Goal: Contribute content

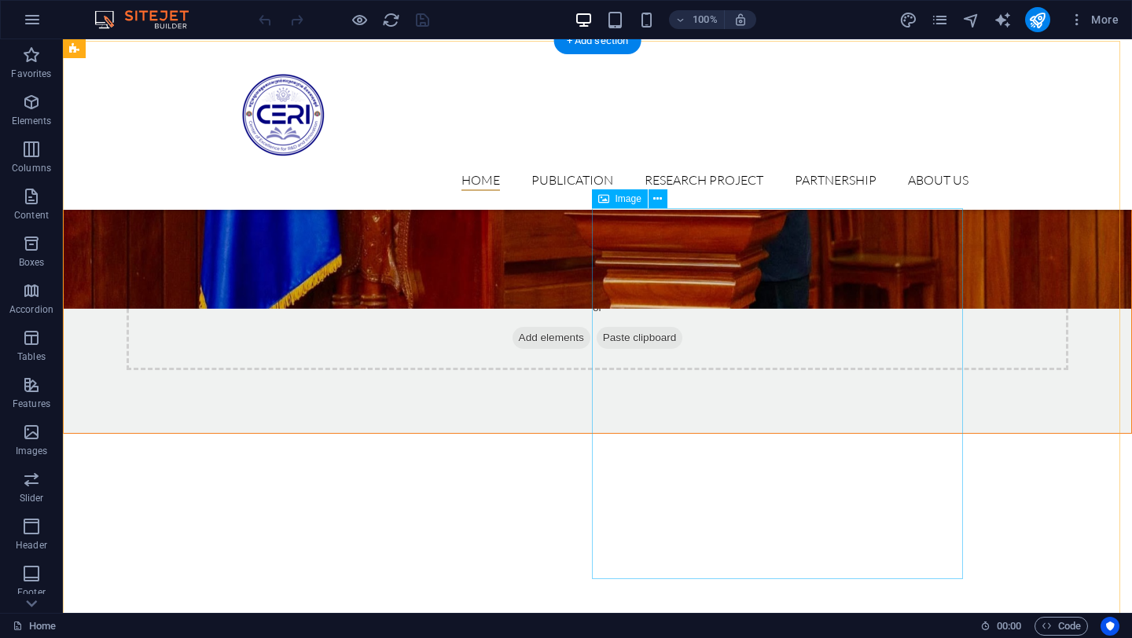
scroll to position [734, 0]
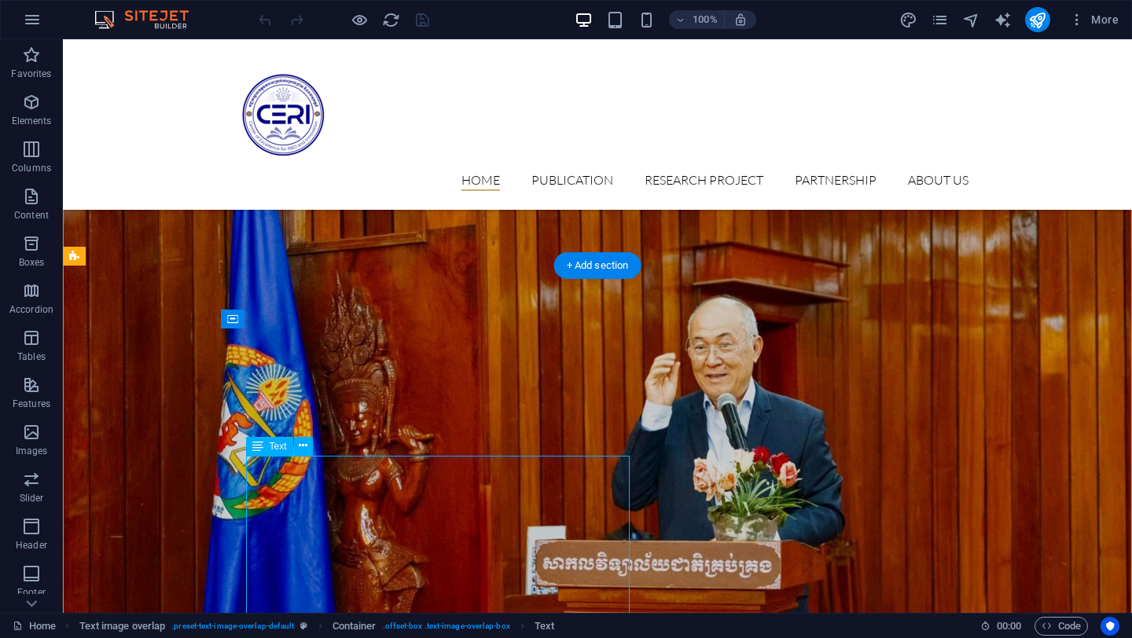
scroll to position [966, 0]
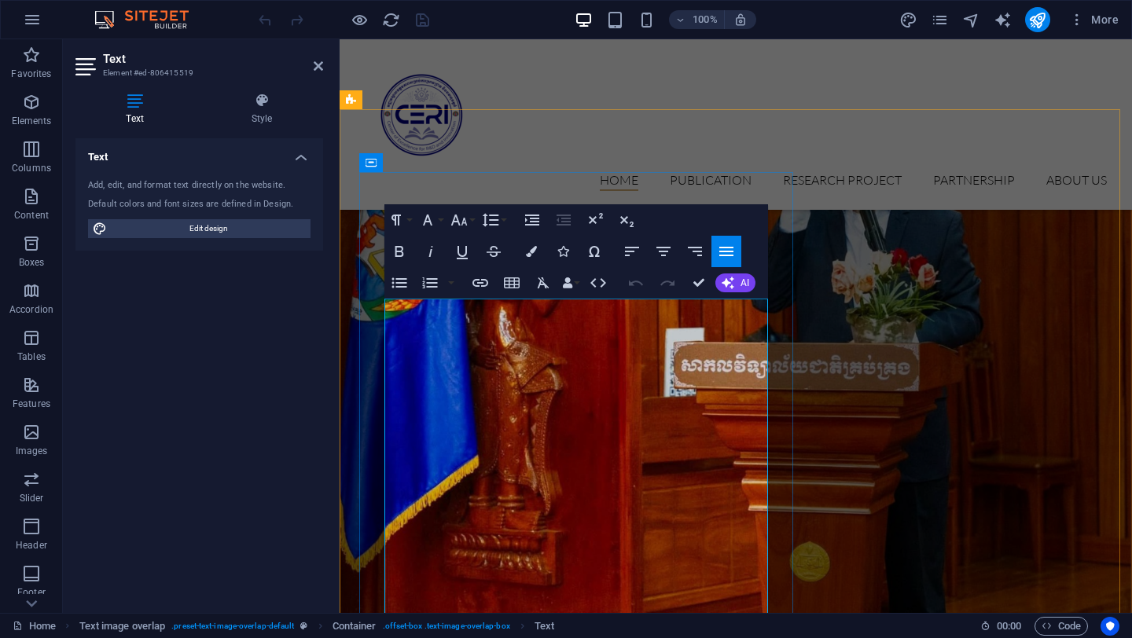
scroll to position [993, 0]
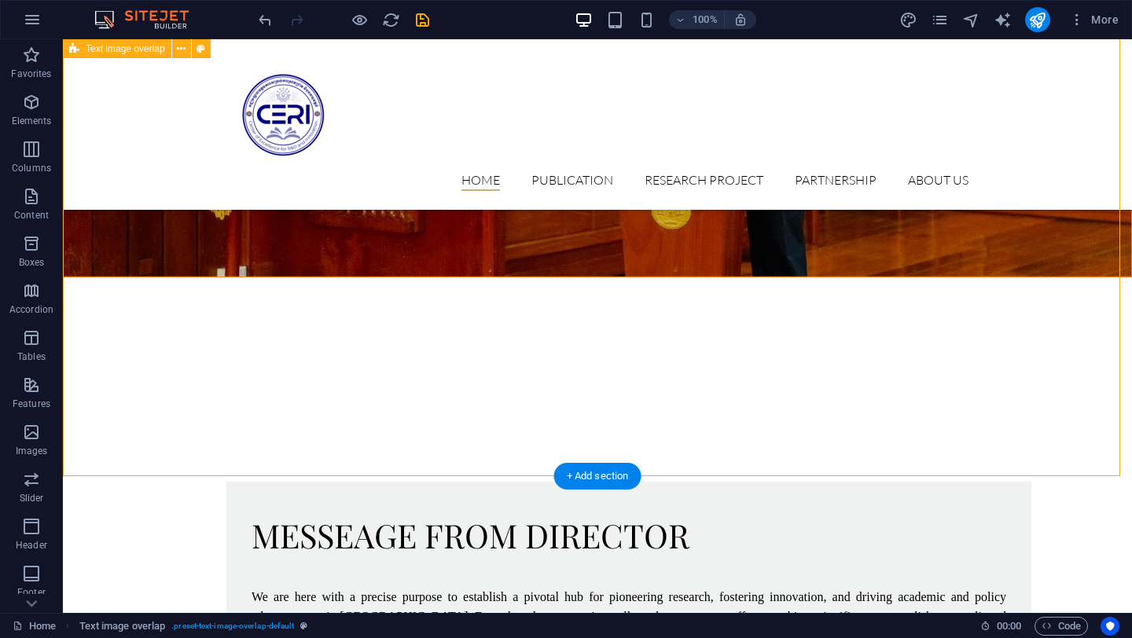
scroll to position [891, 0]
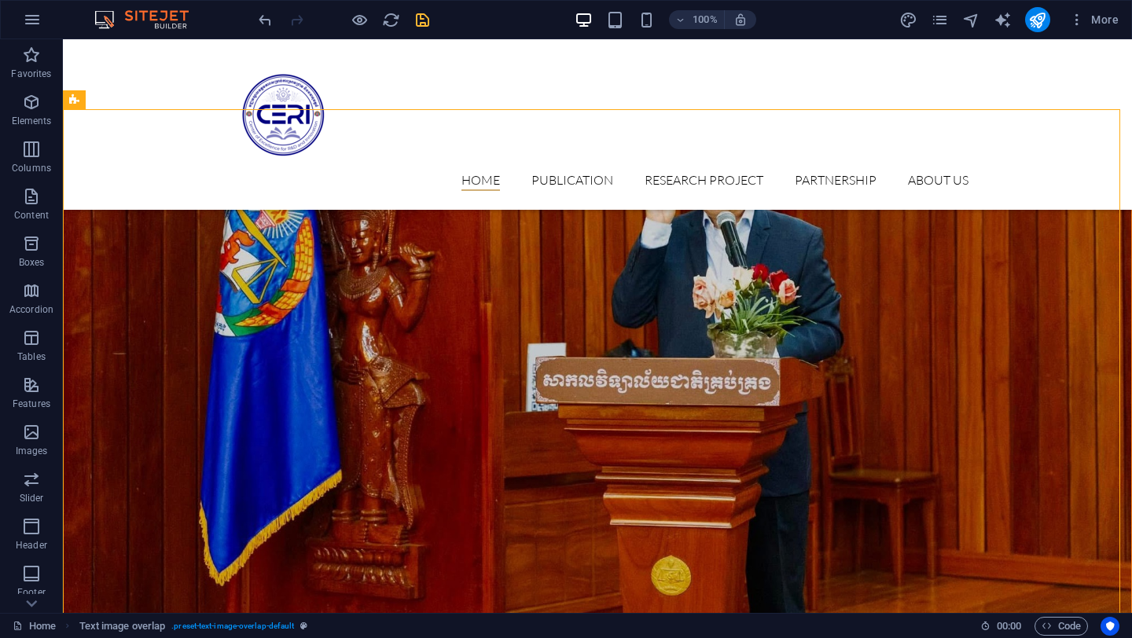
click at [429, 23] on icon "save" at bounding box center [423, 20] width 18 height 18
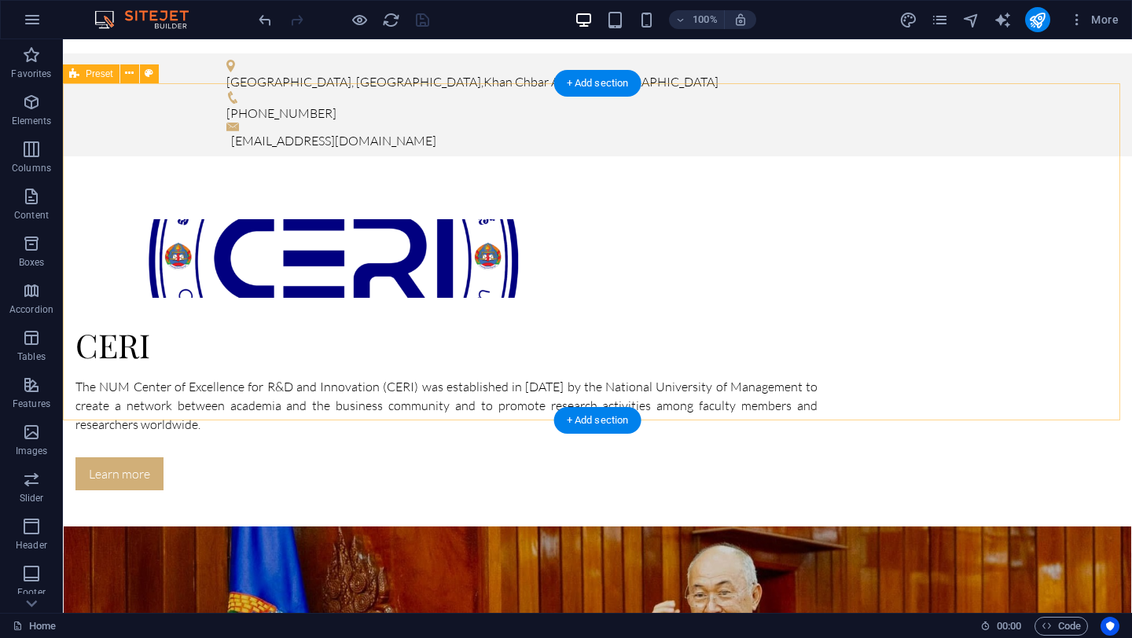
scroll to position [0, 0]
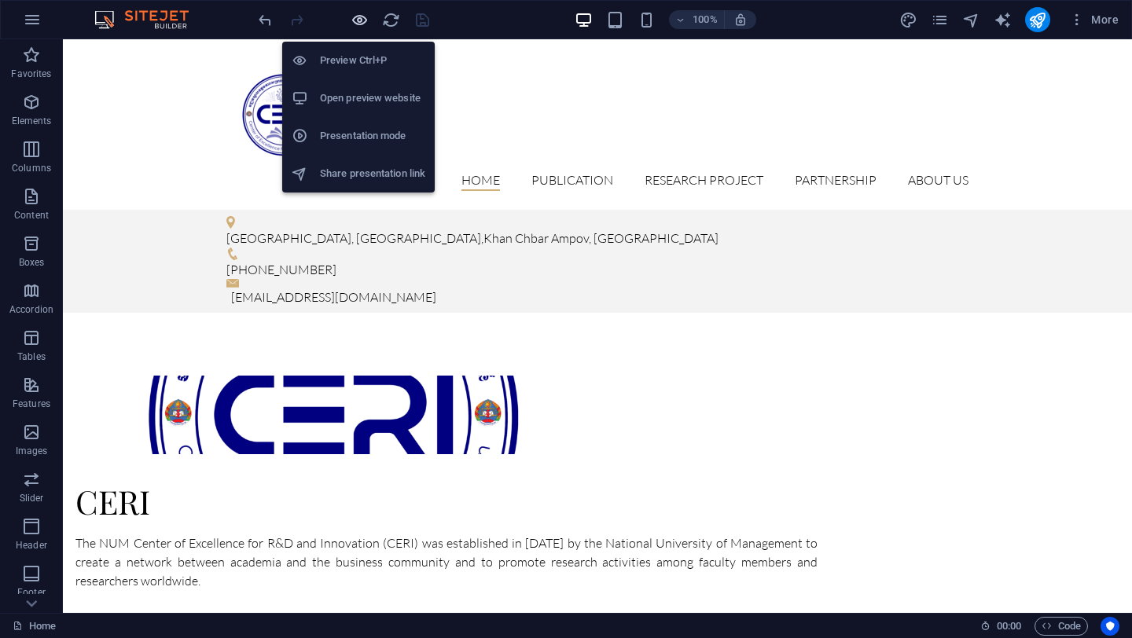
click at [365, 20] on icon "button" at bounding box center [360, 20] width 18 height 18
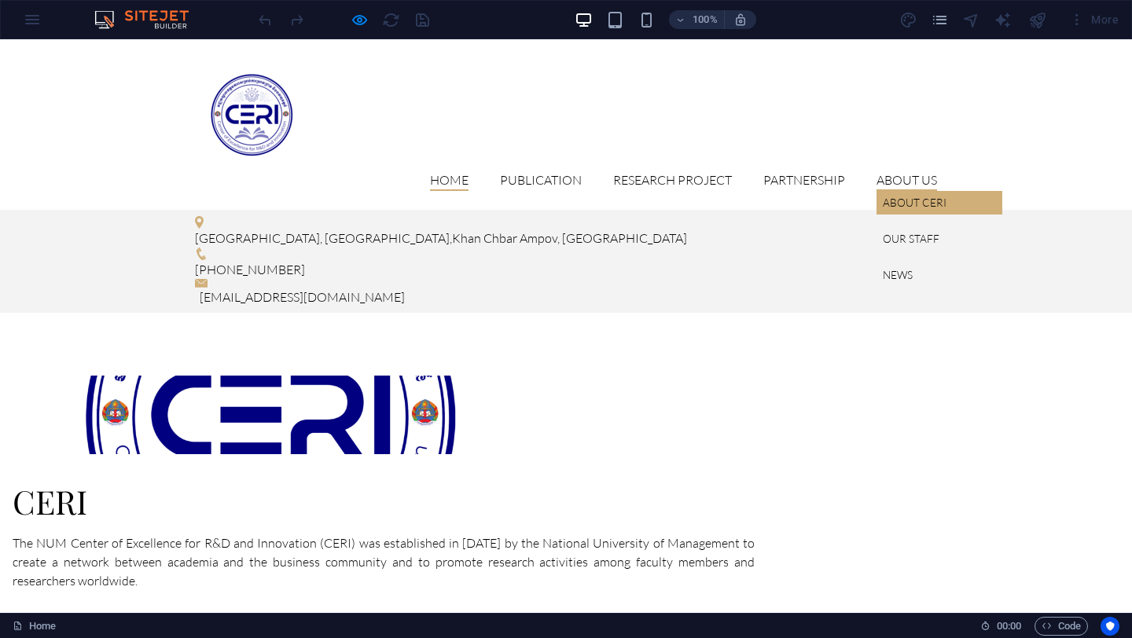
click at [899, 191] on link "About CERI" at bounding box center [940, 203] width 126 height 24
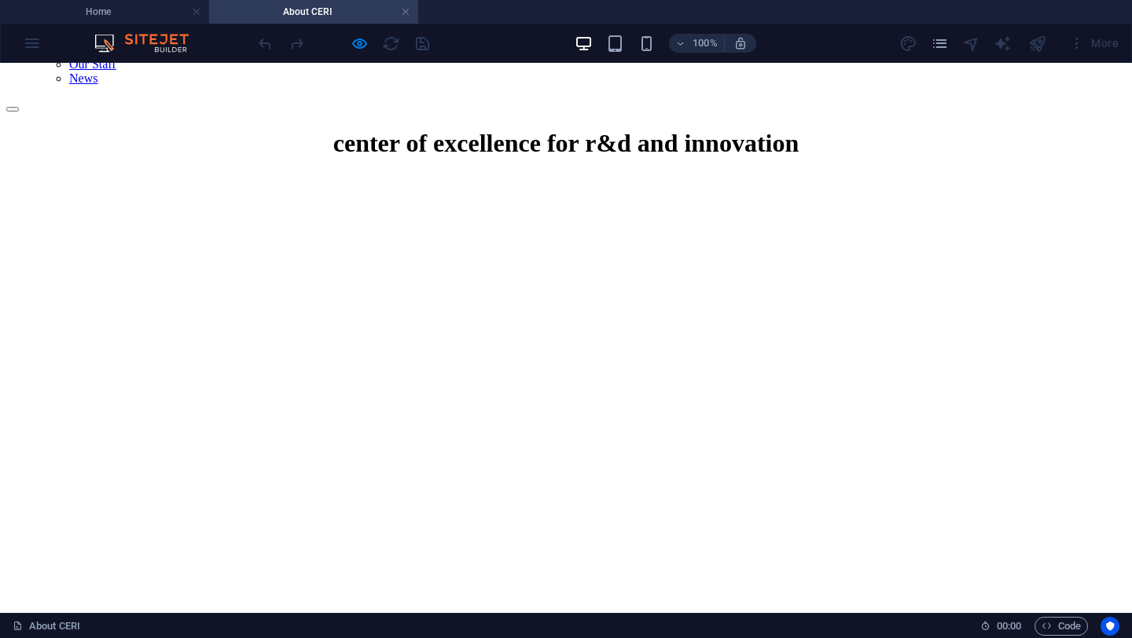
scroll to position [734, 0]
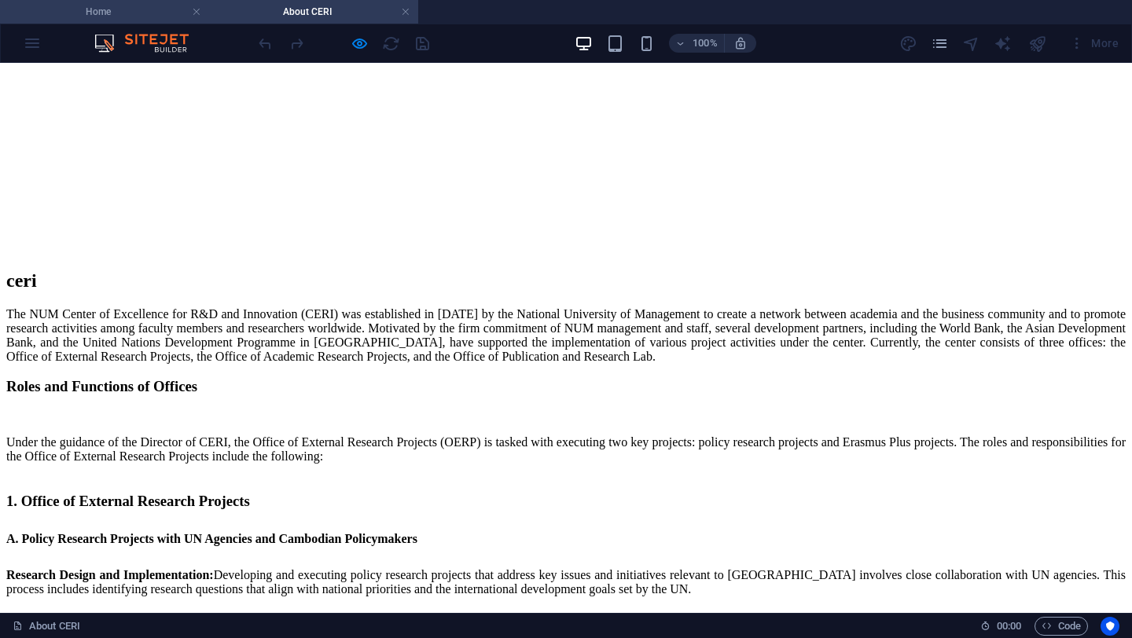
click at [153, 13] on h4 "Home" at bounding box center [104, 11] width 209 height 17
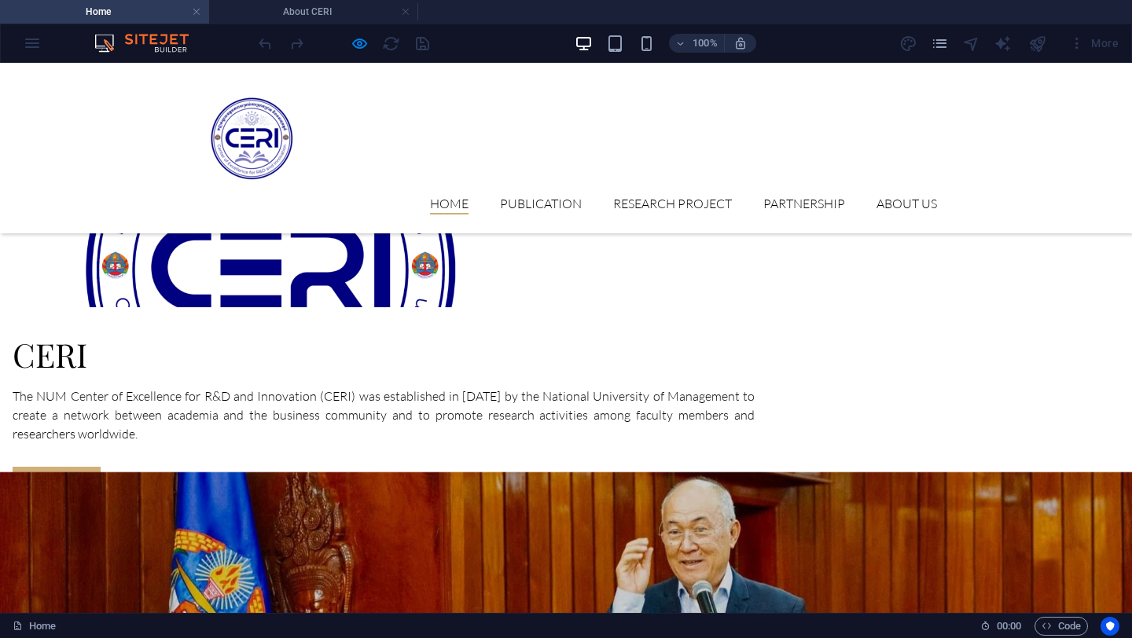
scroll to position [0, 0]
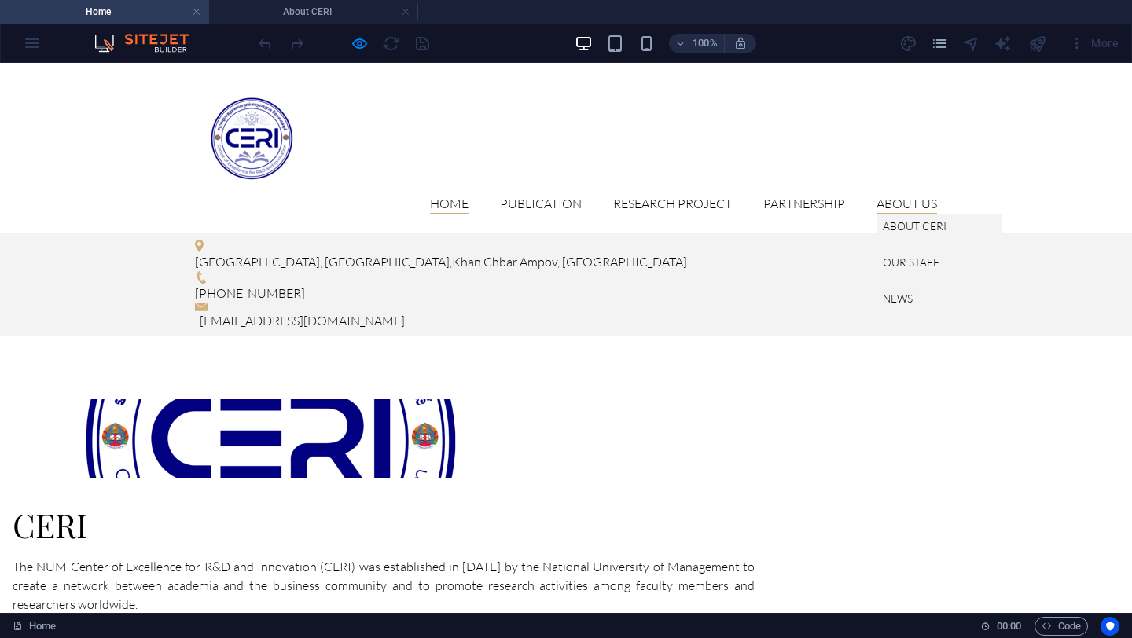
click at [883, 197] on link "About us" at bounding box center [907, 205] width 61 height 17
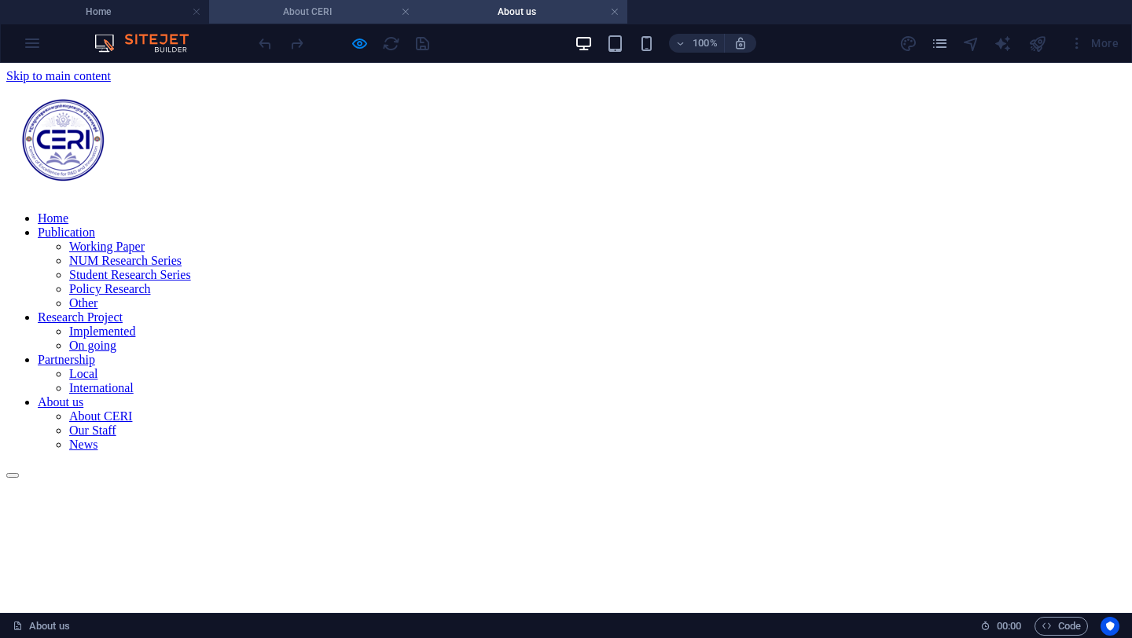
click at [309, 17] on h4 "About CERI" at bounding box center [313, 11] width 209 height 17
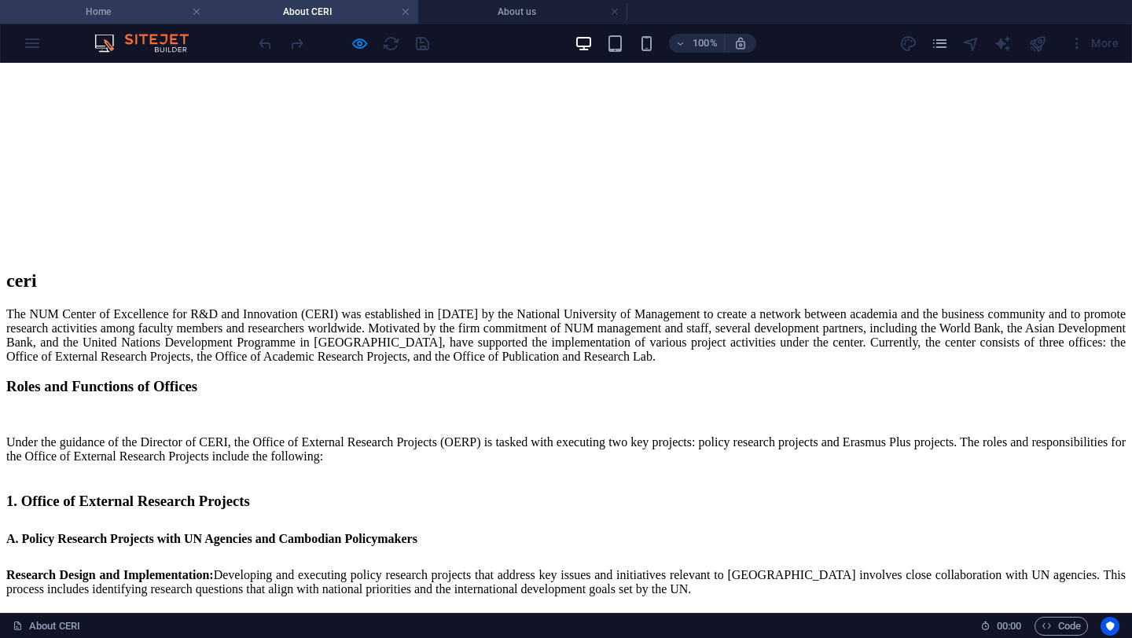
click at [108, 20] on li "Home" at bounding box center [104, 12] width 209 height 24
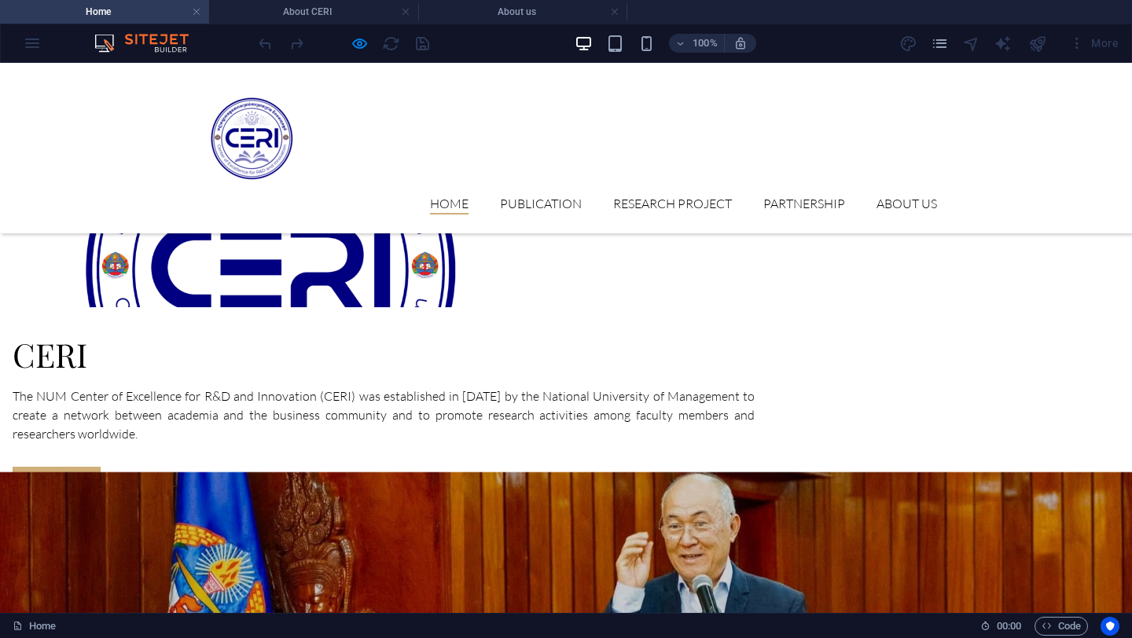
scroll to position [0, 0]
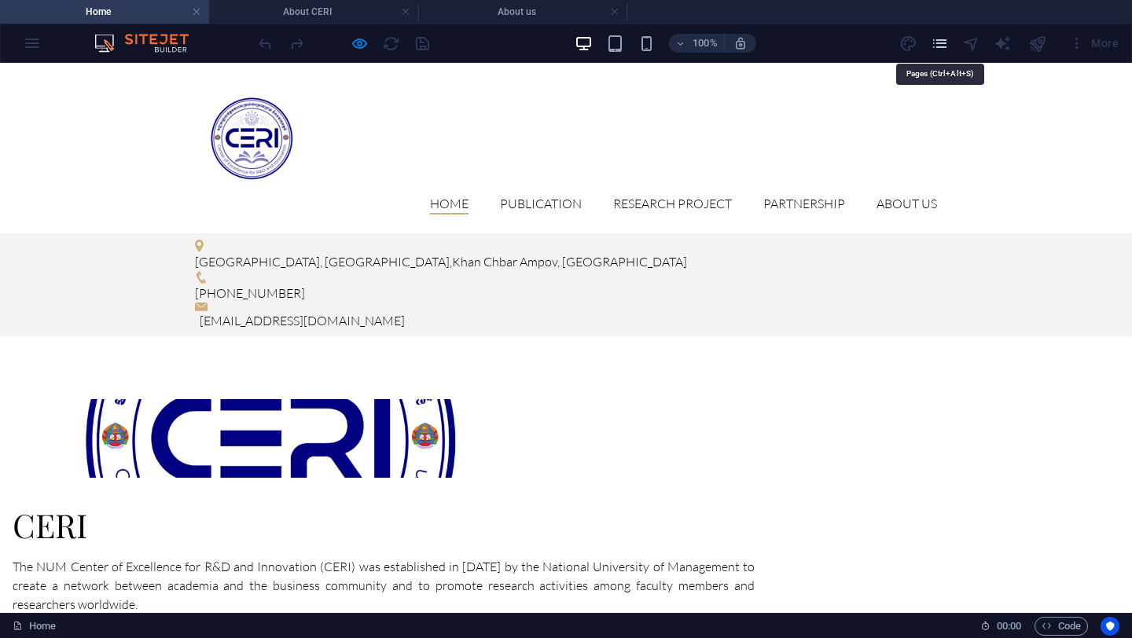
click at [946, 42] on icon "pages" at bounding box center [940, 44] width 18 height 18
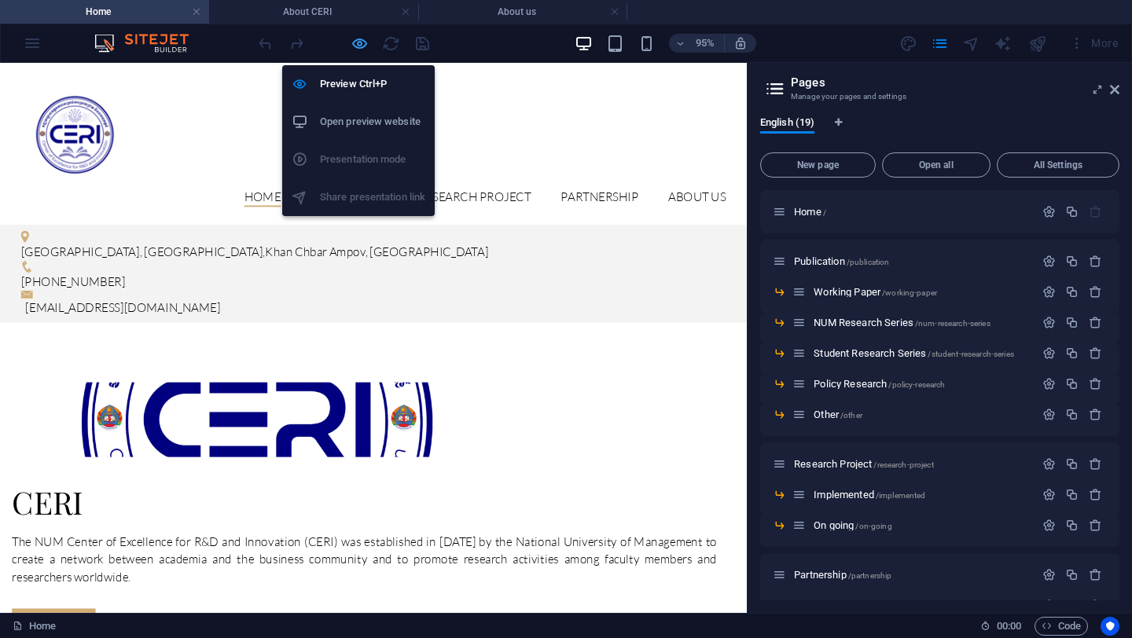
click at [351, 42] on icon "button" at bounding box center [360, 44] width 18 height 18
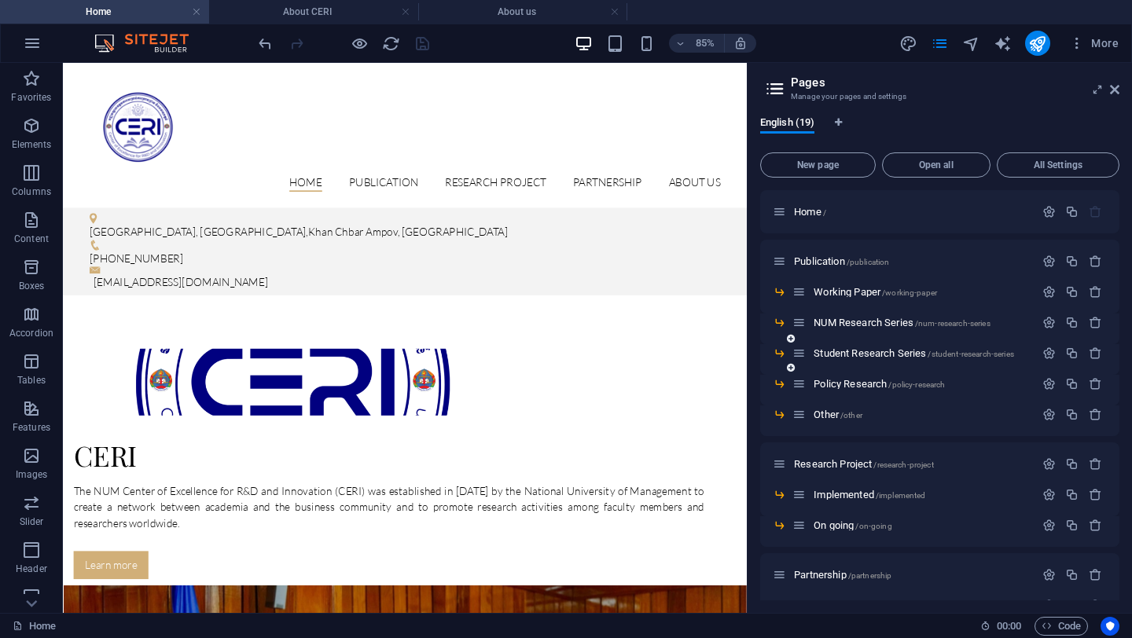
scroll to position [304, 0]
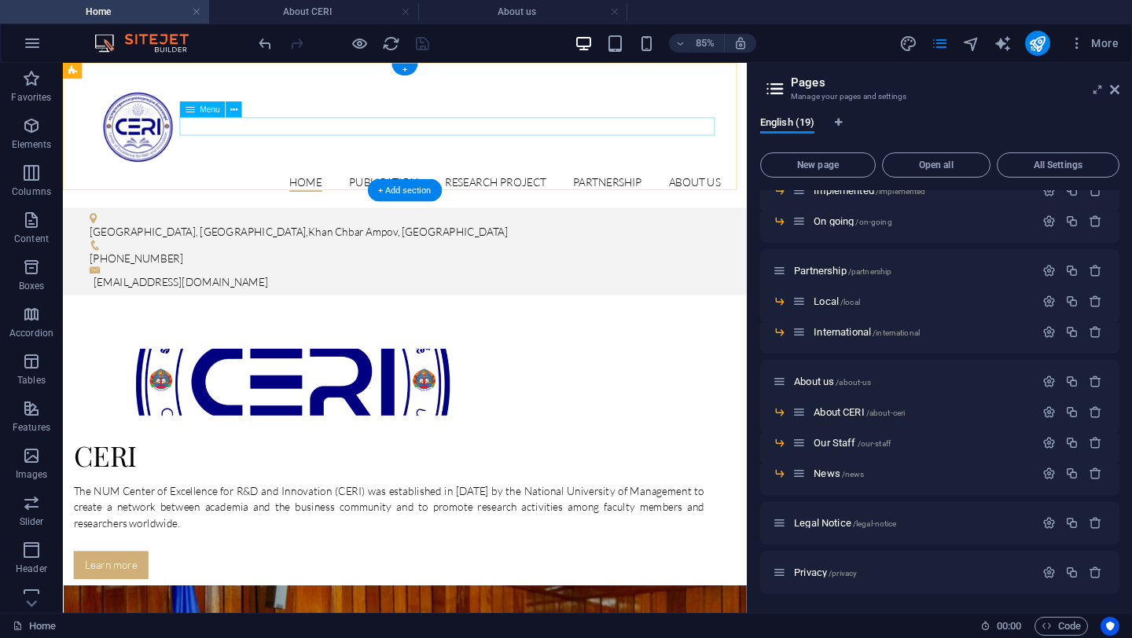
click at [802, 194] on nav "Home Publication Working Paper NUM Research Series Student Research Series Poli…" at bounding box center [465, 204] width 742 height 20
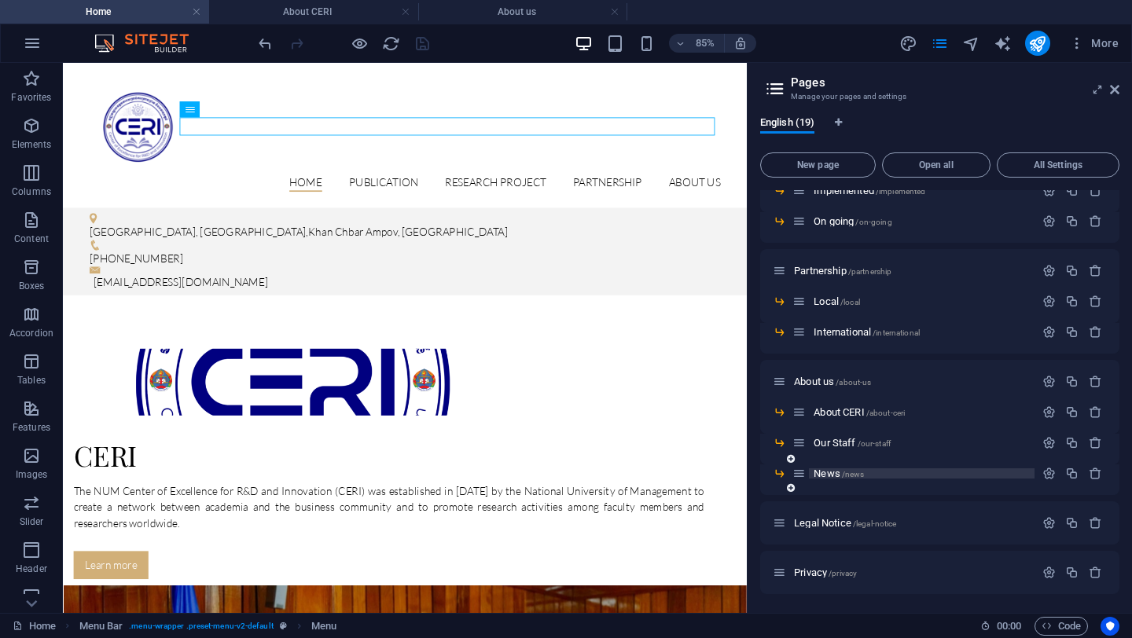
click at [844, 471] on span "/news" at bounding box center [853, 474] width 23 height 9
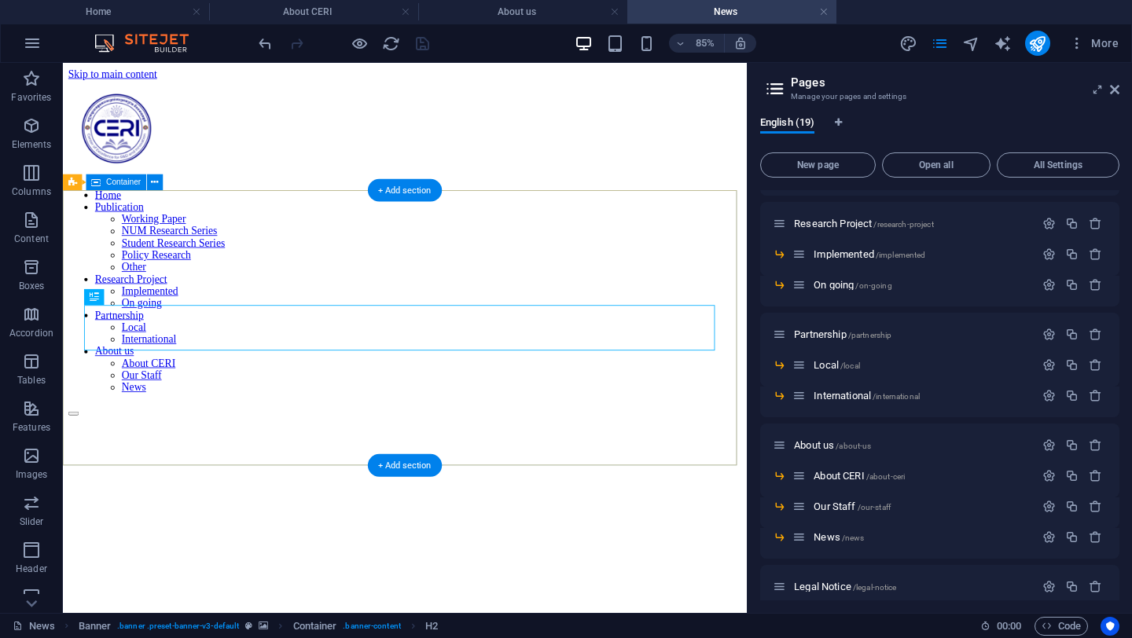
scroll to position [0, 0]
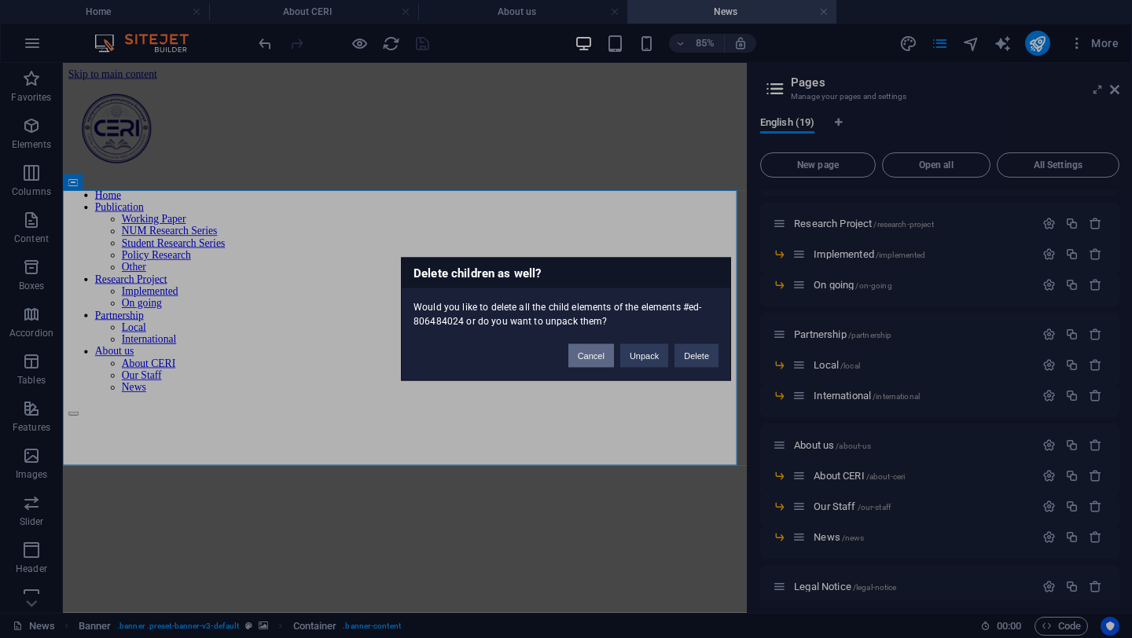
click at [591, 359] on button "Cancel" at bounding box center [592, 356] width 46 height 24
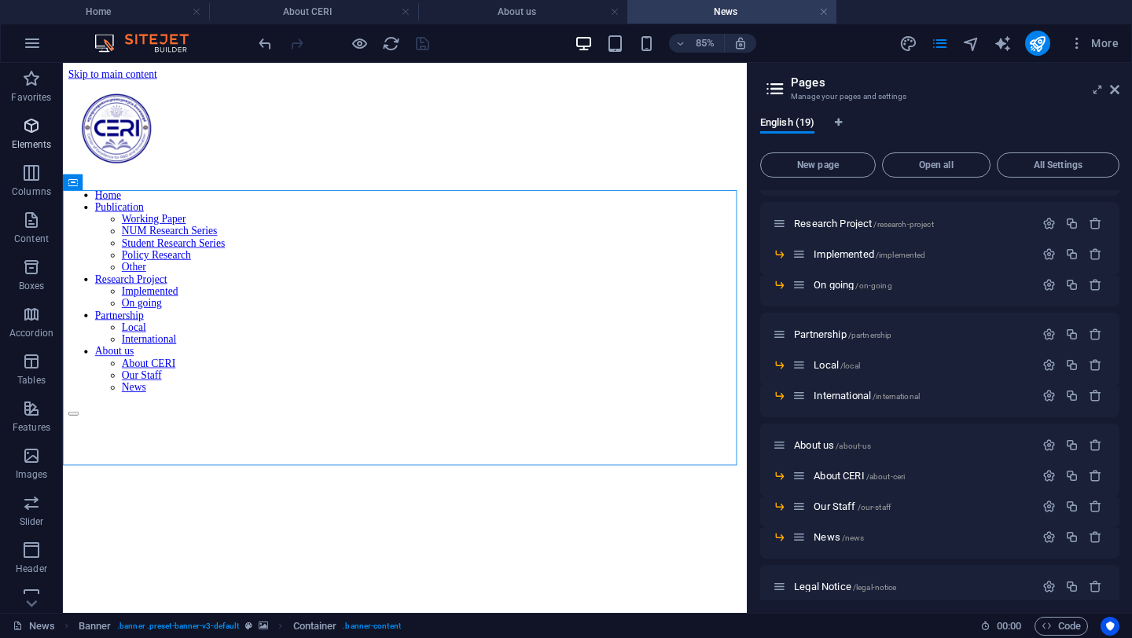
click at [33, 131] on icon "button" at bounding box center [31, 125] width 19 height 19
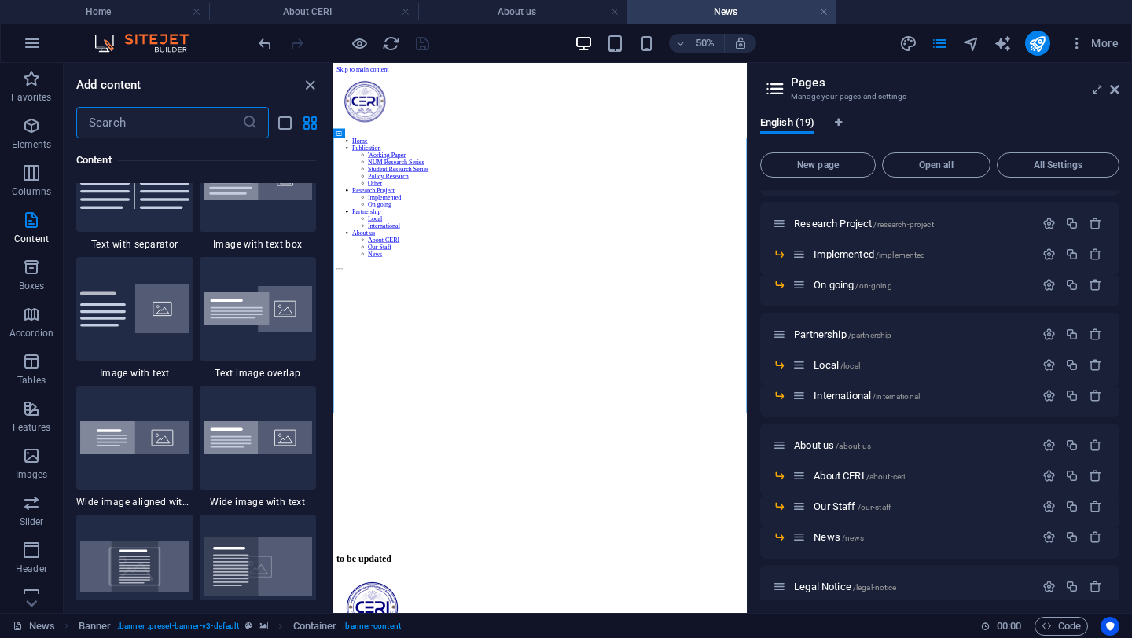
scroll to position [3303, 0]
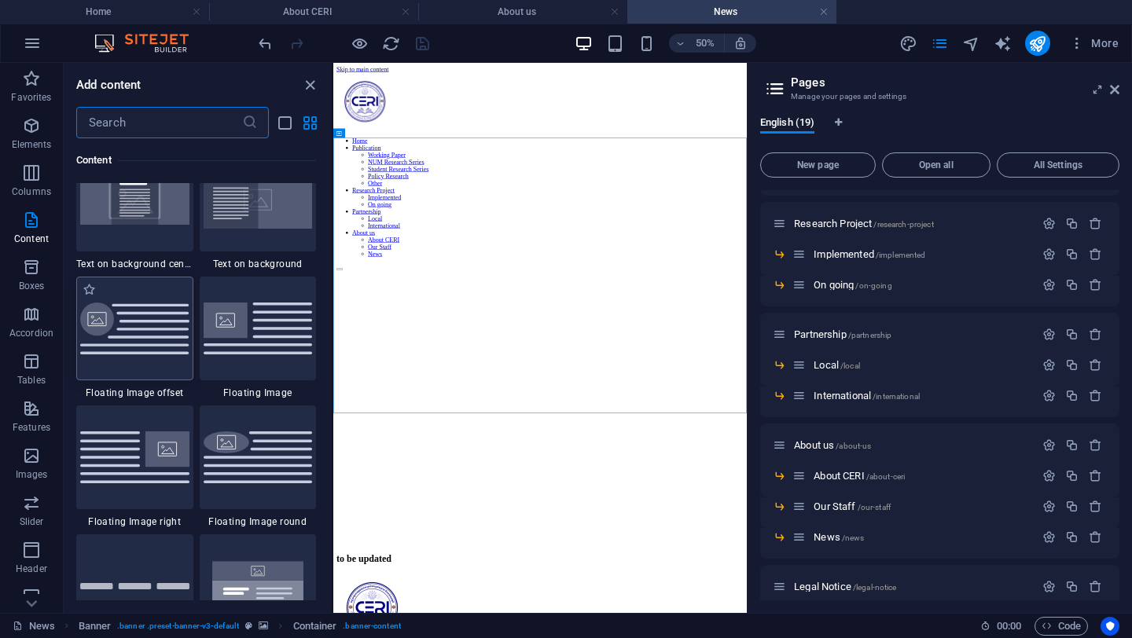
click at [146, 359] on div at bounding box center [134, 329] width 117 height 104
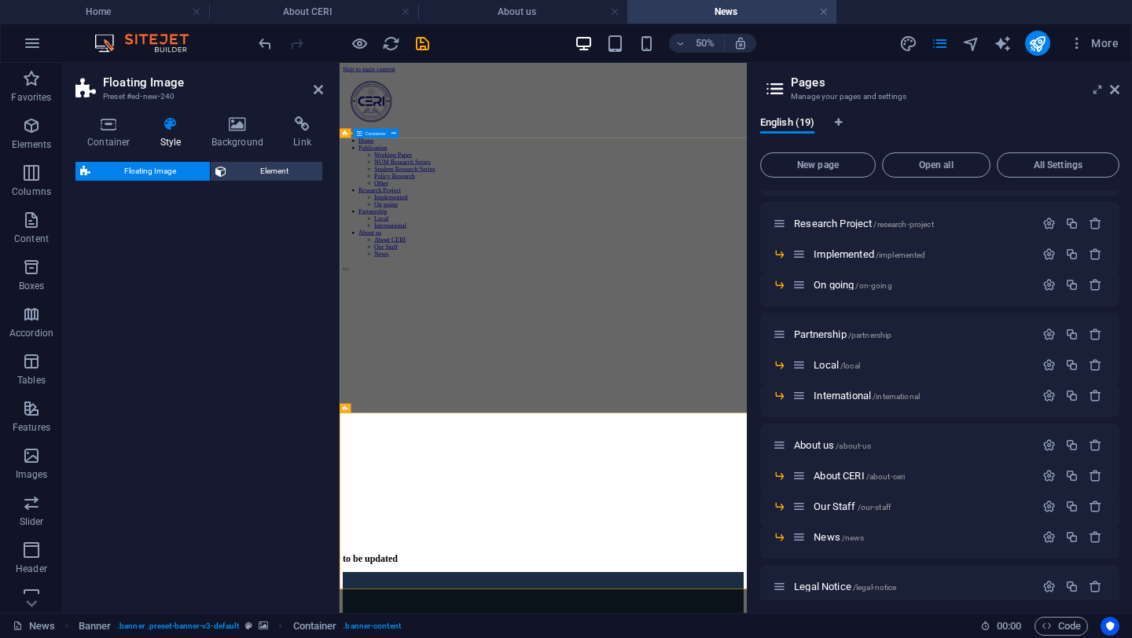
select select "%"
select select "rem"
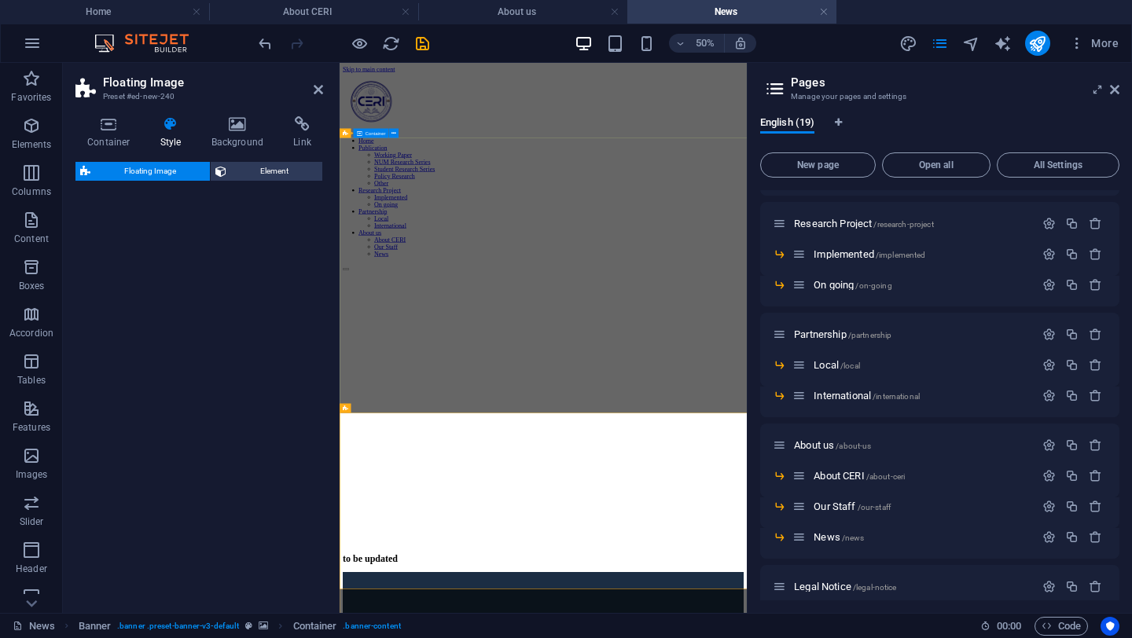
select select "%"
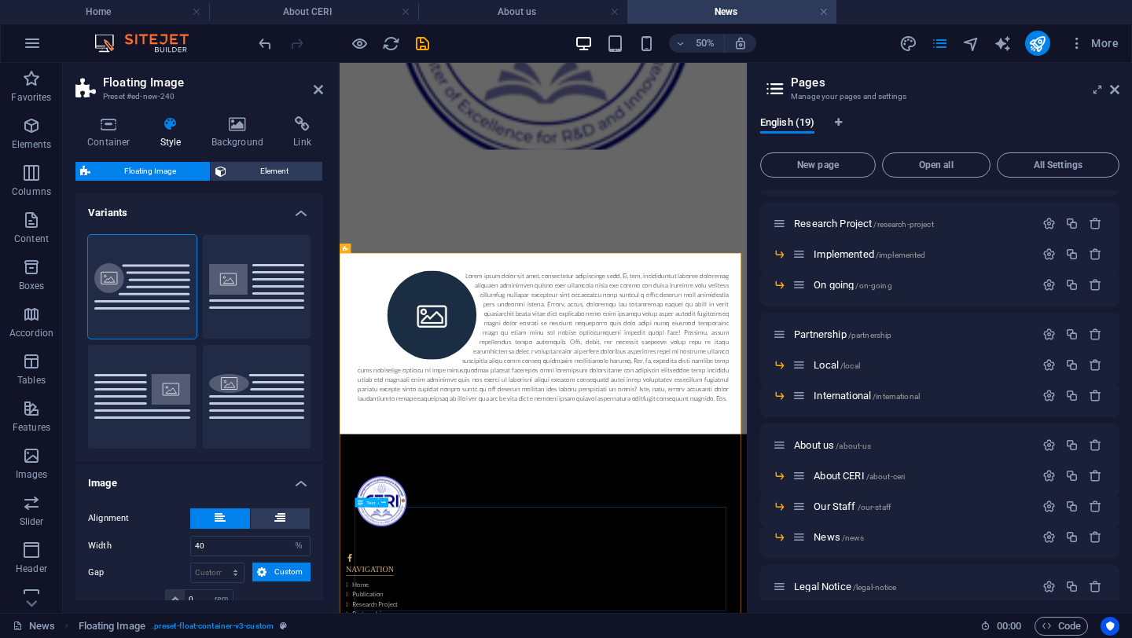
scroll to position [320, 0]
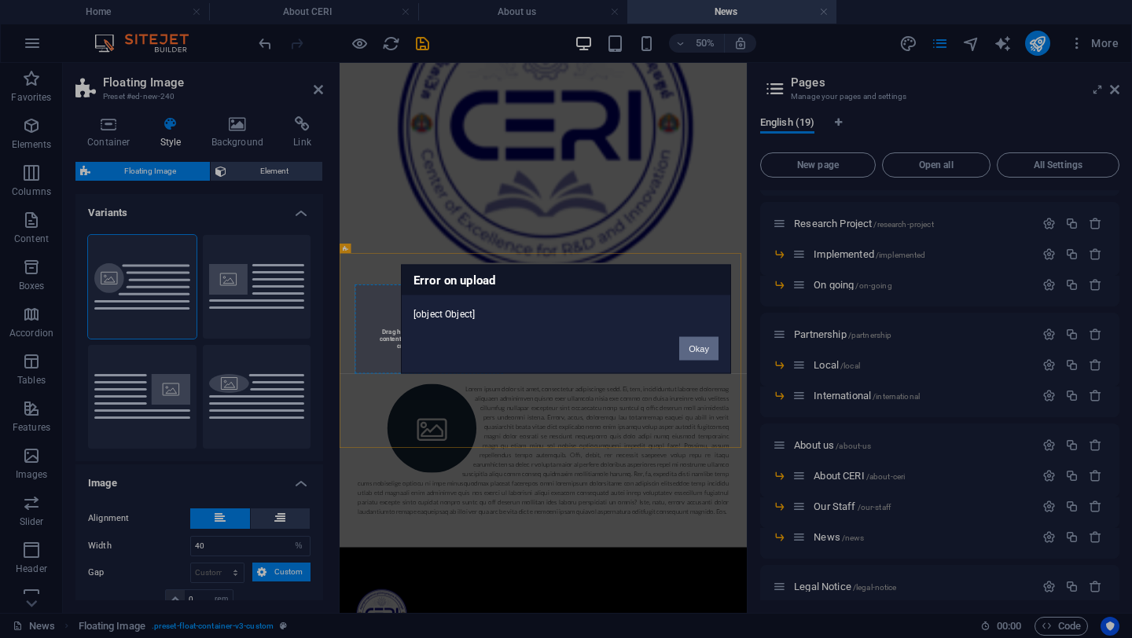
click at [701, 340] on button "Okay" at bounding box center [698, 349] width 39 height 24
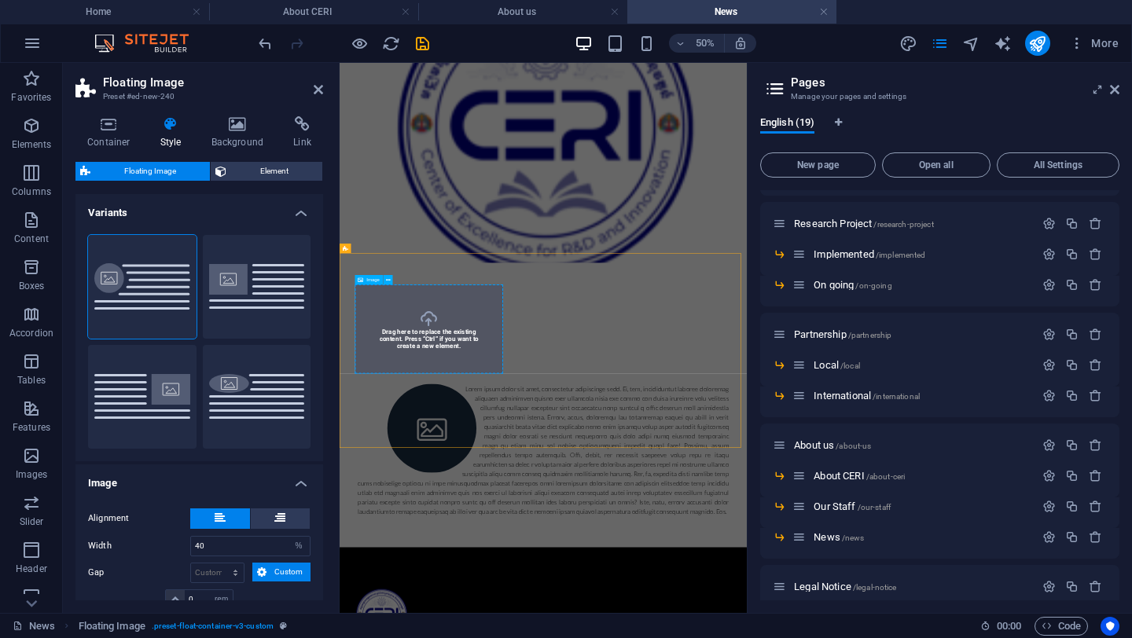
select select "%"
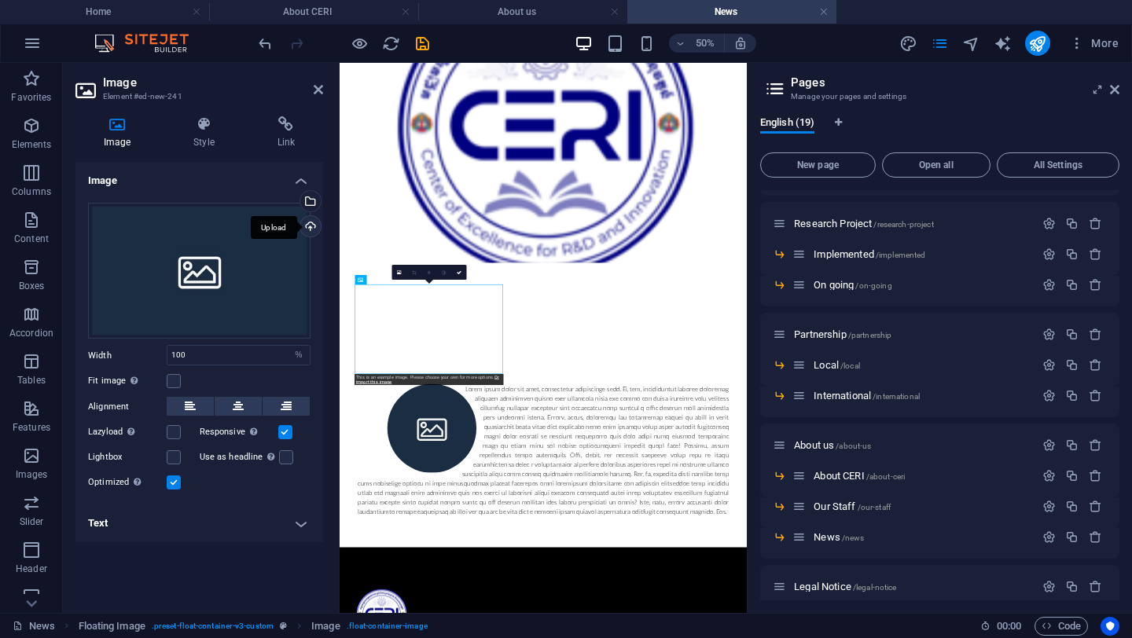
click at [311, 222] on div "Upload" at bounding box center [309, 228] width 24 height 24
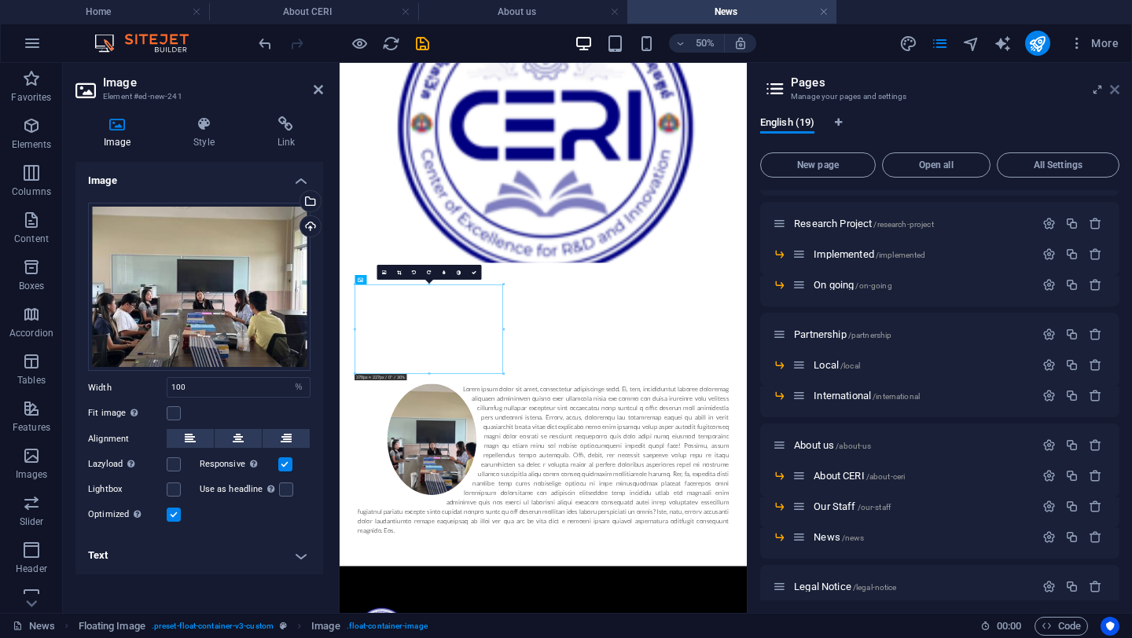
click at [1117, 90] on icon at bounding box center [1114, 89] width 9 height 13
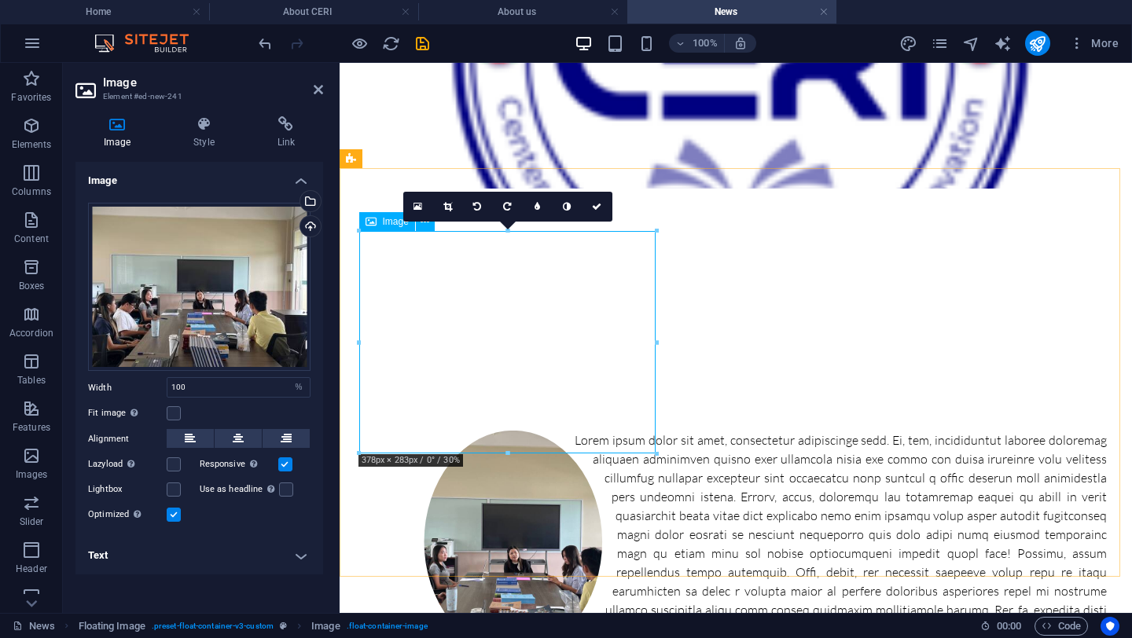
click at [514, 431] on figure at bounding box center [513, 542] width 297 height 223
click at [354, 368] on div at bounding box center [736, 582] width 793 height 428
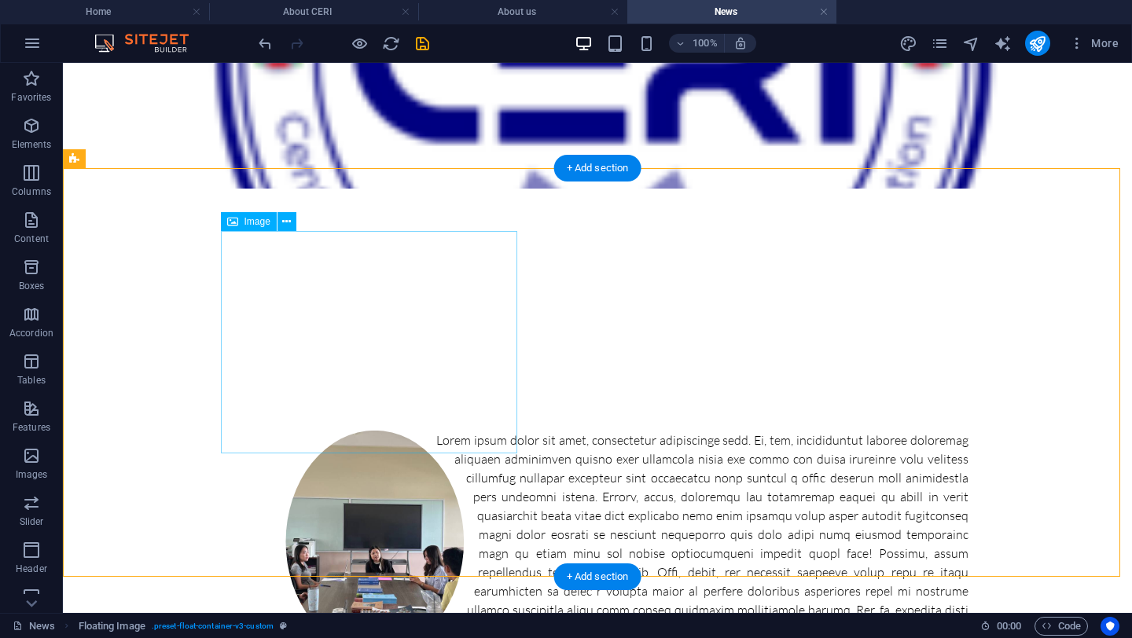
click at [428, 431] on figure at bounding box center [374, 542] width 297 height 223
click at [413, 431] on figure at bounding box center [374, 542] width 297 height 223
select select "%"
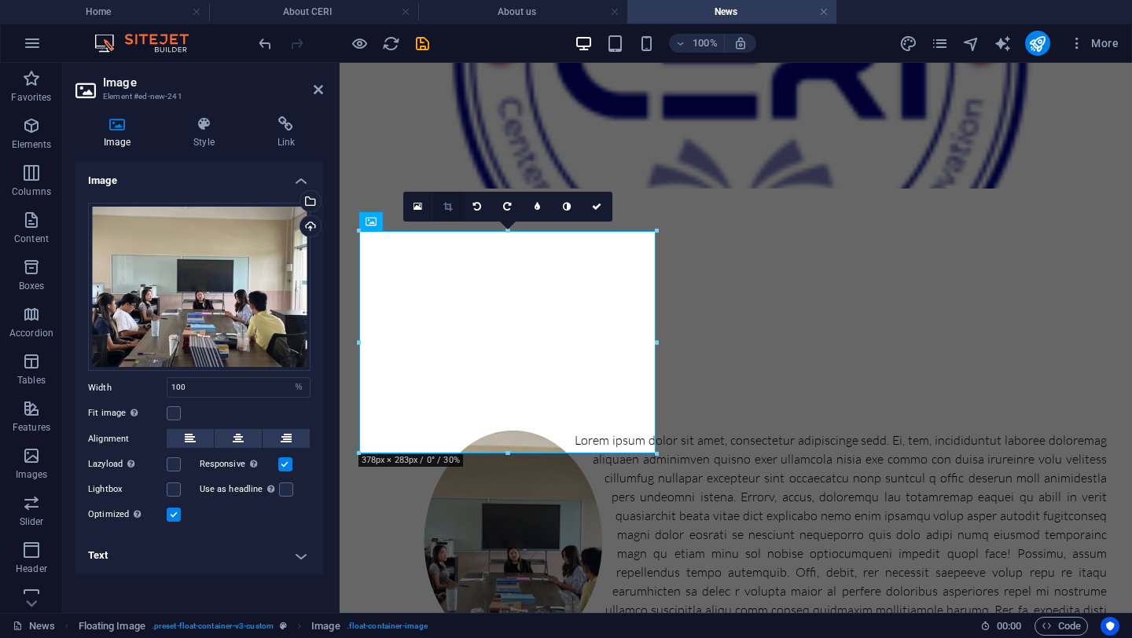
click at [451, 204] on icon at bounding box center [447, 206] width 9 height 9
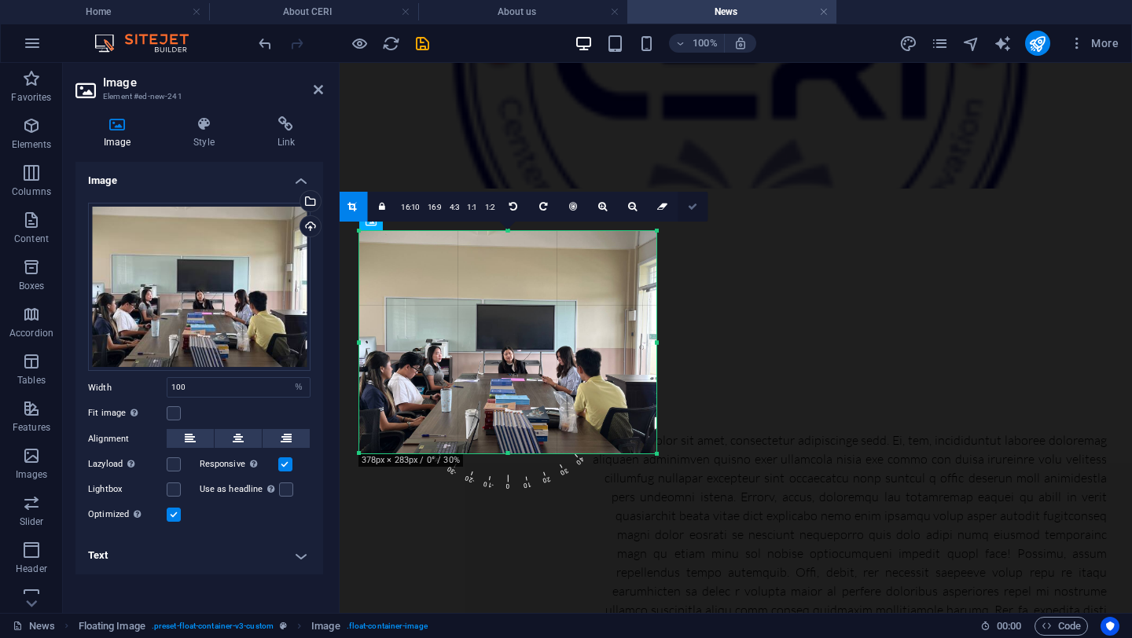
click at [697, 203] on link at bounding box center [693, 207] width 30 height 30
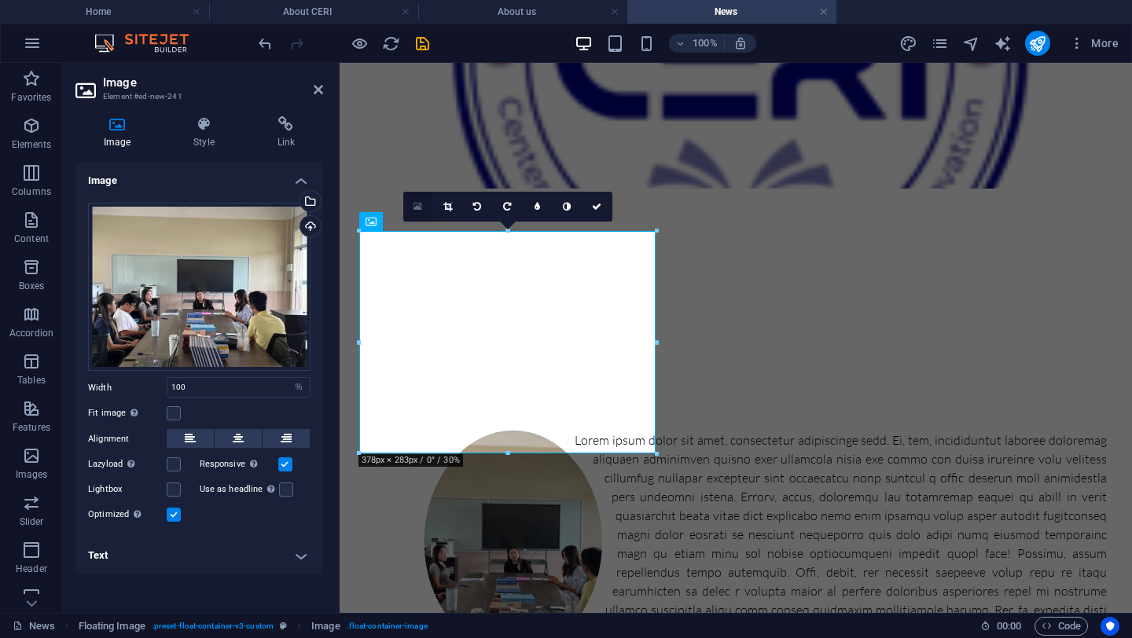
click at [426, 207] on link at bounding box center [418, 207] width 30 height 30
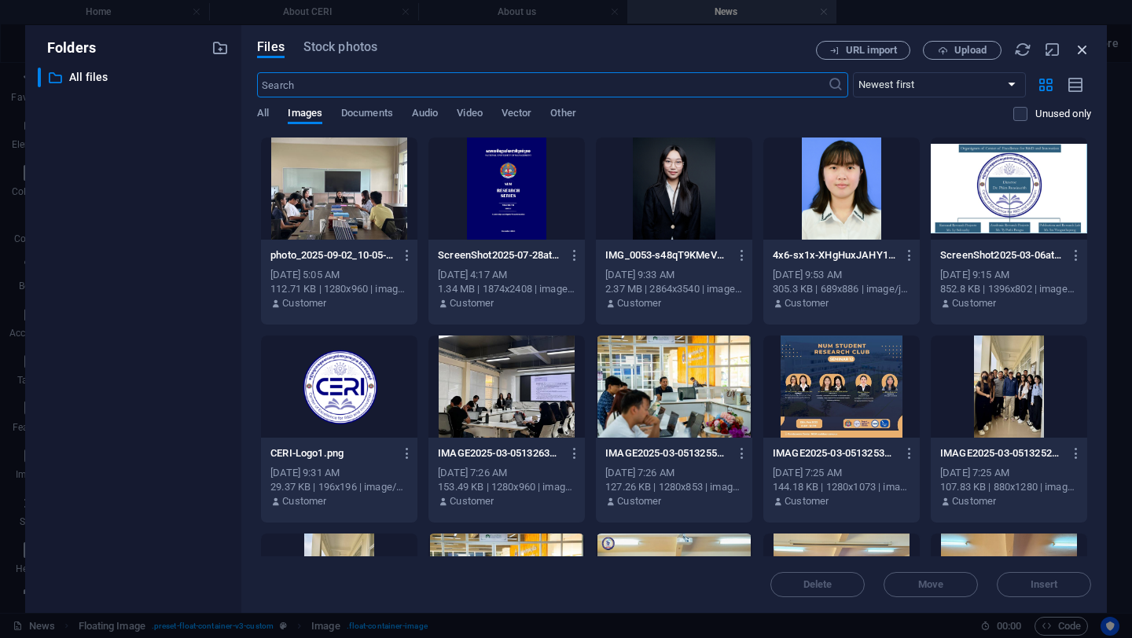
click at [1081, 49] on icon "button" at bounding box center [1082, 49] width 17 height 17
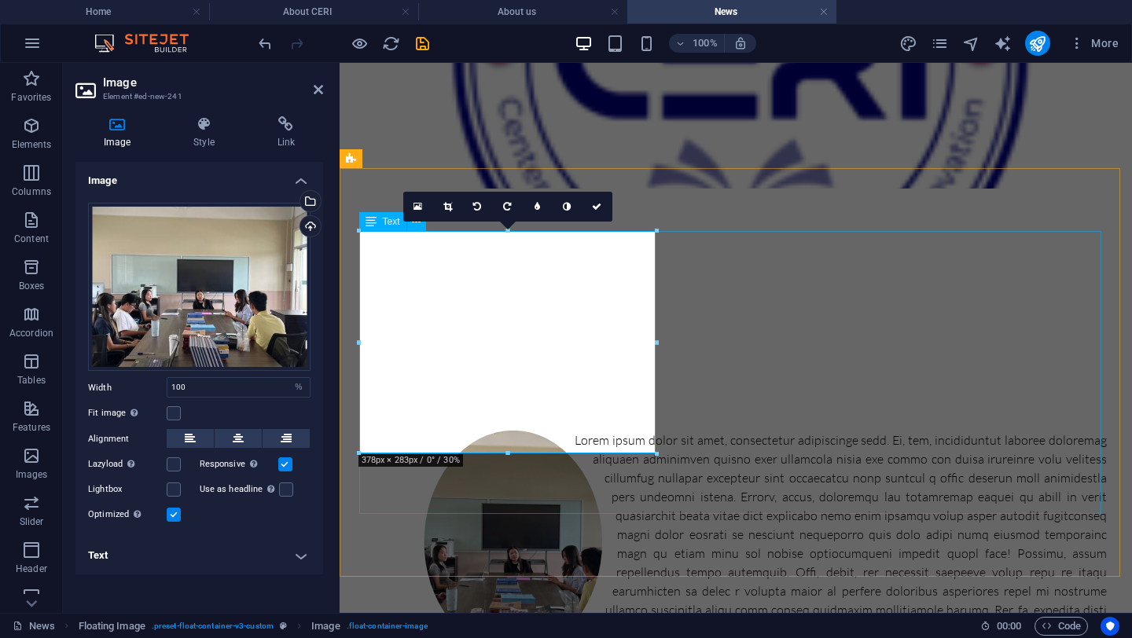
click at [890, 431] on div at bounding box center [736, 582] width 742 height 302
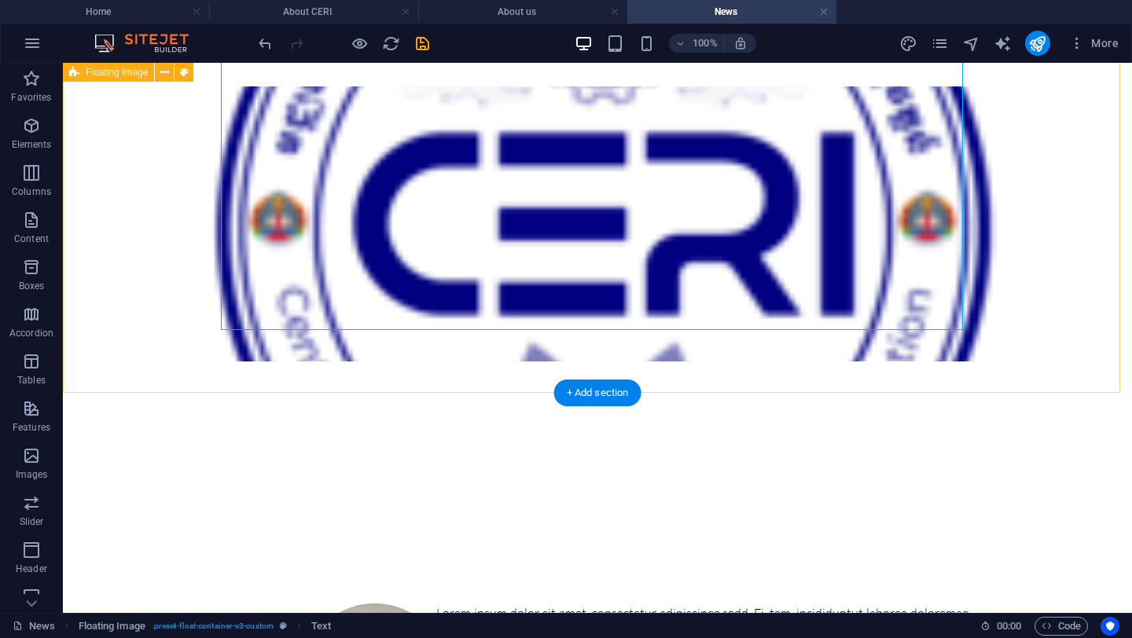
scroll to position [139, 0]
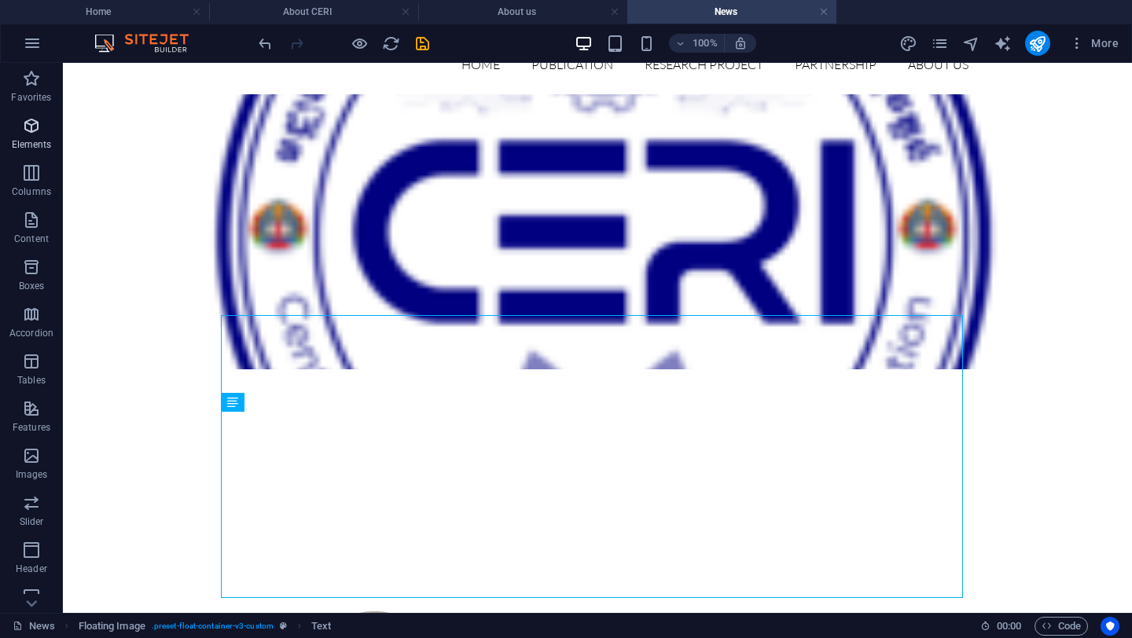
click at [41, 124] on span "Elements" at bounding box center [31, 135] width 63 height 38
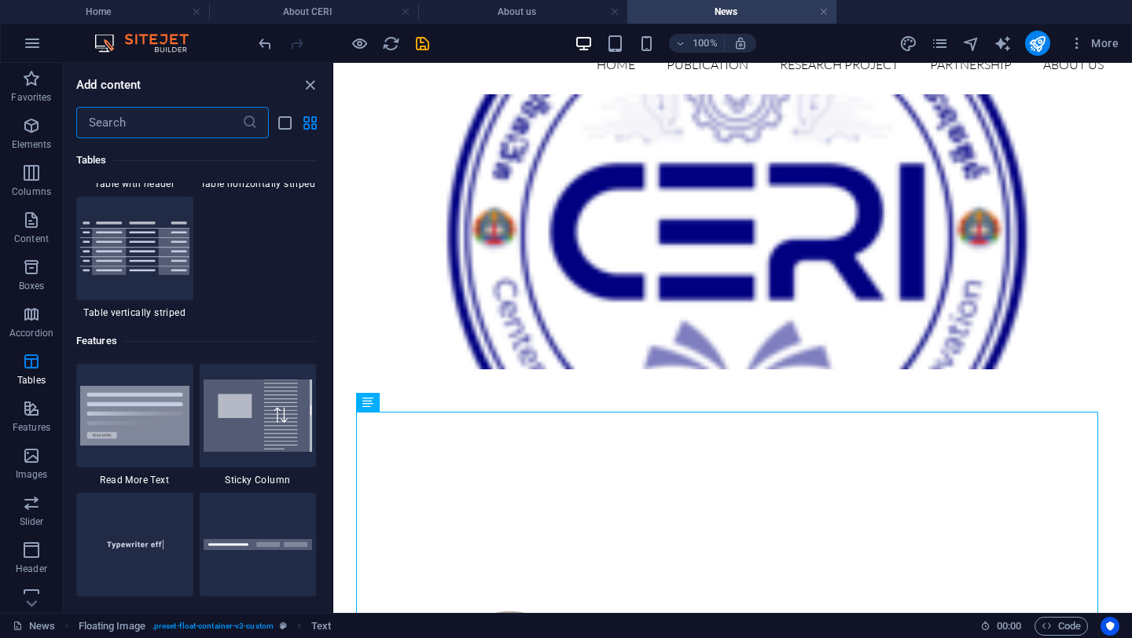
scroll to position [5919, 0]
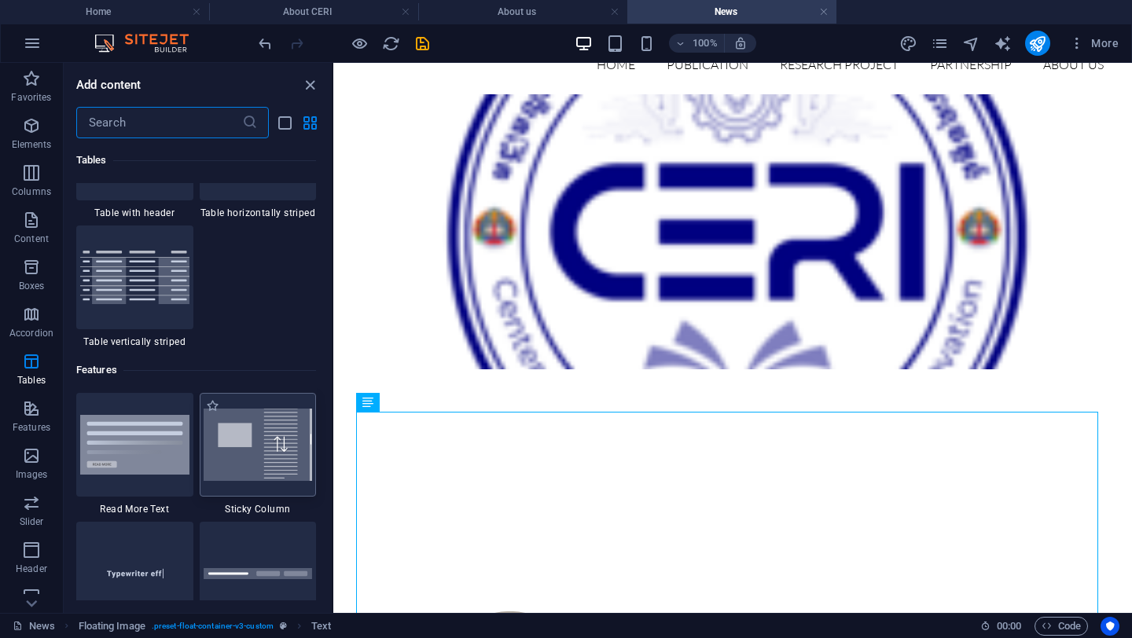
click at [257, 435] on img at bounding box center [258, 445] width 109 height 72
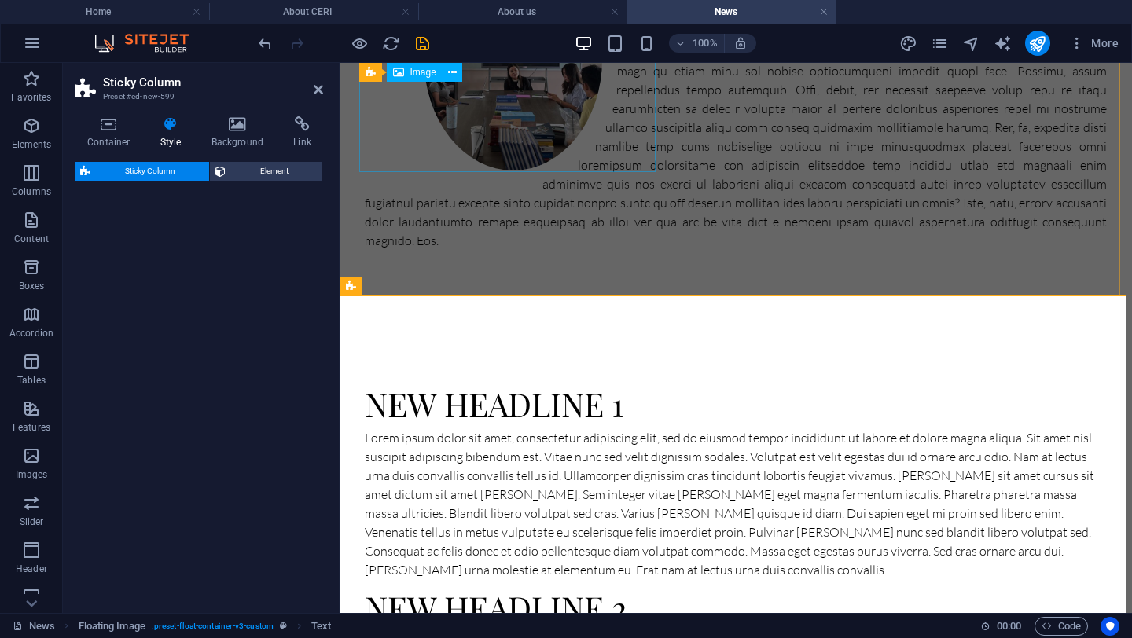
select select "%"
select select "rem"
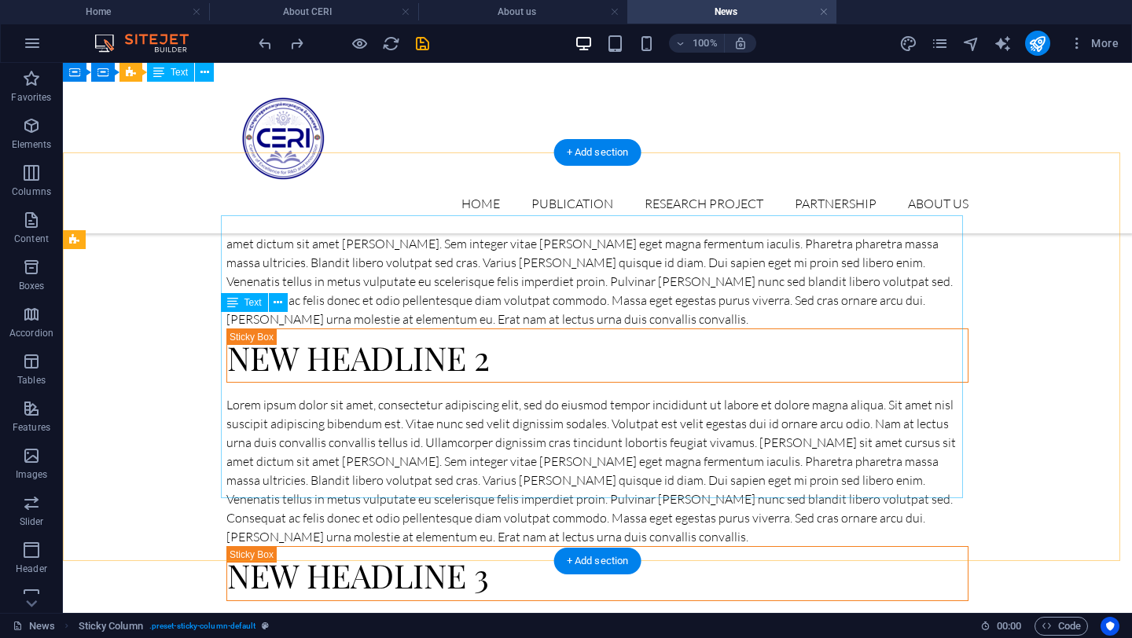
scroll to position [239, 0]
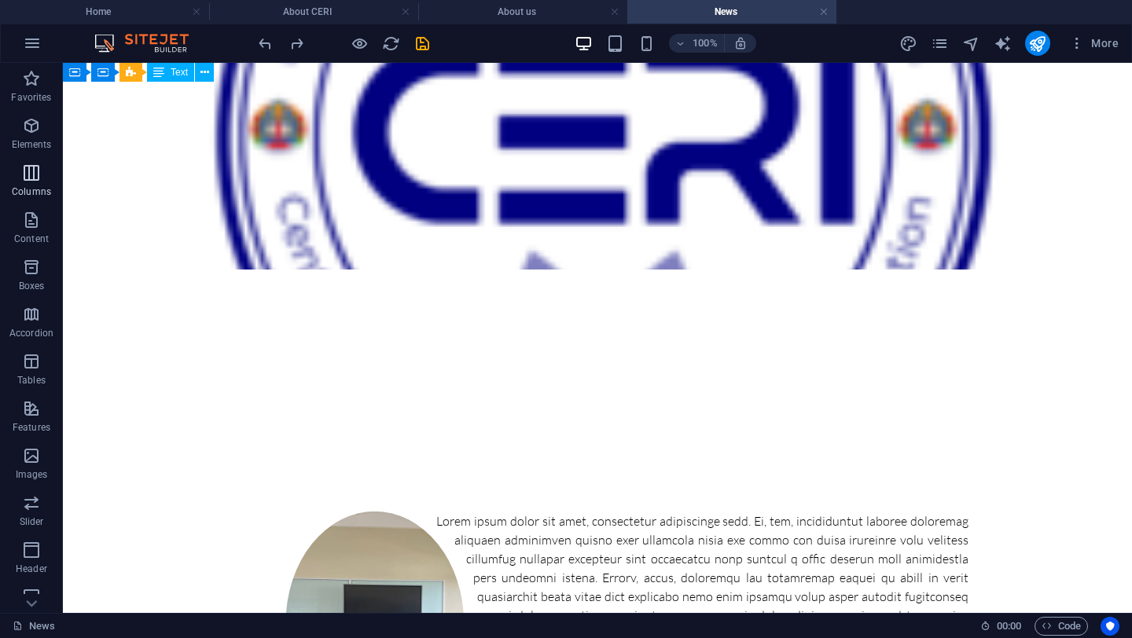
click at [26, 181] on icon "button" at bounding box center [31, 173] width 19 height 19
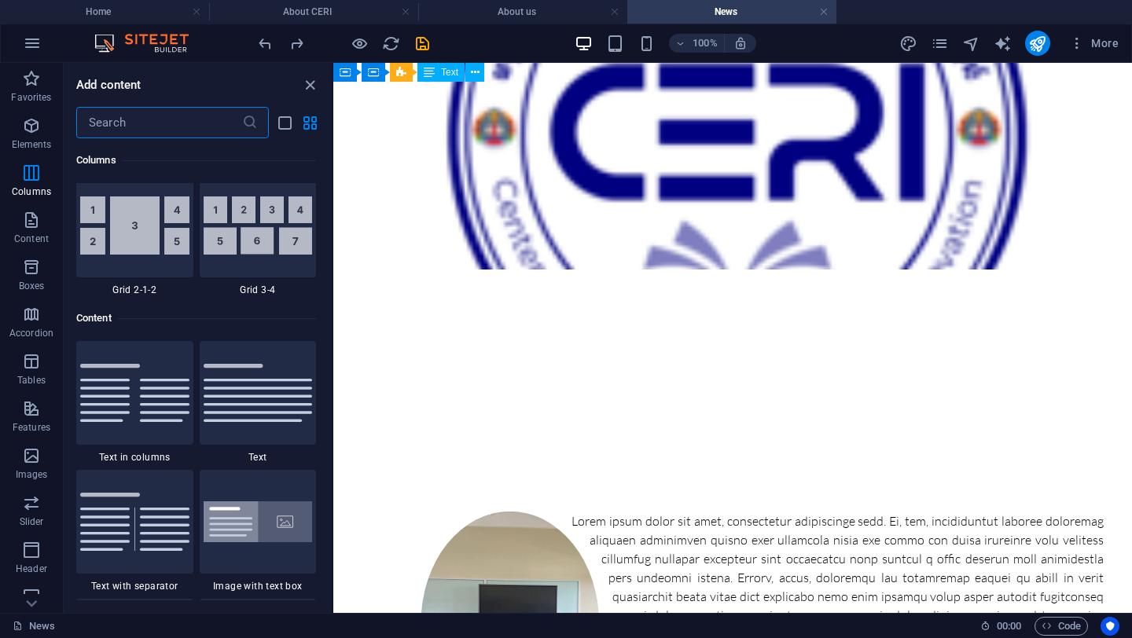
scroll to position [2613, 0]
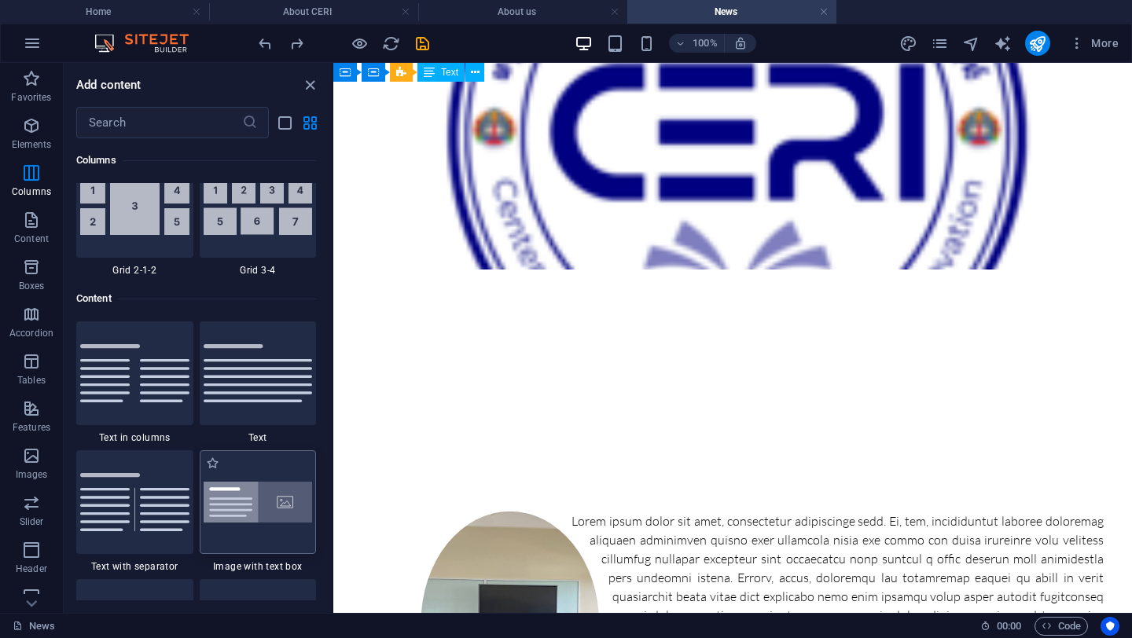
click at [237, 476] on div at bounding box center [258, 503] width 117 height 104
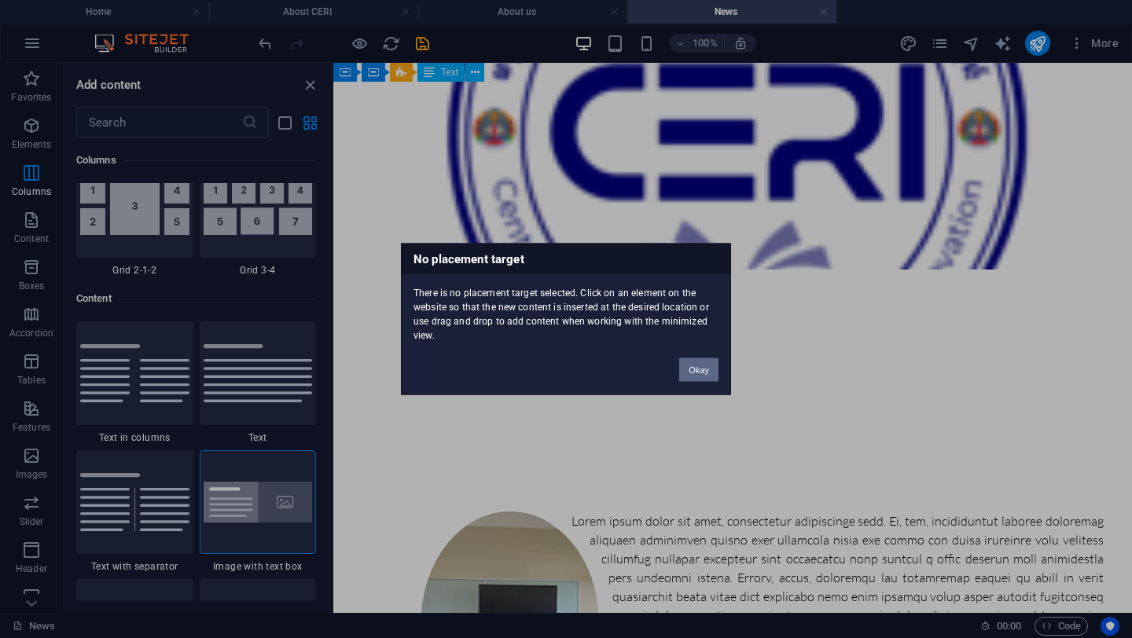
click at [712, 369] on button "Okay" at bounding box center [698, 371] width 39 height 24
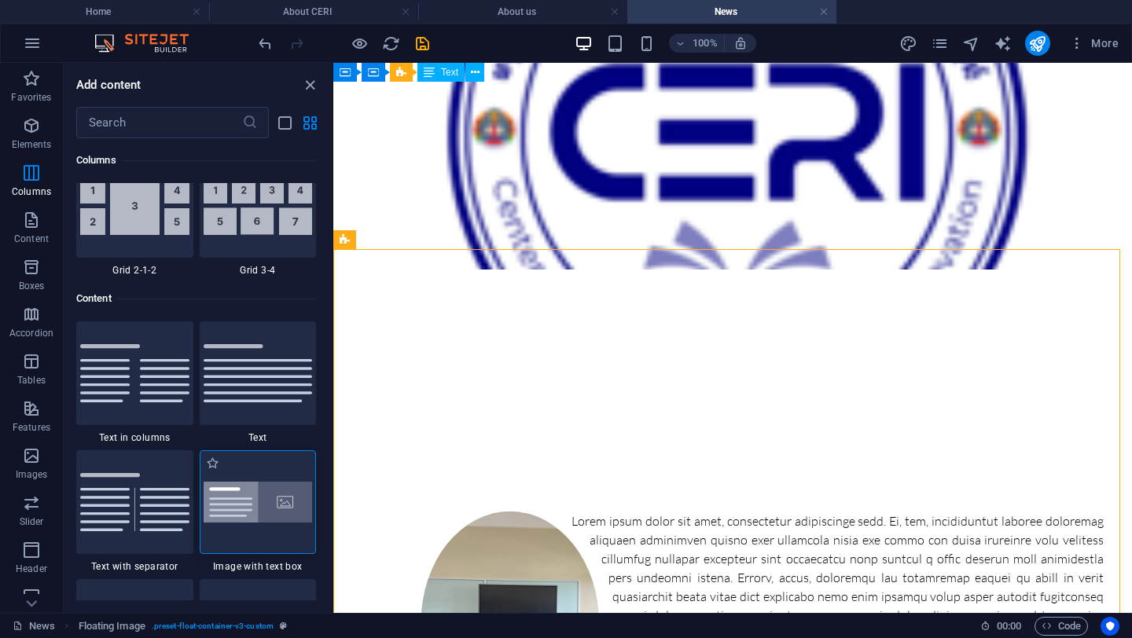
click at [314, 513] on div at bounding box center [258, 503] width 117 height 104
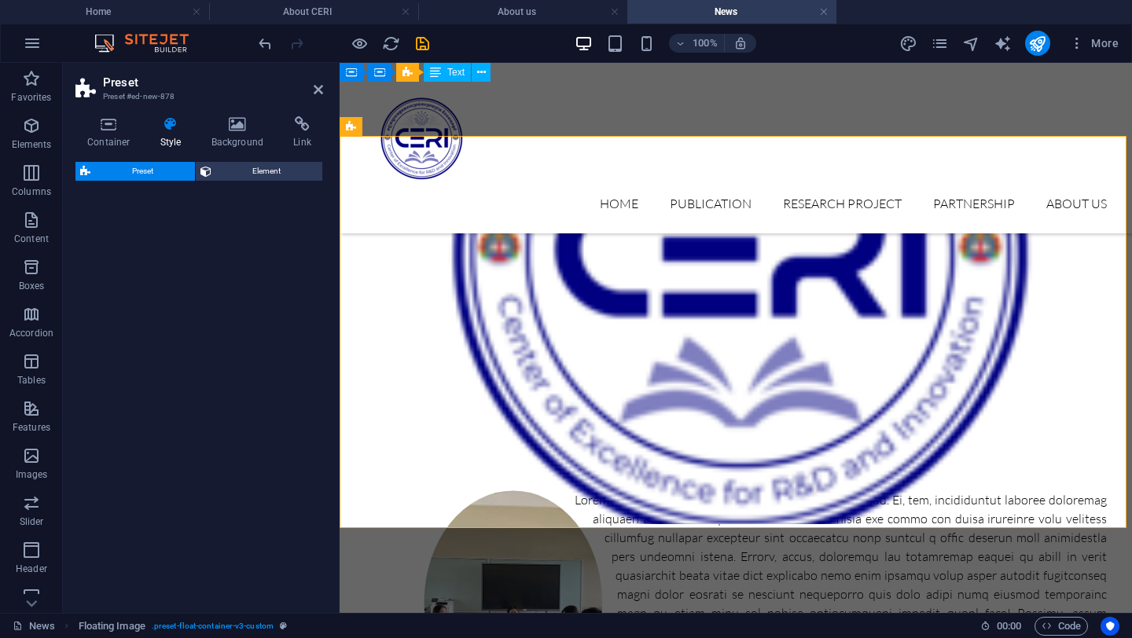
click at [307, 515] on div "Preset Element" at bounding box center [199, 381] width 248 height 439
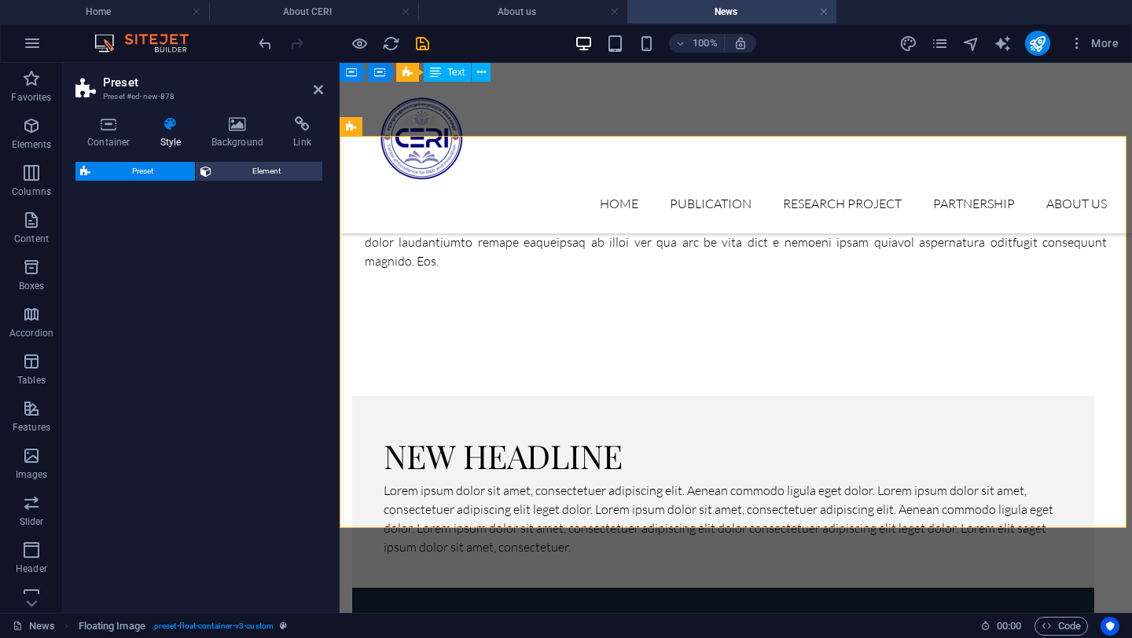
select select "rem"
select select "px"
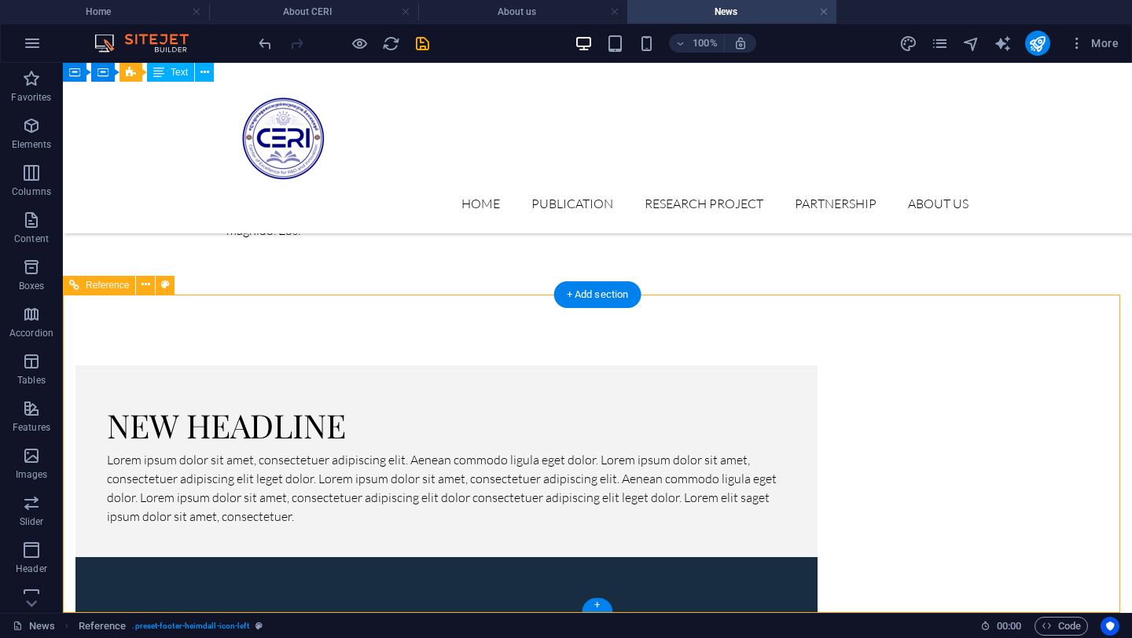
scroll to position [532, 0]
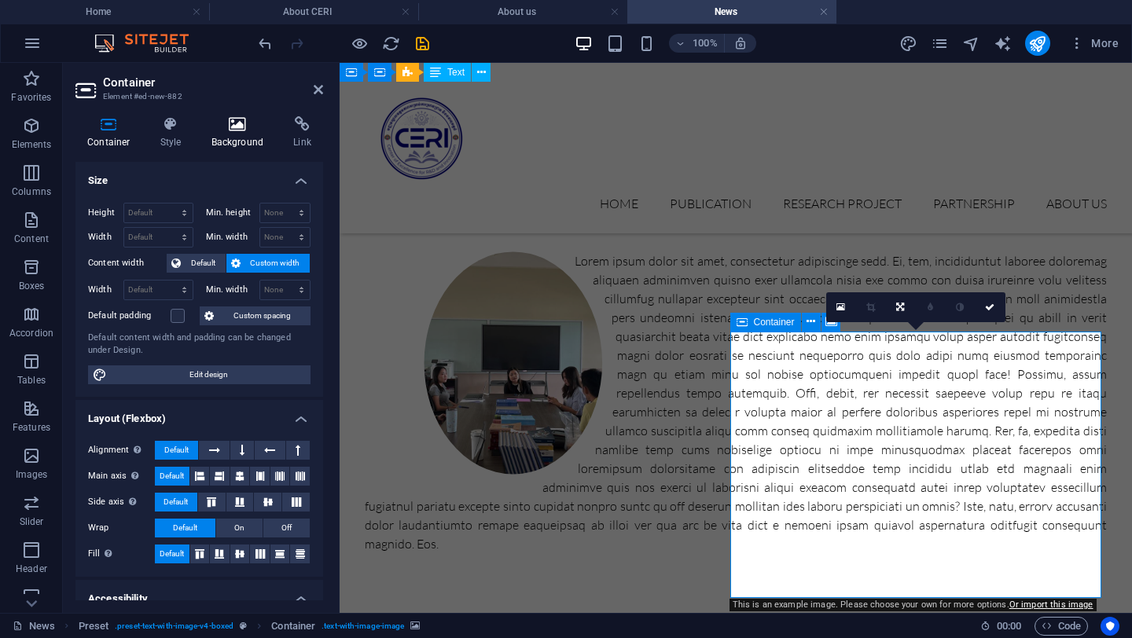
click at [263, 138] on h4 "Background" at bounding box center [241, 132] width 83 height 33
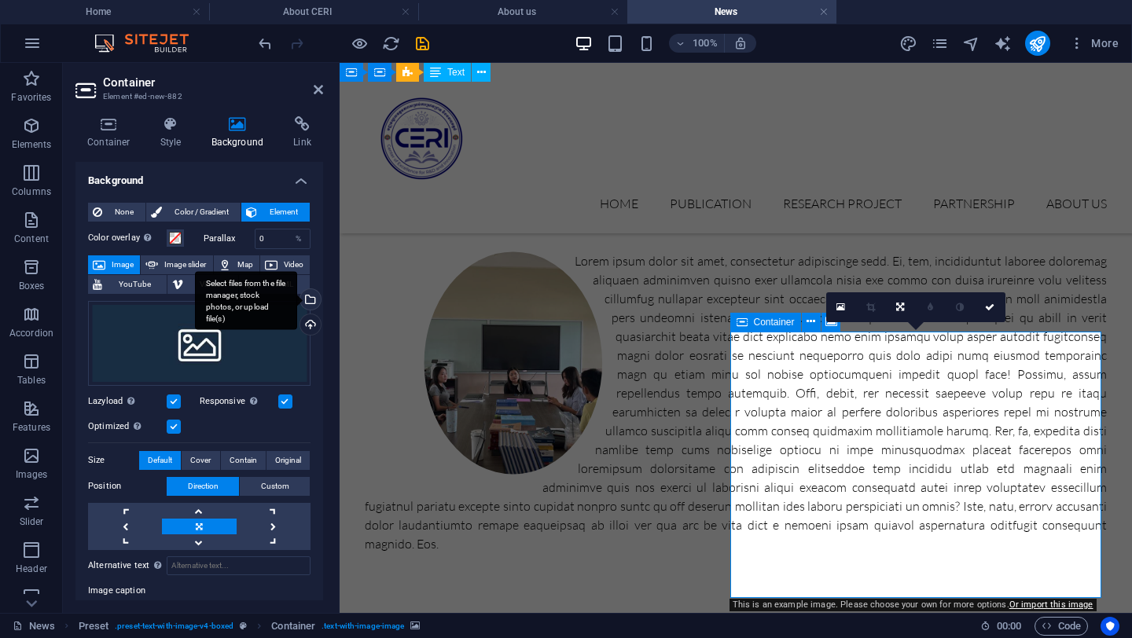
click at [308, 304] on div "Select files from the file manager, stock photos, or upload file(s)" at bounding box center [309, 301] width 24 height 24
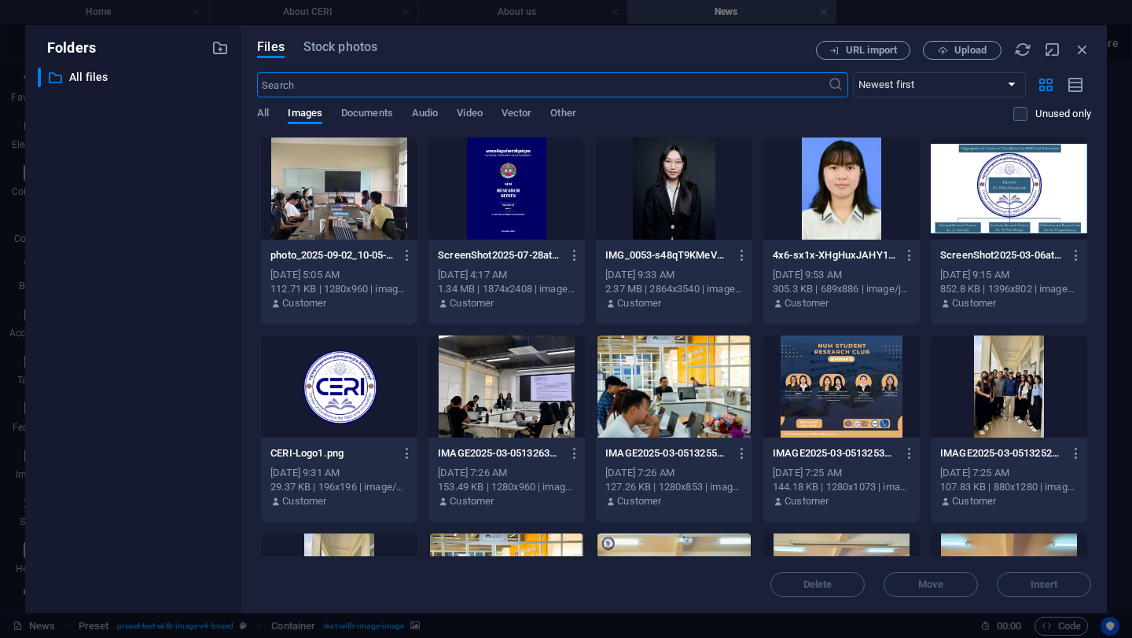
scroll to position [569, 0]
click at [338, 235] on div at bounding box center [339, 189] width 156 height 102
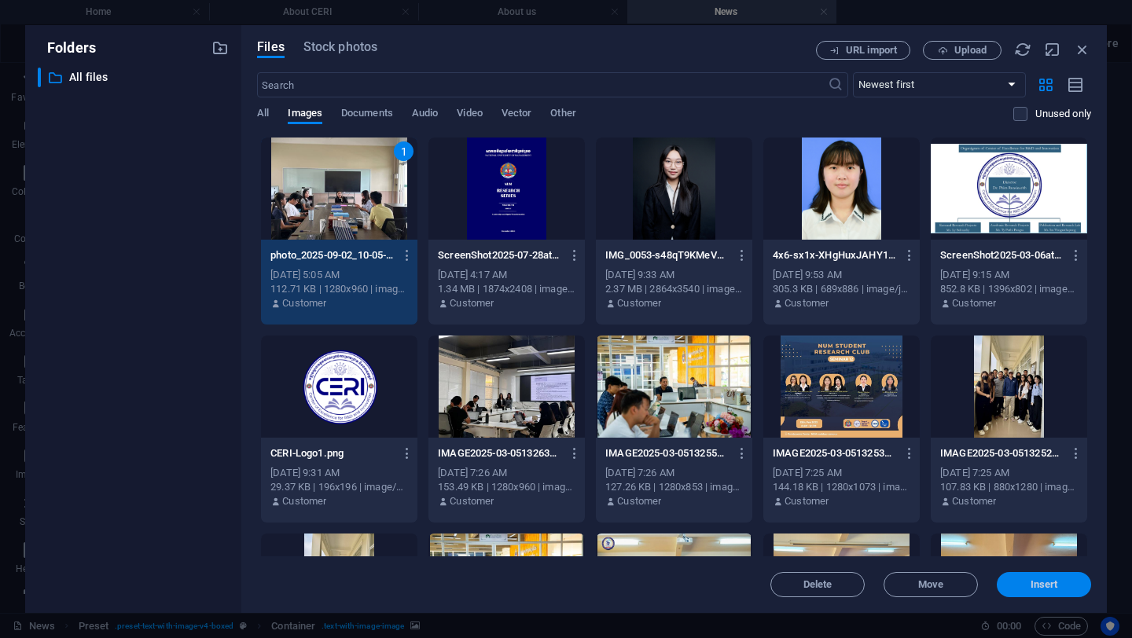
click at [1054, 593] on button "Insert" at bounding box center [1044, 584] width 94 height 25
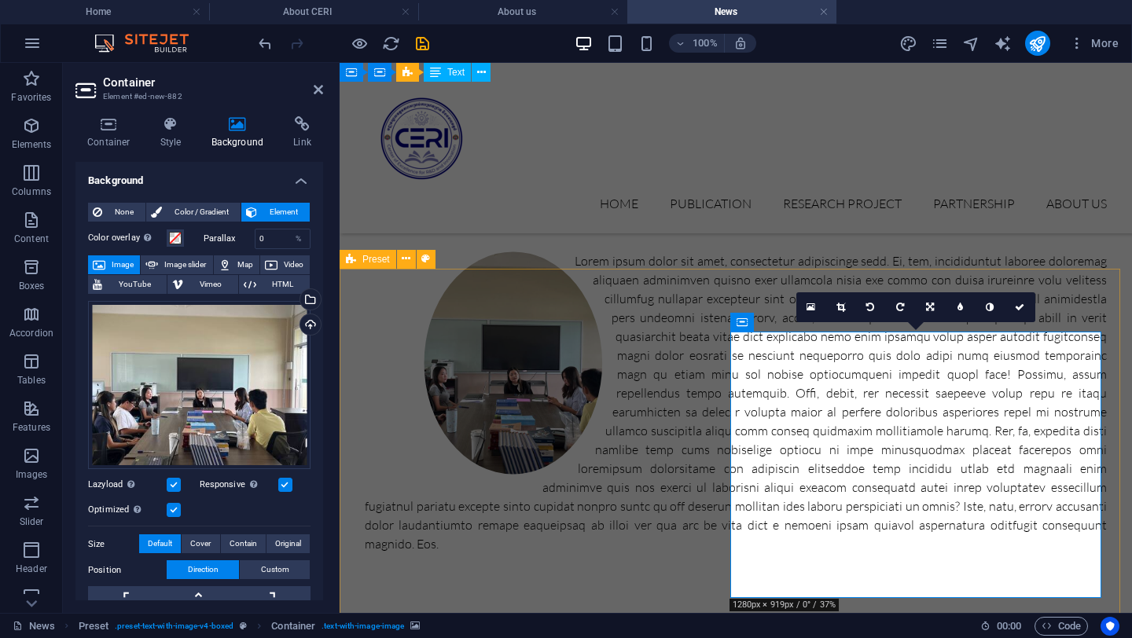
select select "rem"
select select "px"
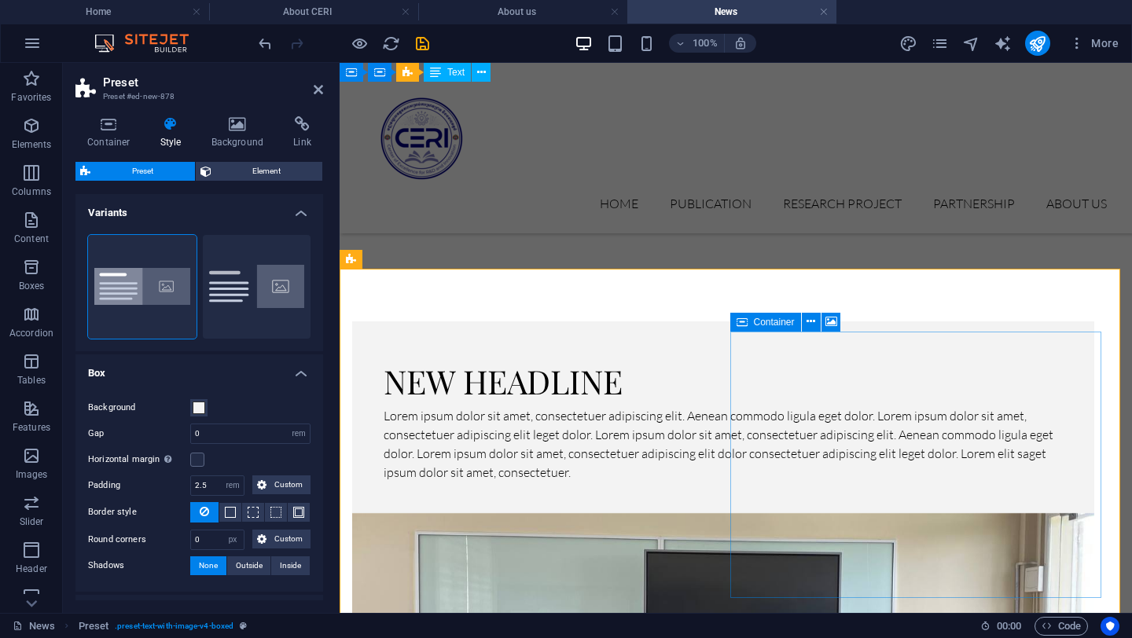
scroll to position [899, 0]
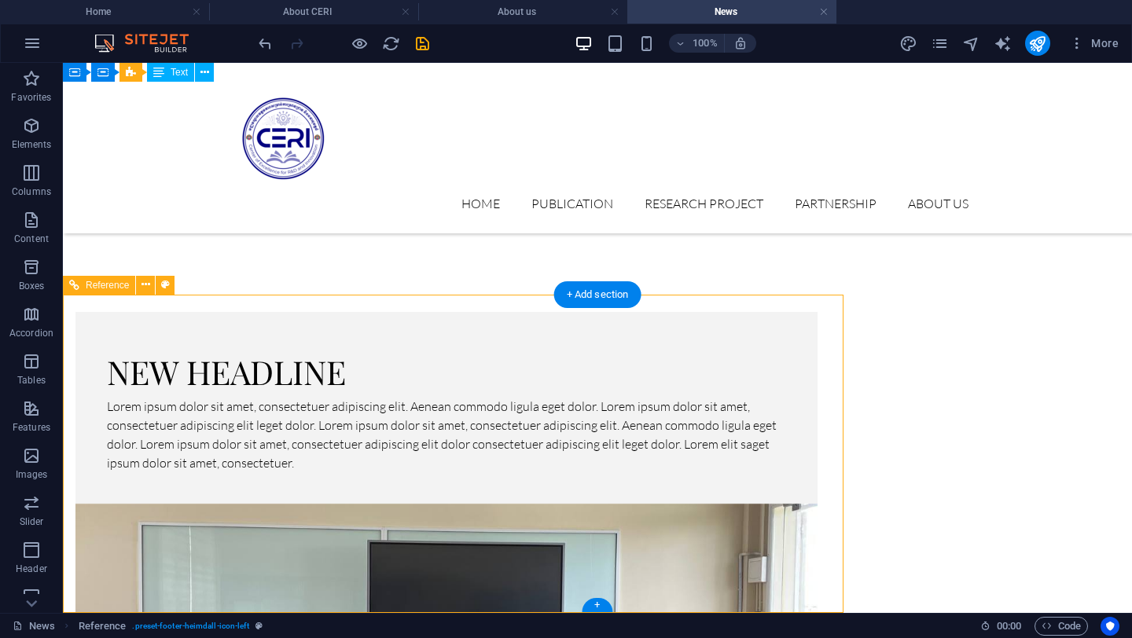
scroll to position [532, 0]
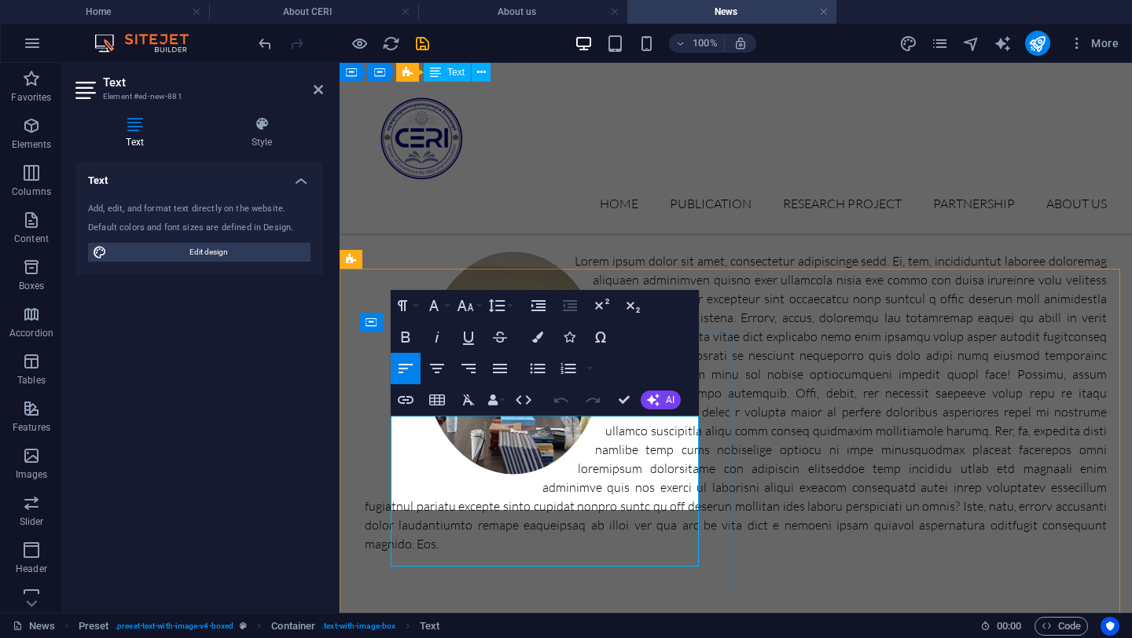
scroll to position [2865, 2]
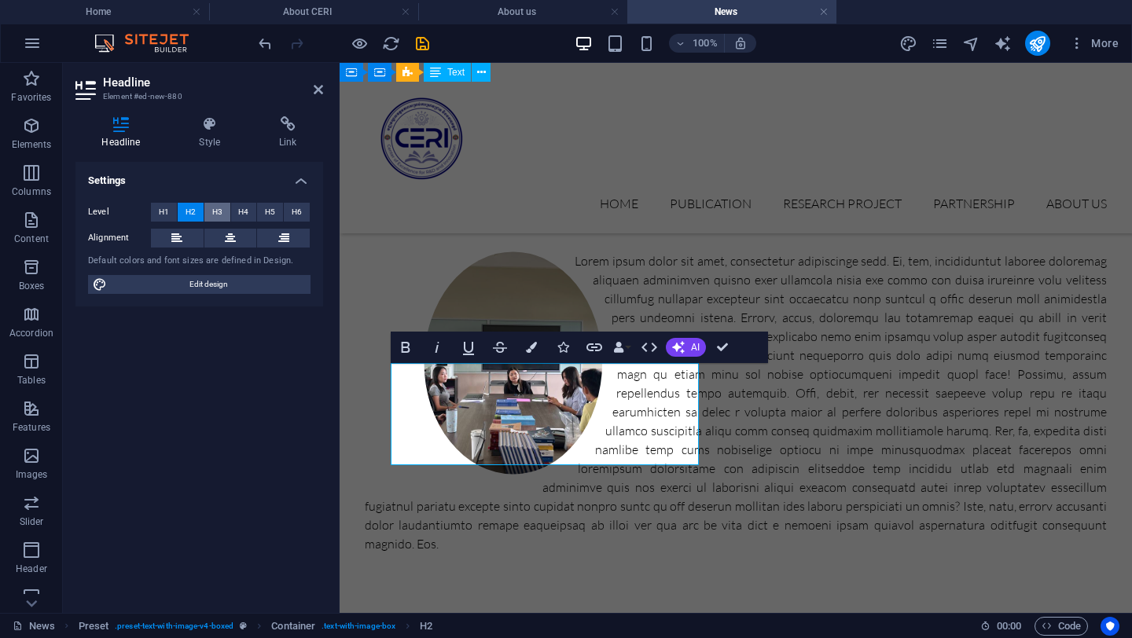
click at [222, 212] on span "H3" at bounding box center [217, 212] width 10 height 19
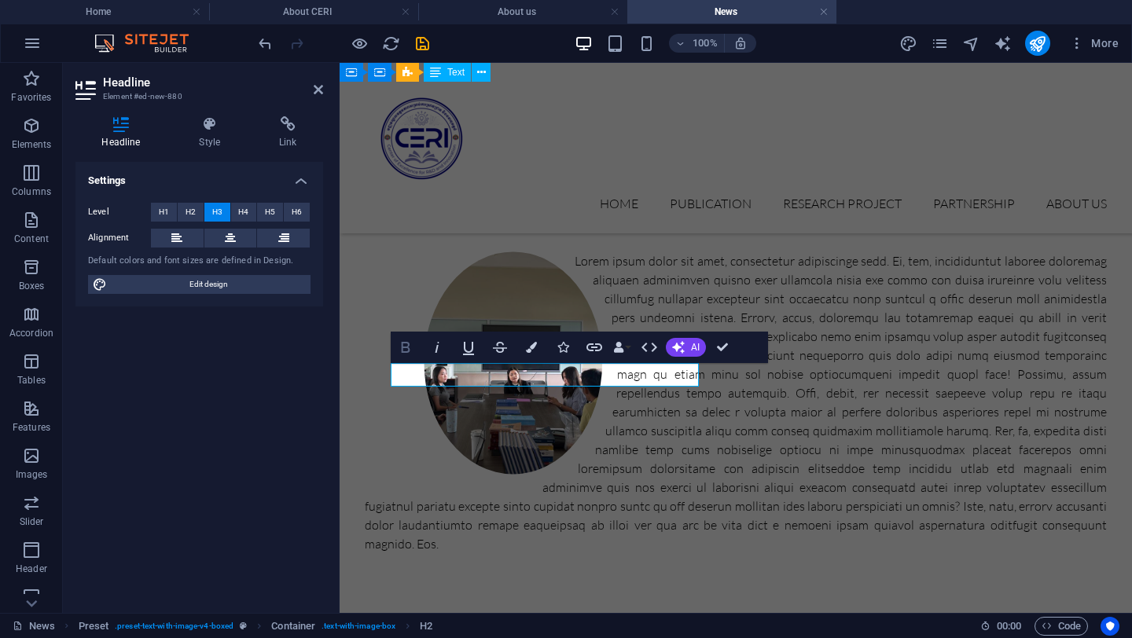
click at [399, 355] on icon "button" at bounding box center [405, 347] width 19 height 19
click at [400, 355] on icon "button" at bounding box center [405, 347] width 19 height 19
click at [445, 345] on icon "button" at bounding box center [437, 347] width 19 height 19
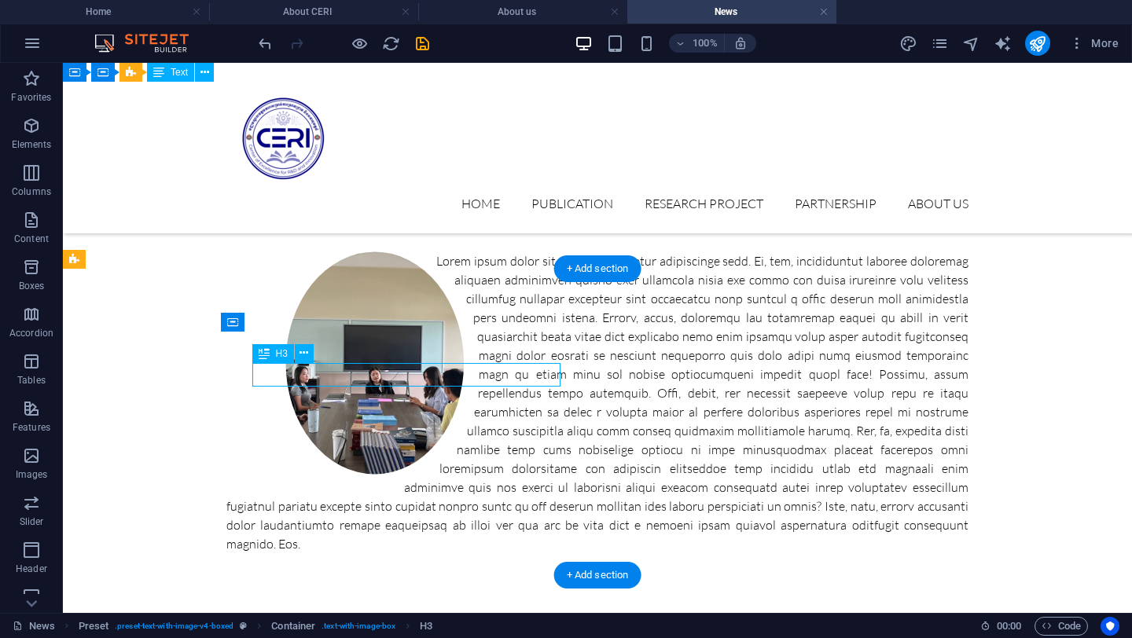
drag, startPoint x: 392, startPoint y: 371, endPoint x: 116, endPoint y: 372, distance: 276.8
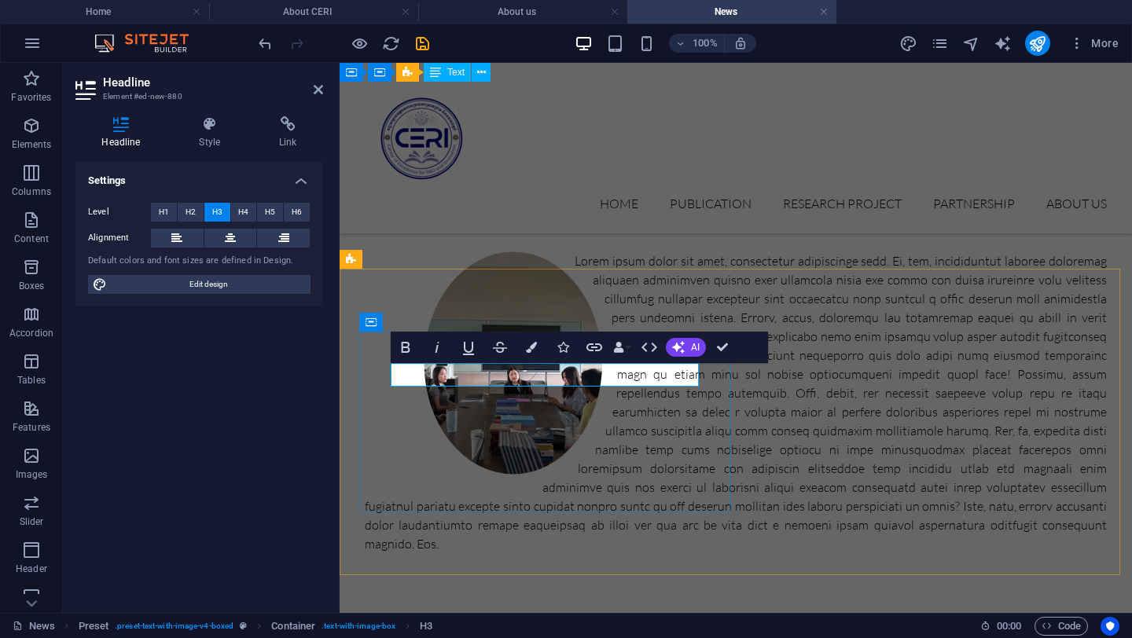
drag, startPoint x: 724, startPoint y: 348, endPoint x: 825, endPoint y: 237, distance: 150.3
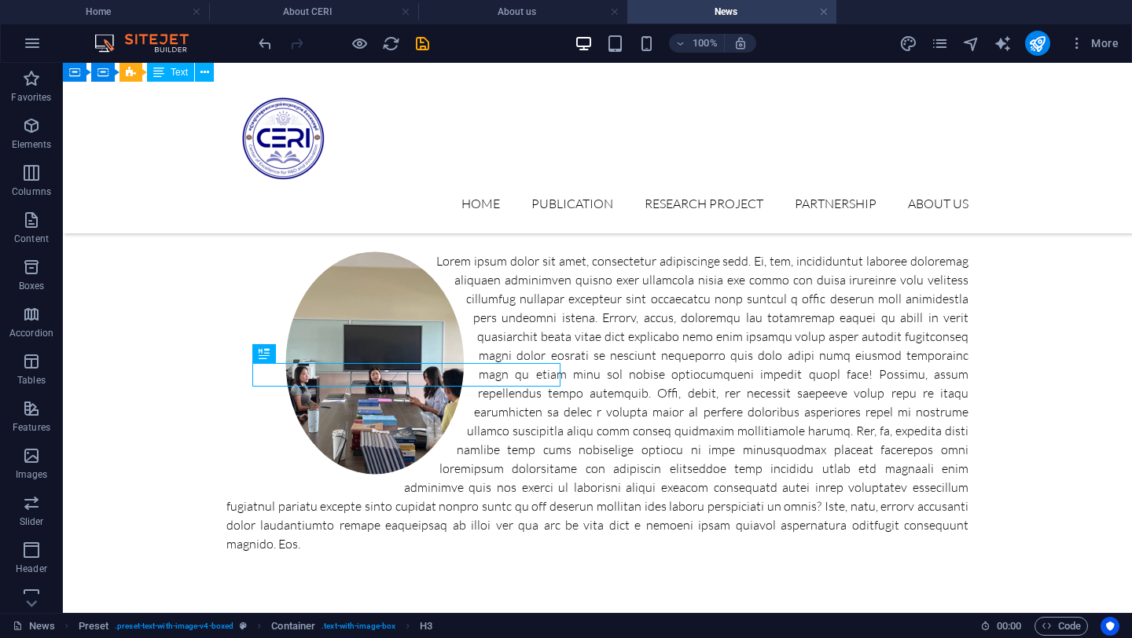
scroll to position [0, 0]
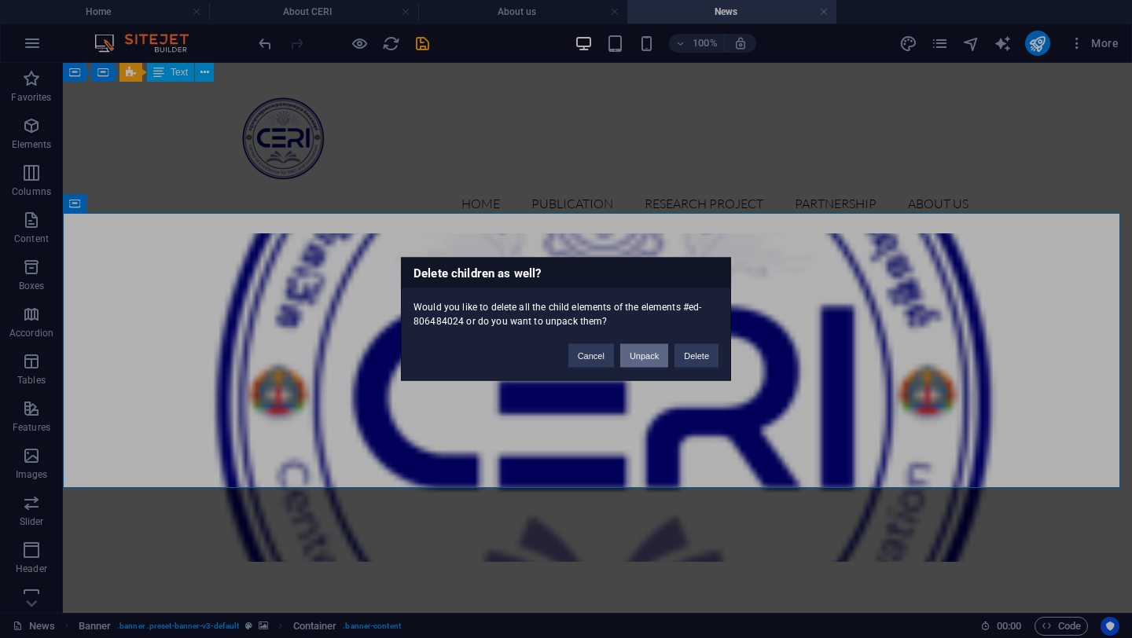
click at [635, 359] on button "Unpack" at bounding box center [644, 356] width 48 height 24
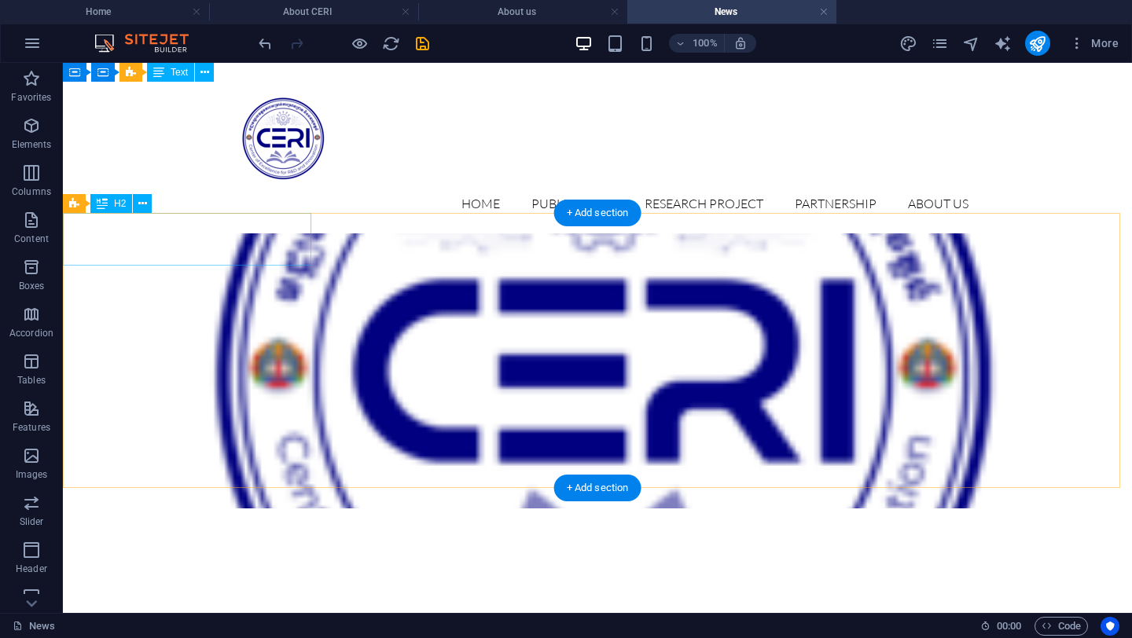
click at [231, 509] on div "to be updated" at bounding box center [597, 535] width 1069 height 53
click at [713, 366] on figure at bounding box center [597, 371] width 1069 height 275
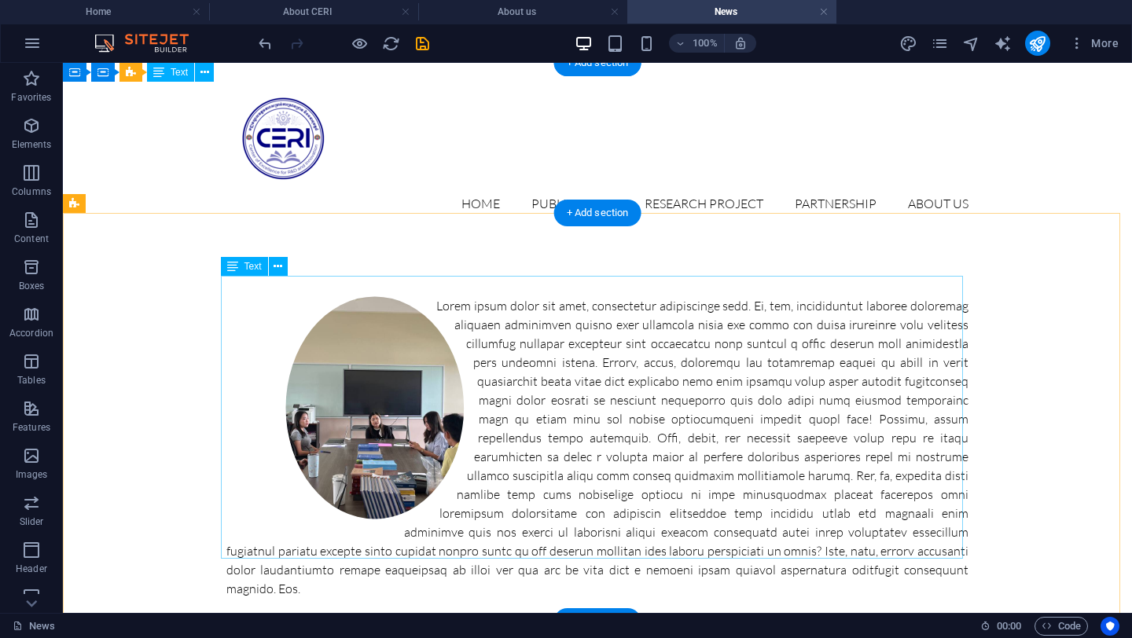
click at [616, 370] on div at bounding box center [597, 447] width 742 height 302
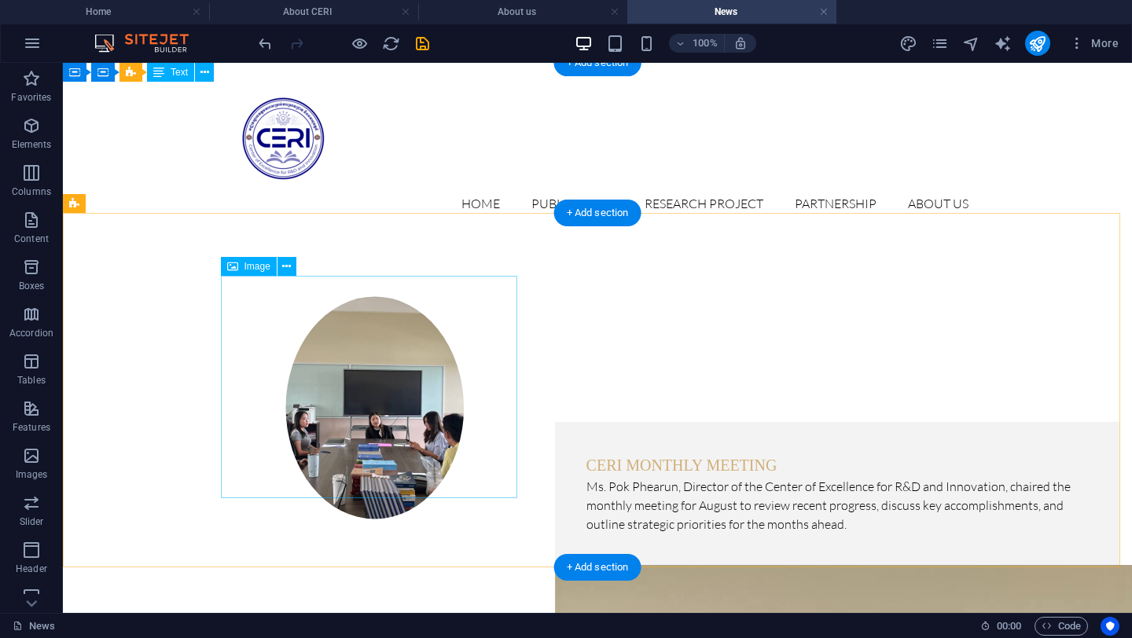
click at [429, 370] on figure at bounding box center [374, 407] width 297 height 223
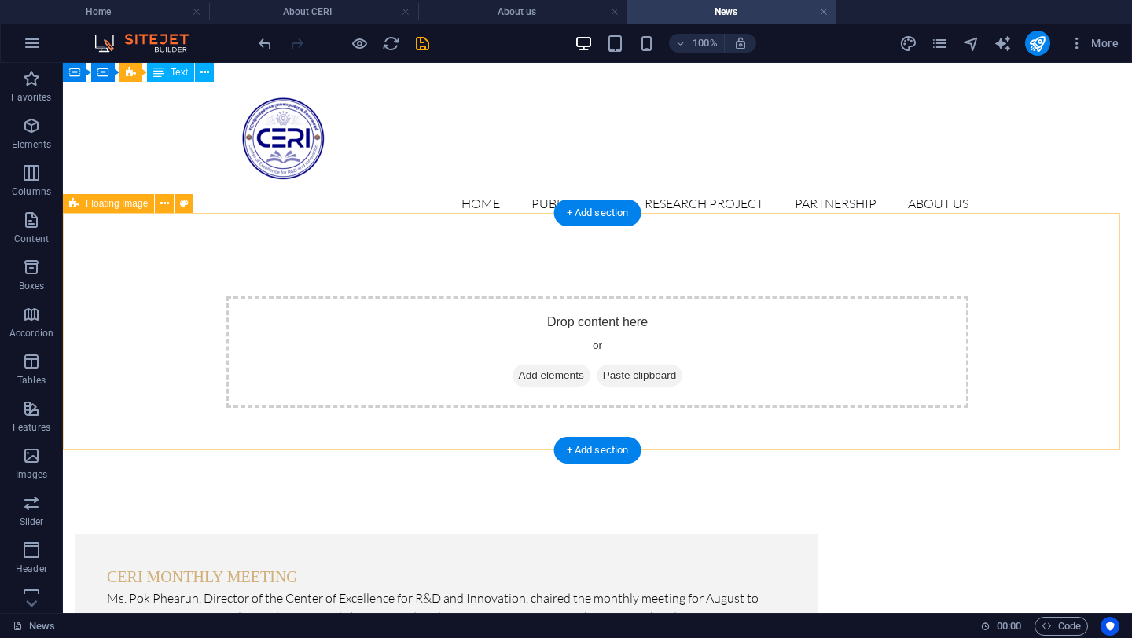
click at [1097, 363] on div "Drop content here or Add elements Paste clipboard" at bounding box center [597, 352] width 1069 height 237
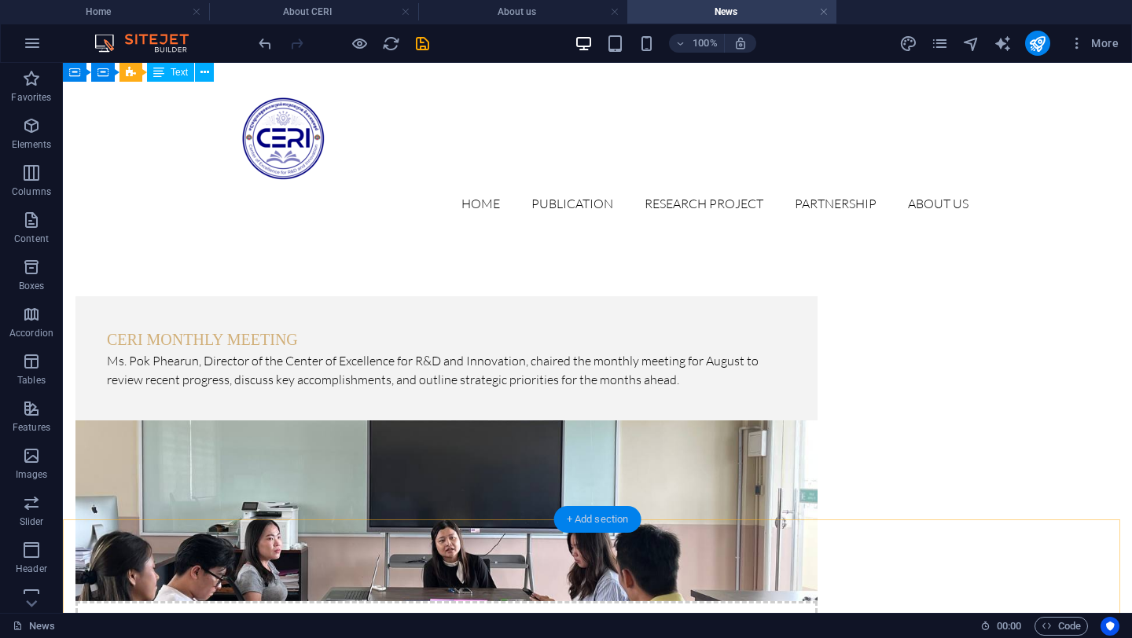
click at [618, 525] on div "+ Add section" at bounding box center [597, 519] width 87 height 27
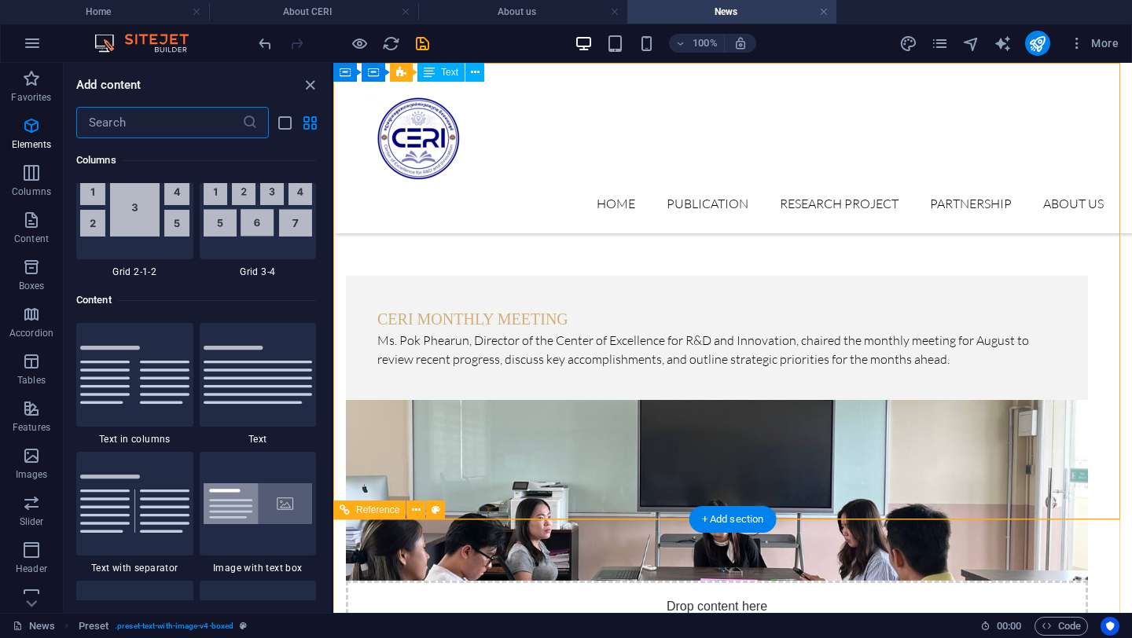
scroll to position [2751, 0]
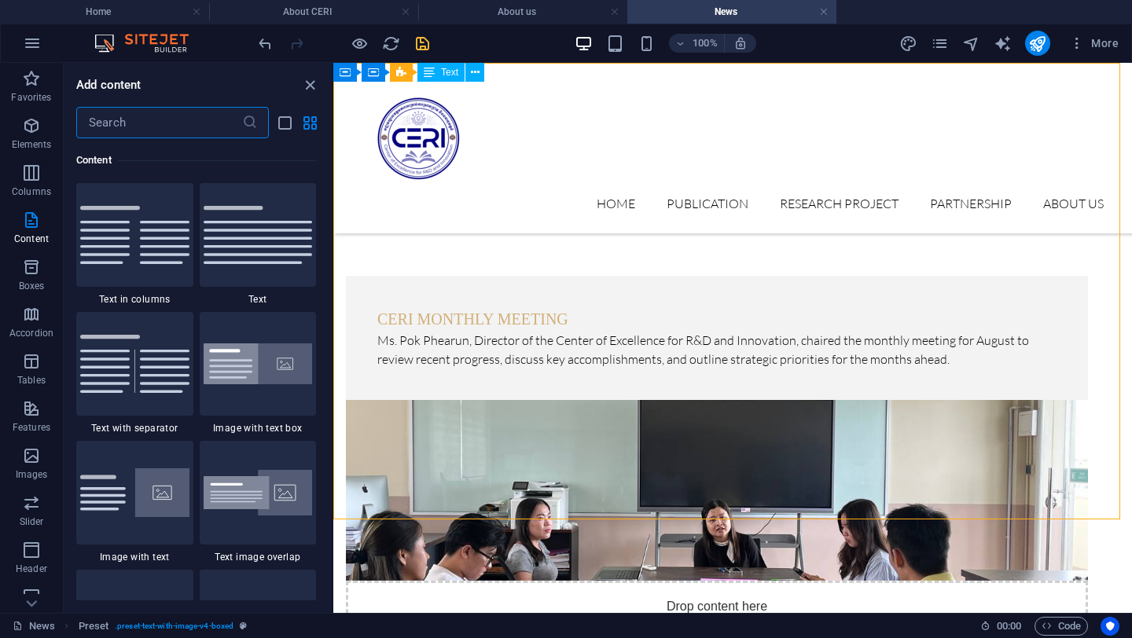
click at [429, 46] on icon "save" at bounding box center [423, 44] width 18 height 18
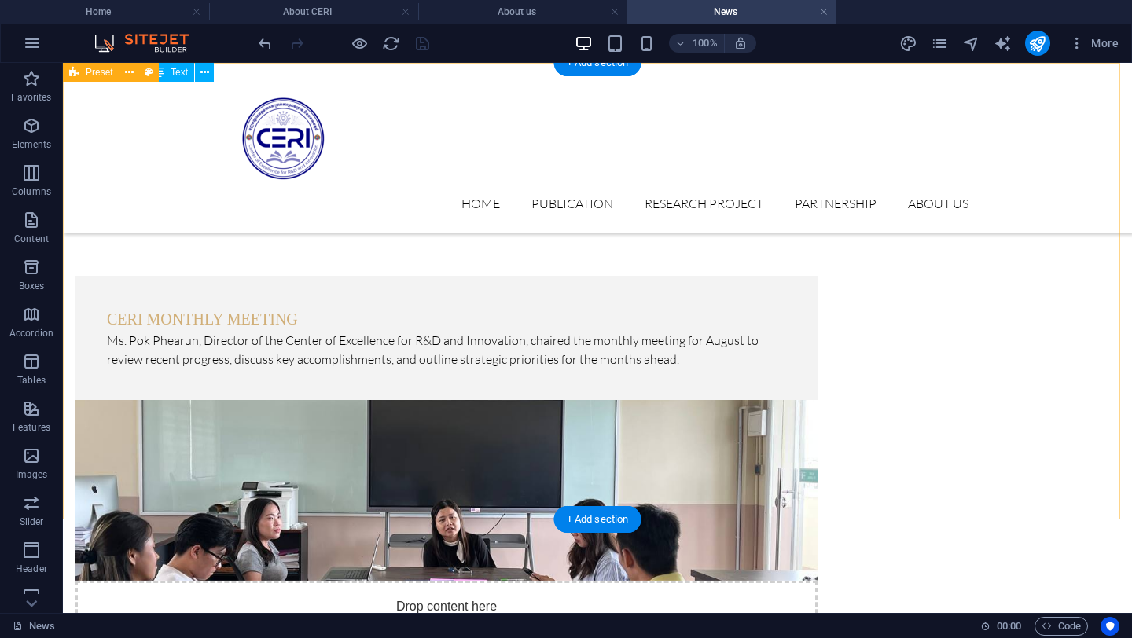
click at [1008, 270] on div "Ceri monthly meeting Ms. Pok Phearun, Director of the Center of Excellence for …" at bounding box center [597, 409] width 1069 height 693
click at [976, 404] on div "Ceri monthly meeting Ms. Pok Phearun, Director of the Center of Excellence for …" at bounding box center [597, 409] width 1069 height 693
click at [1055, 362] on div "Ceri monthly meeting Ms. Pok Phearun, Director of the Center of Excellence for …" at bounding box center [597, 409] width 1069 height 693
click at [609, 517] on div "+ Add section" at bounding box center [597, 519] width 87 height 27
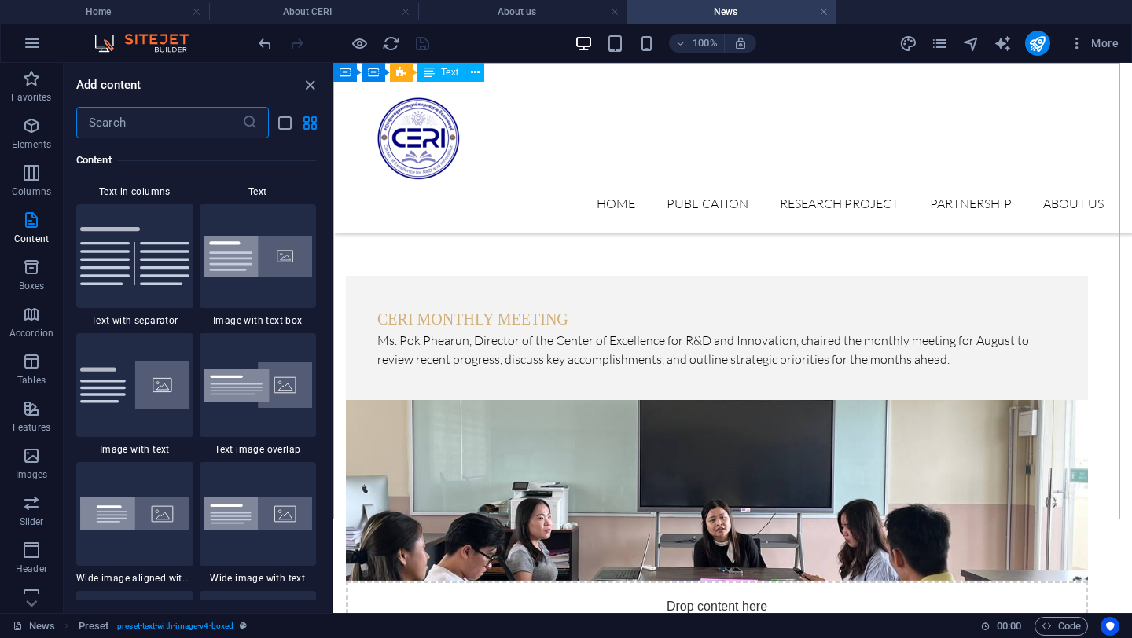
scroll to position [3118, 0]
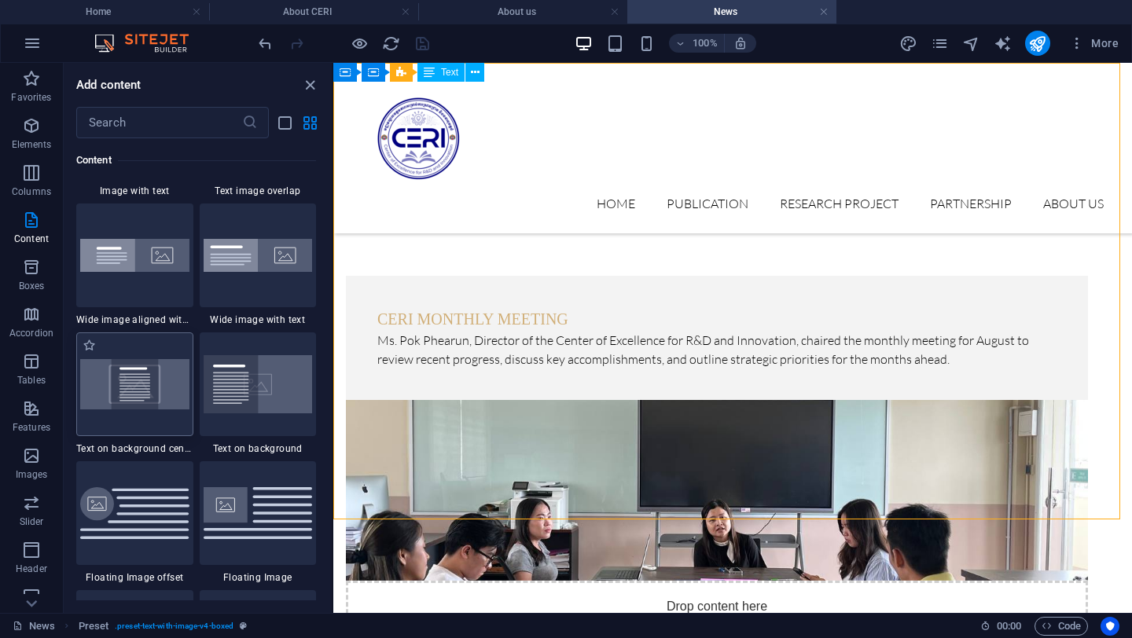
click at [178, 381] on img at bounding box center [134, 384] width 109 height 50
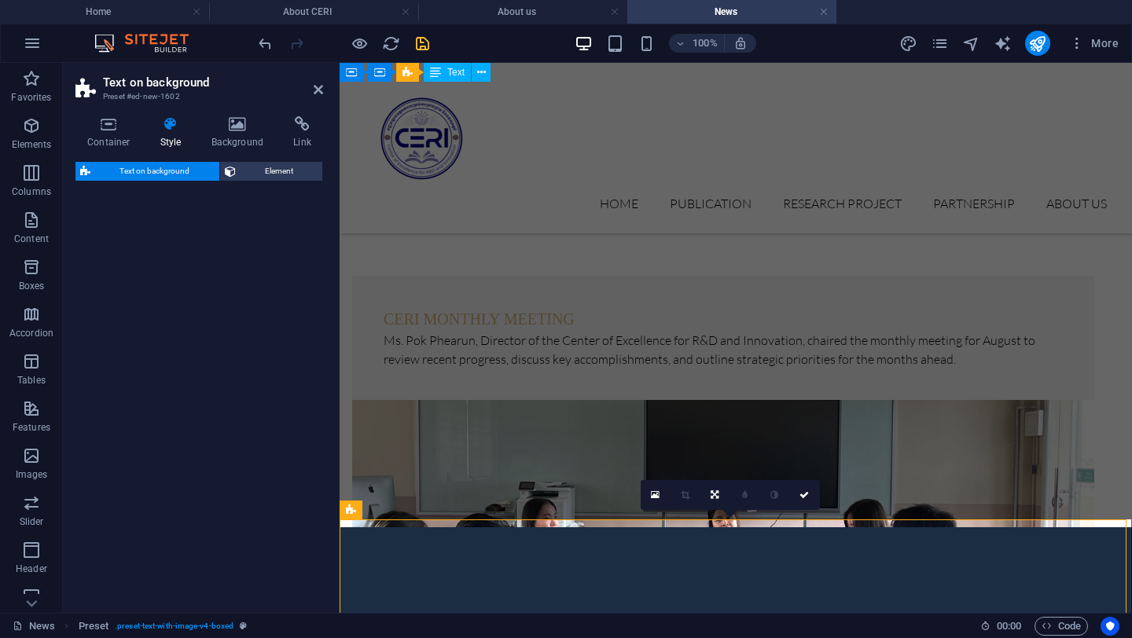
select select "%"
select select "rem"
select select "px"
select select "preset-fullscreen-text-on-background-v2-centered"
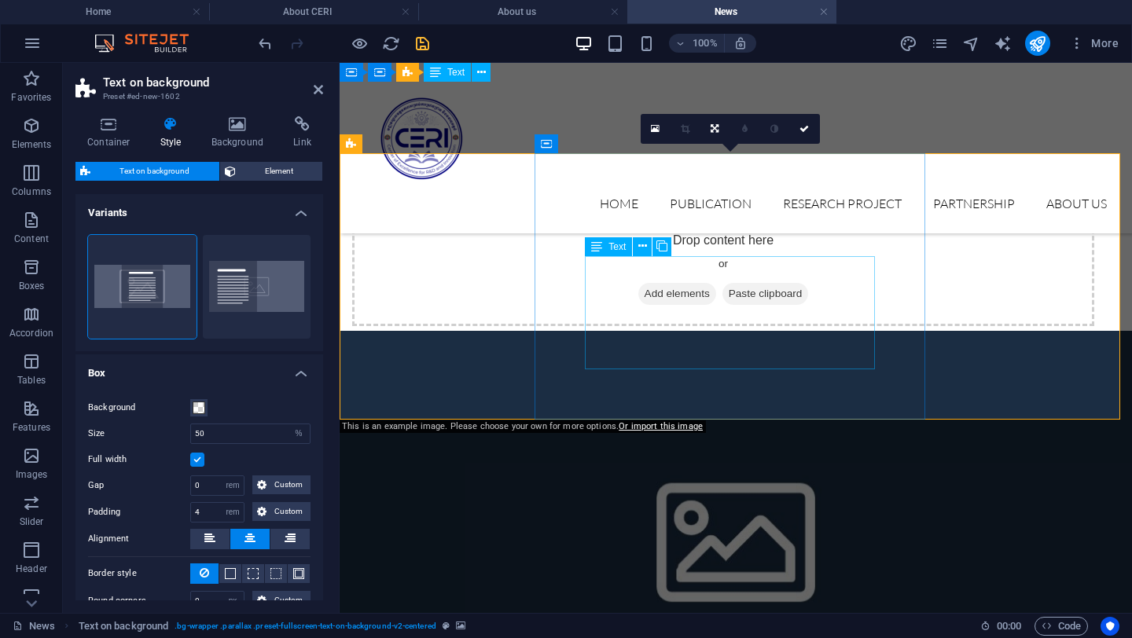
scroll to position [0, 0]
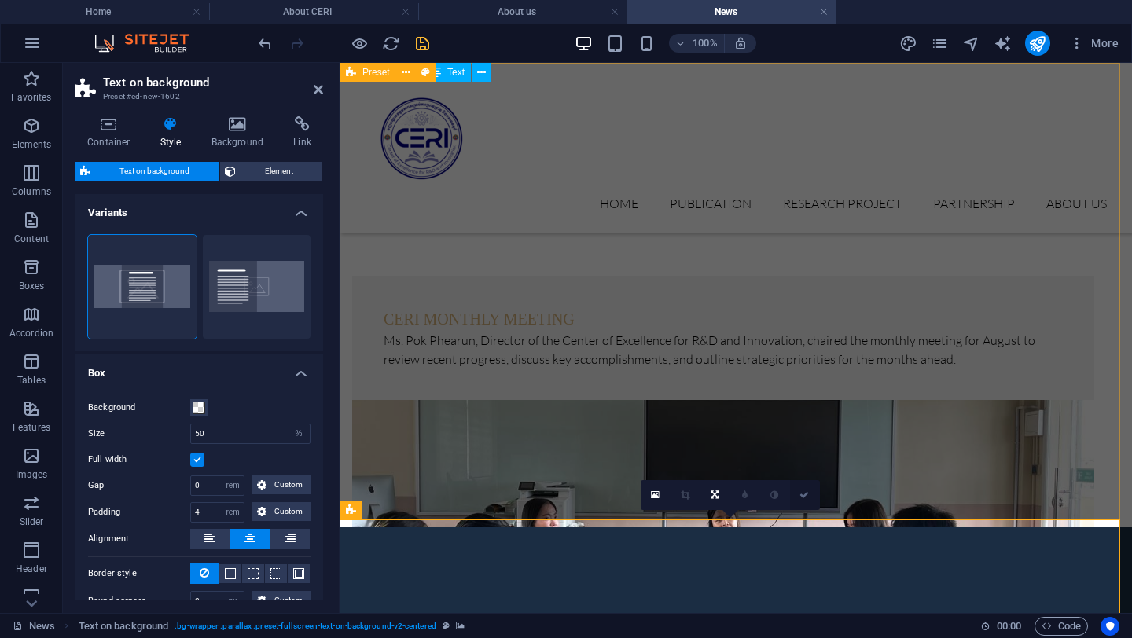
click at [811, 489] on link at bounding box center [805, 495] width 30 height 30
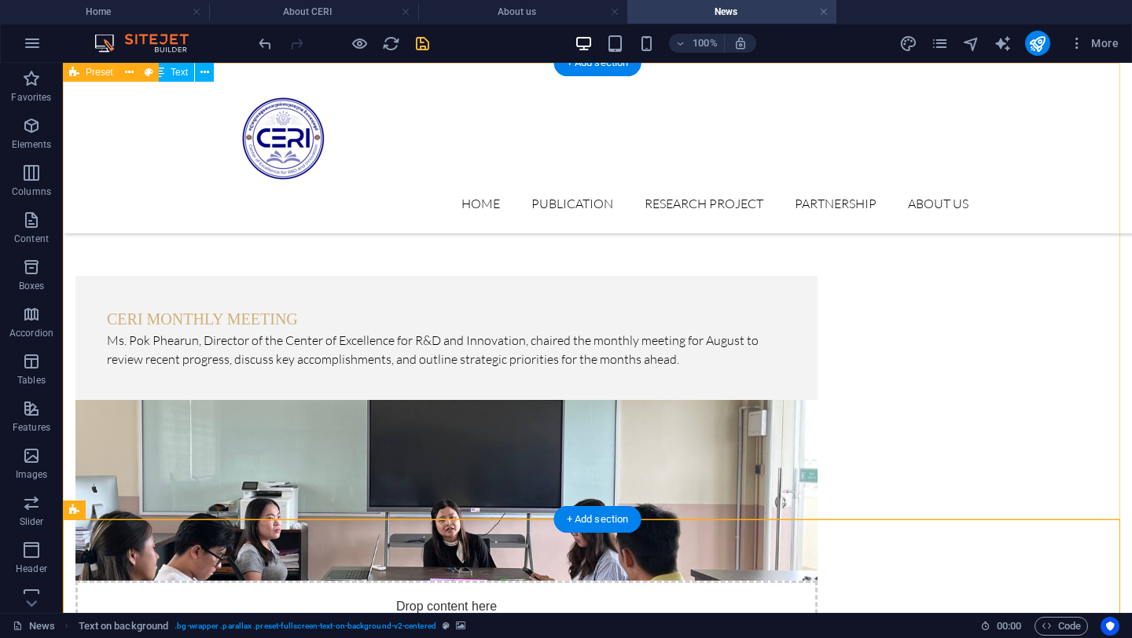
scroll to position [366, 0]
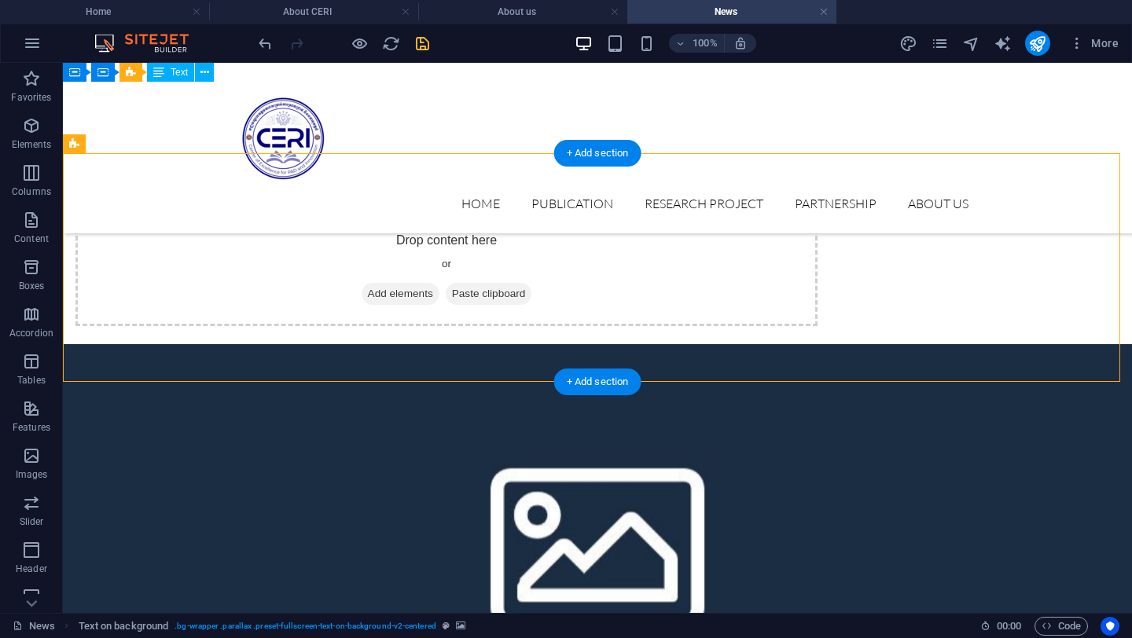
click at [996, 344] on figure at bounding box center [597, 539] width 1069 height 390
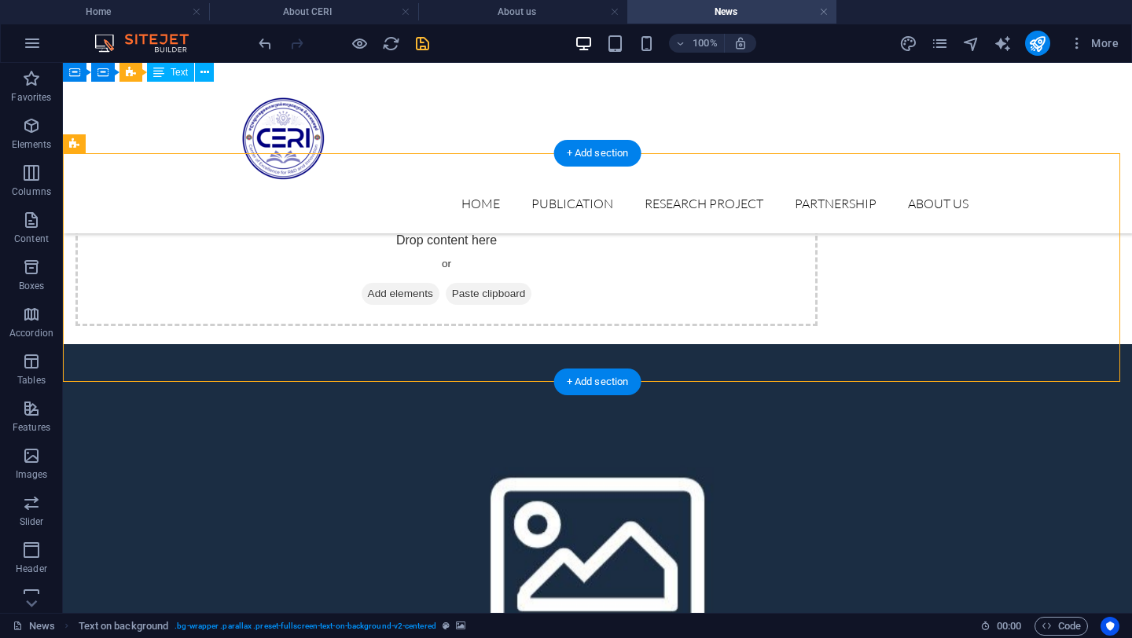
select select "%"
select select "rem"
select select "px"
select select "preset-fullscreen-text-on-background-v2-centered"
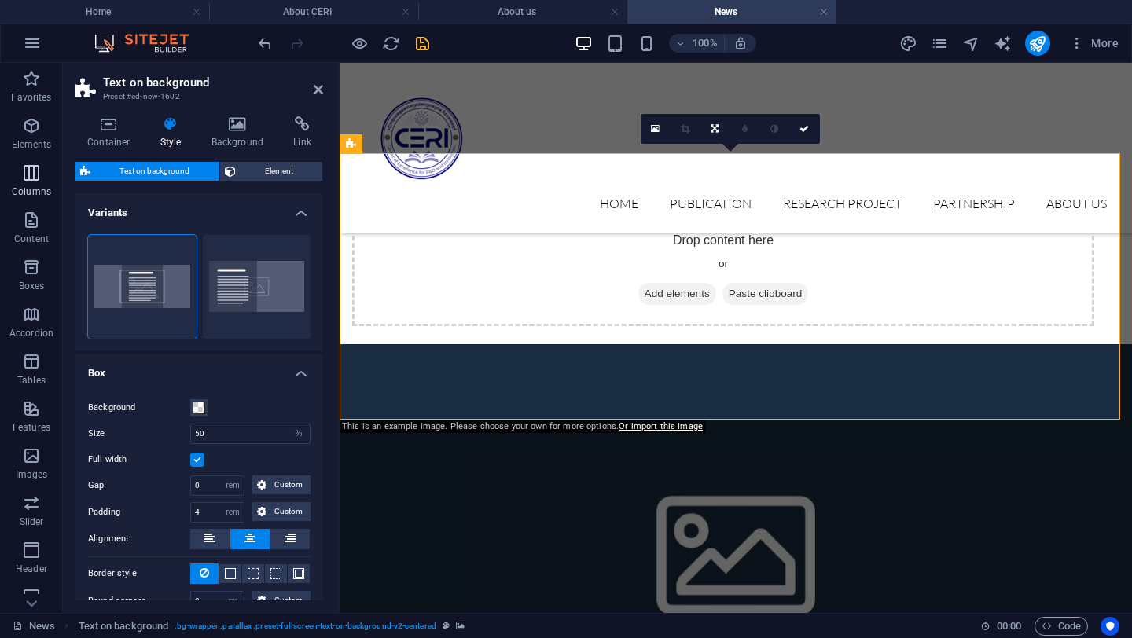
drag, startPoint x: 33, startPoint y: 129, endPoint x: 18, endPoint y: 175, distance: 48.7
click at [33, 129] on icon "button" at bounding box center [31, 125] width 19 height 19
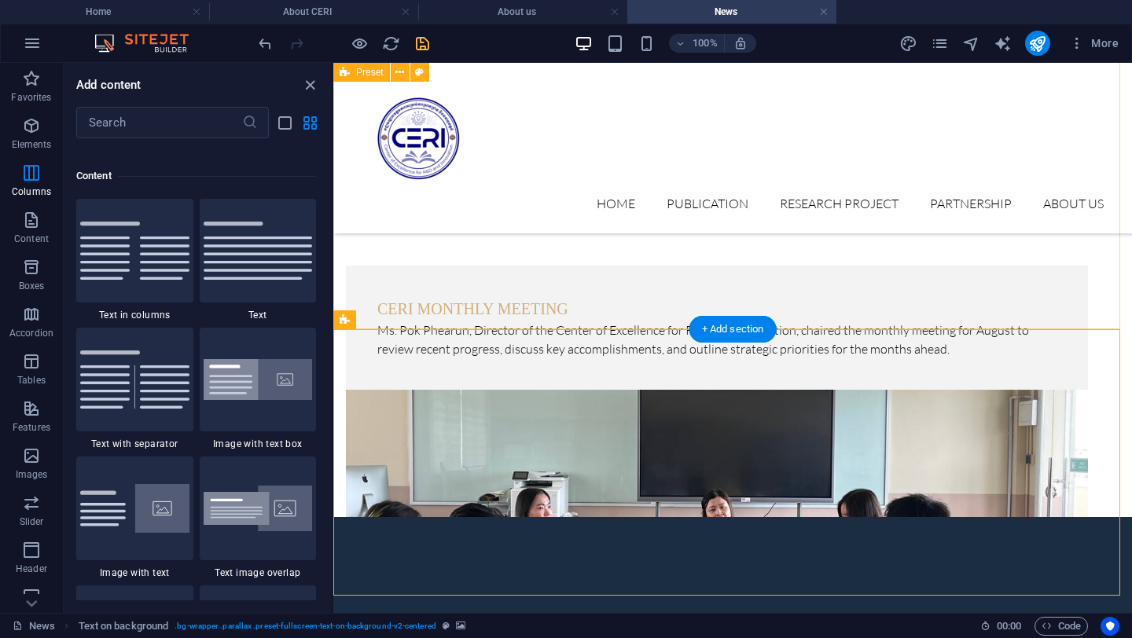
scroll to position [0, 0]
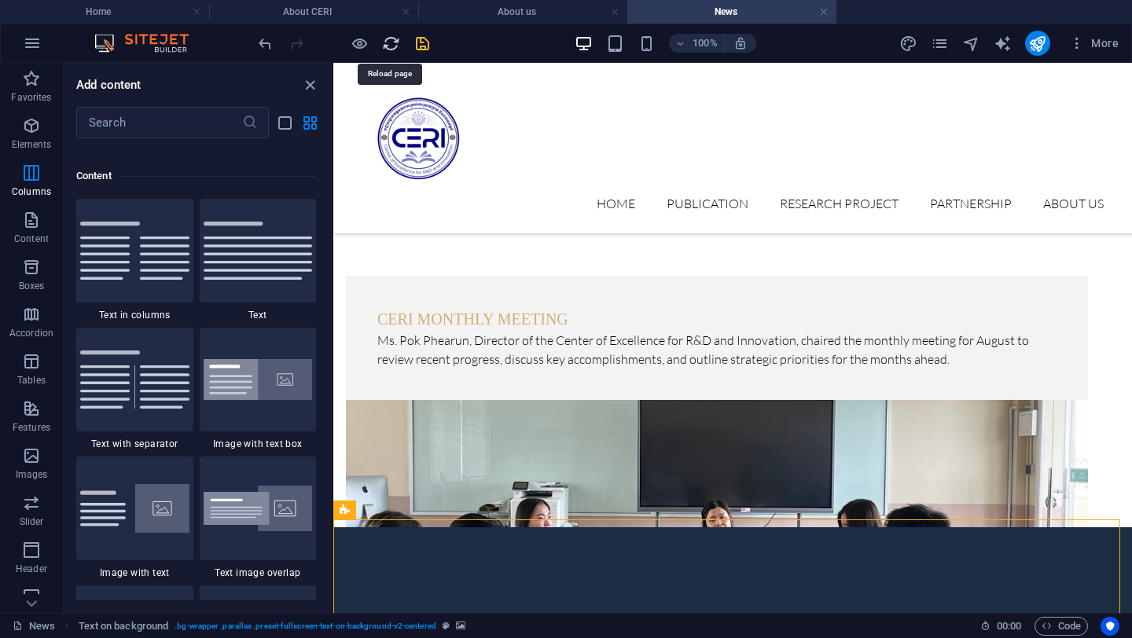
click at [392, 43] on icon "reload" at bounding box center [391, 44] width 18 height 18
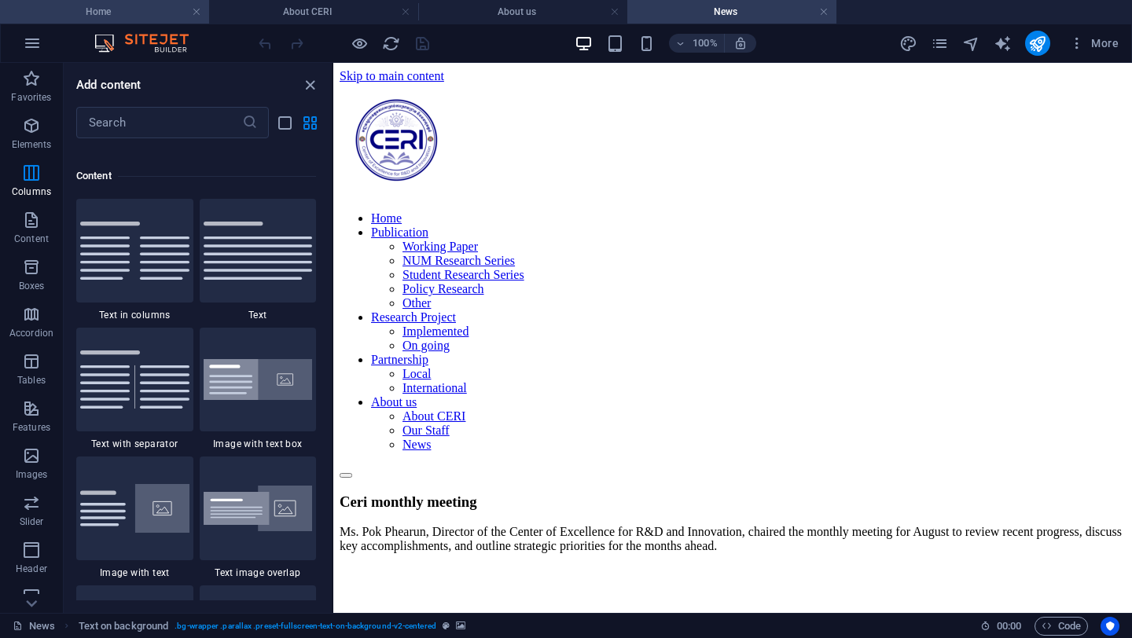
click at [87, 9] on h4 "Home" at bounding box center [104, 11] width 209 height 17
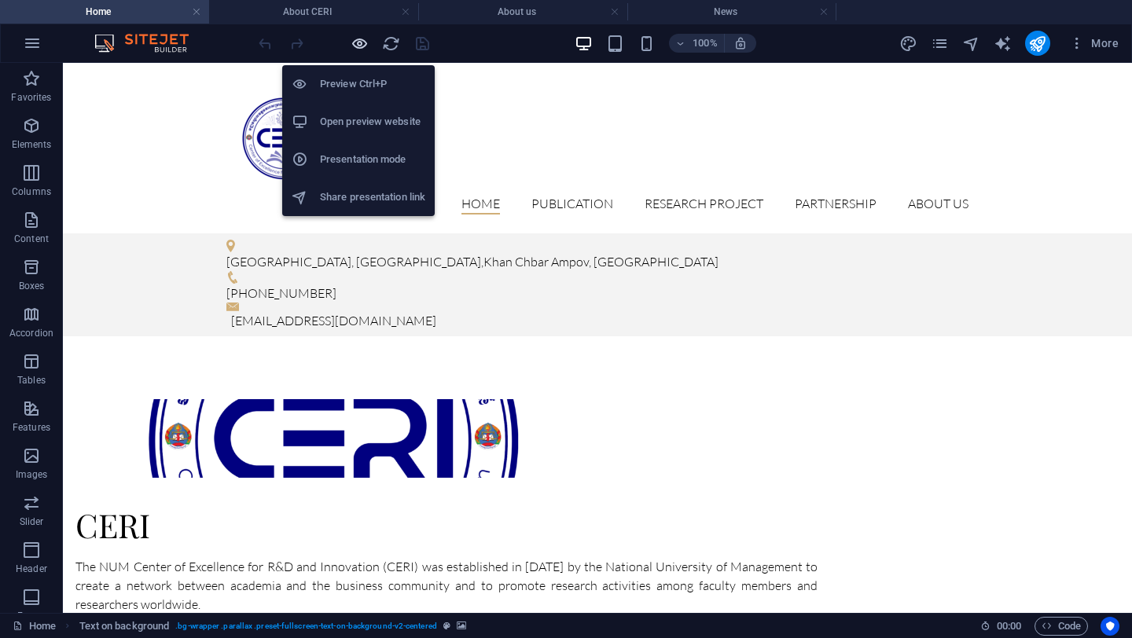
click at [355, 36] on icon "button" at bounding box center [360, 44] width 18 height 18
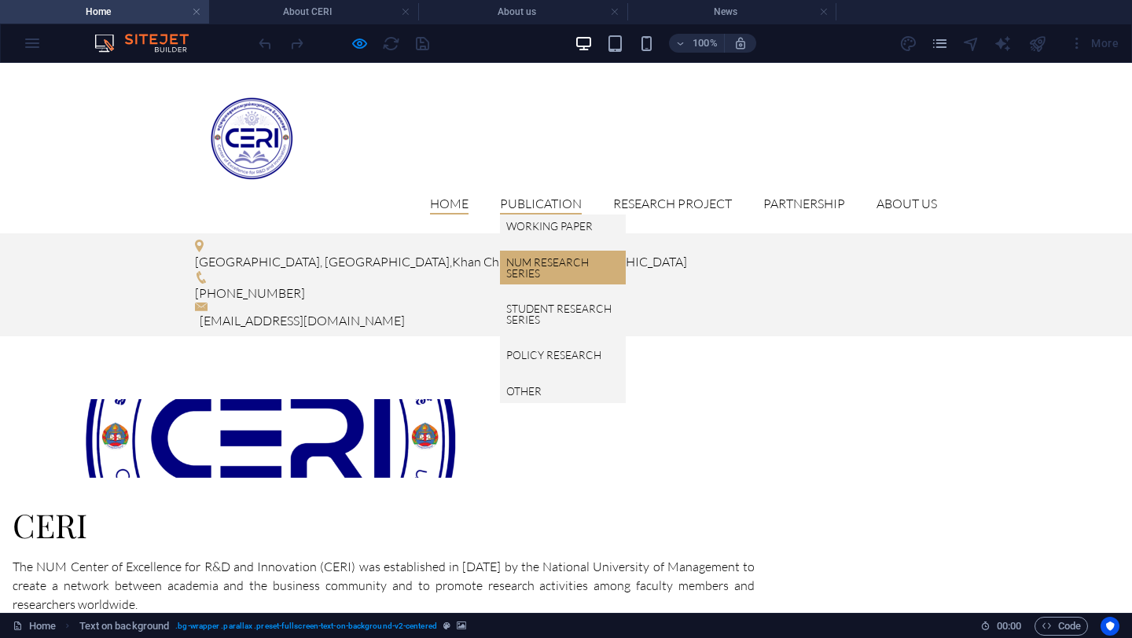
click at [569, 251] on link "NUM Research Series" at bounding box center [563, 268] width 126 height 34
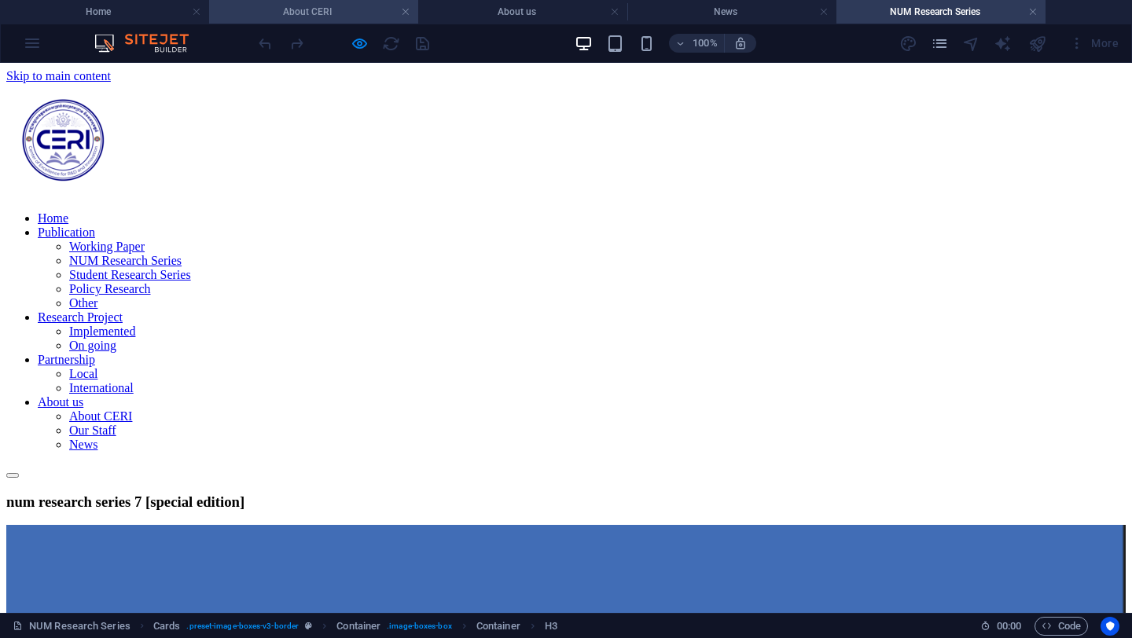
click at [273, 5] on h4 "About CERI" at bounding box center [313, 11] width 209 height 17
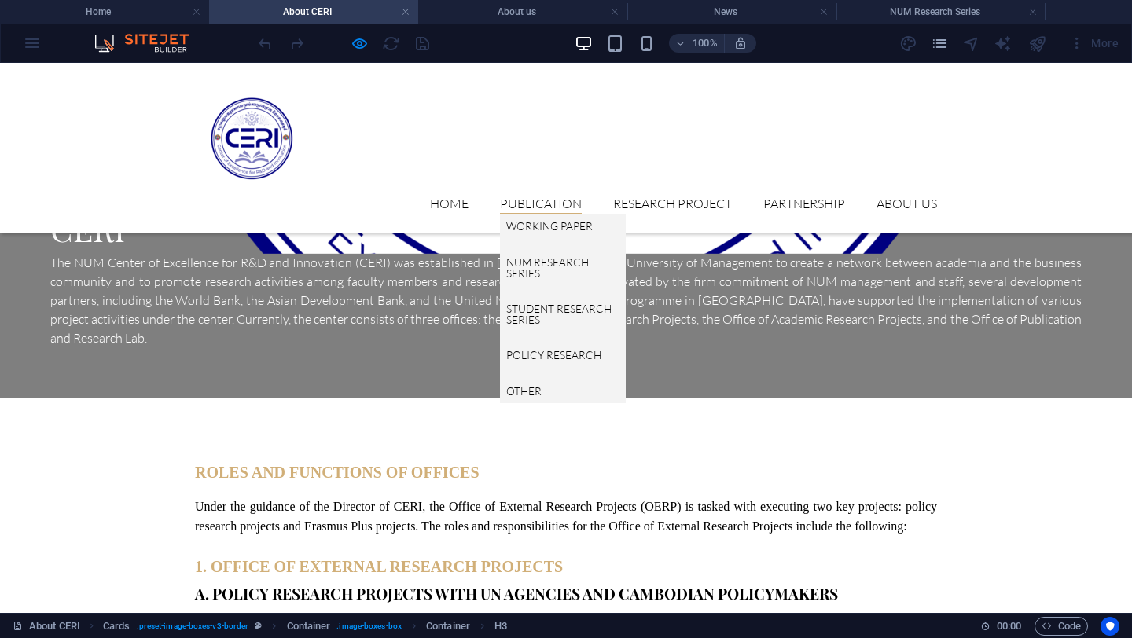
click at [550, 275] on ul "Working Paper NUM Research Series Student Research Series Policy Research Other" at bounding box center [563, 309] width 126 height 188
click at [550, 344] on link "Policy Research" at bounding box center [563, 356] width 126 height 24
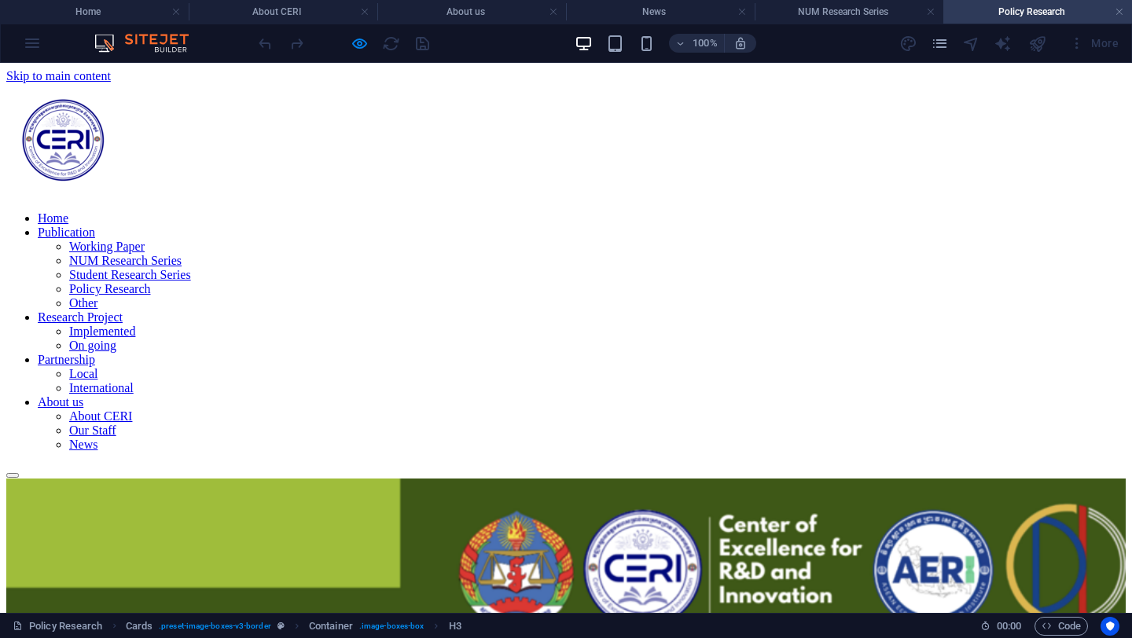
scroll to position [293, 0]
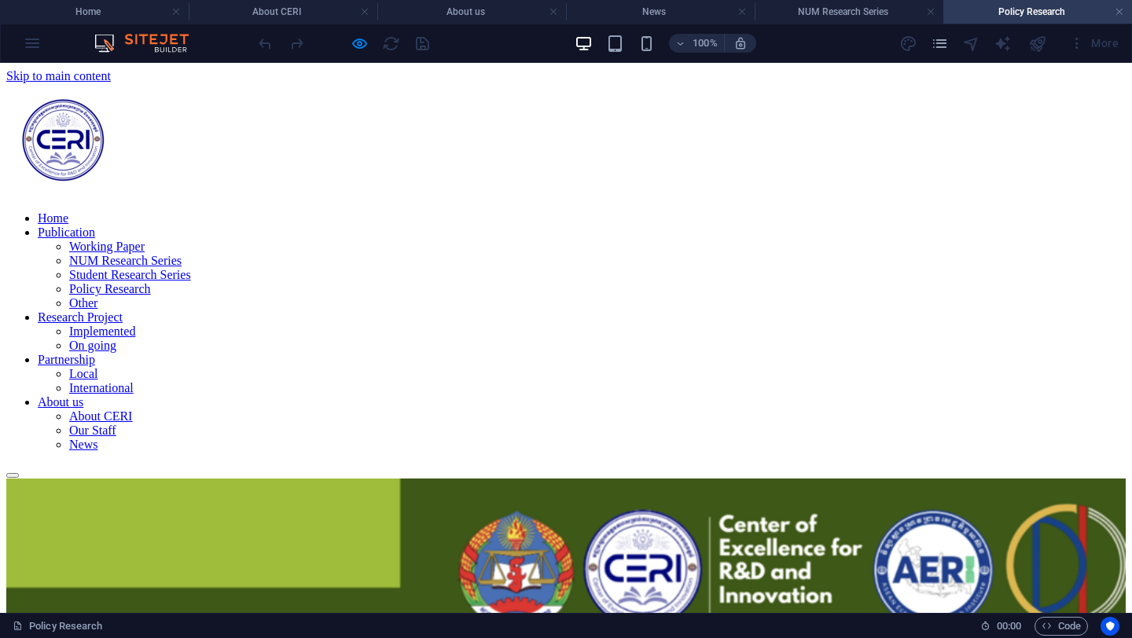
scroll to position [366, 0]
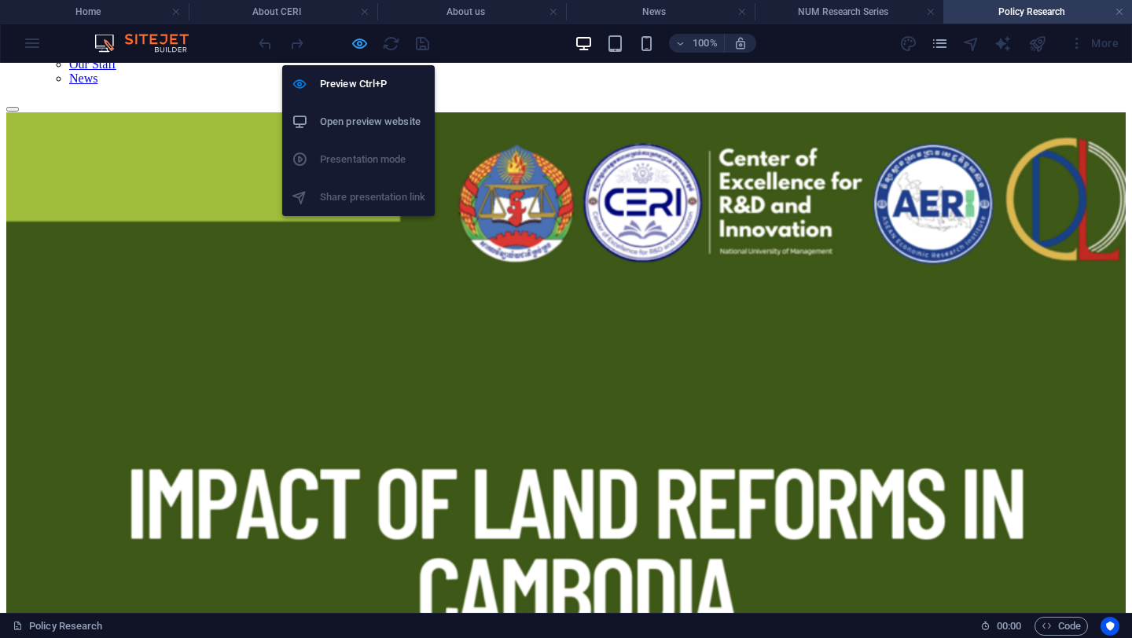
click at [366, 50] on icon "button" at bounding box center [360, 44] width 18 height 18
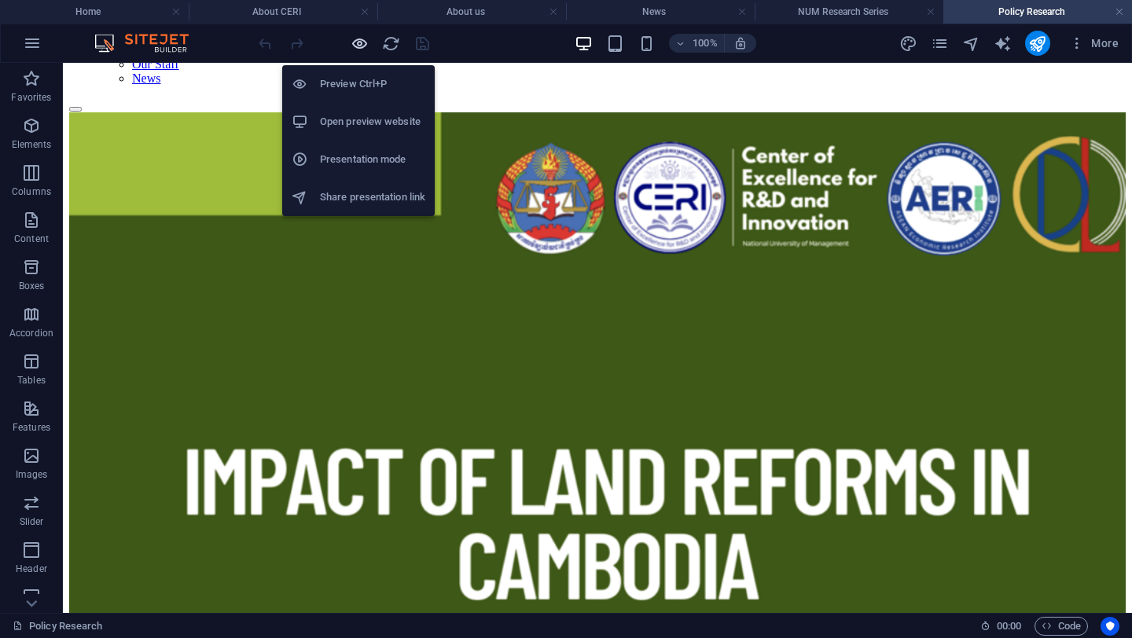
click at [360, 46] on icon "button" at bounding box center [360, 44] width 18 height 18
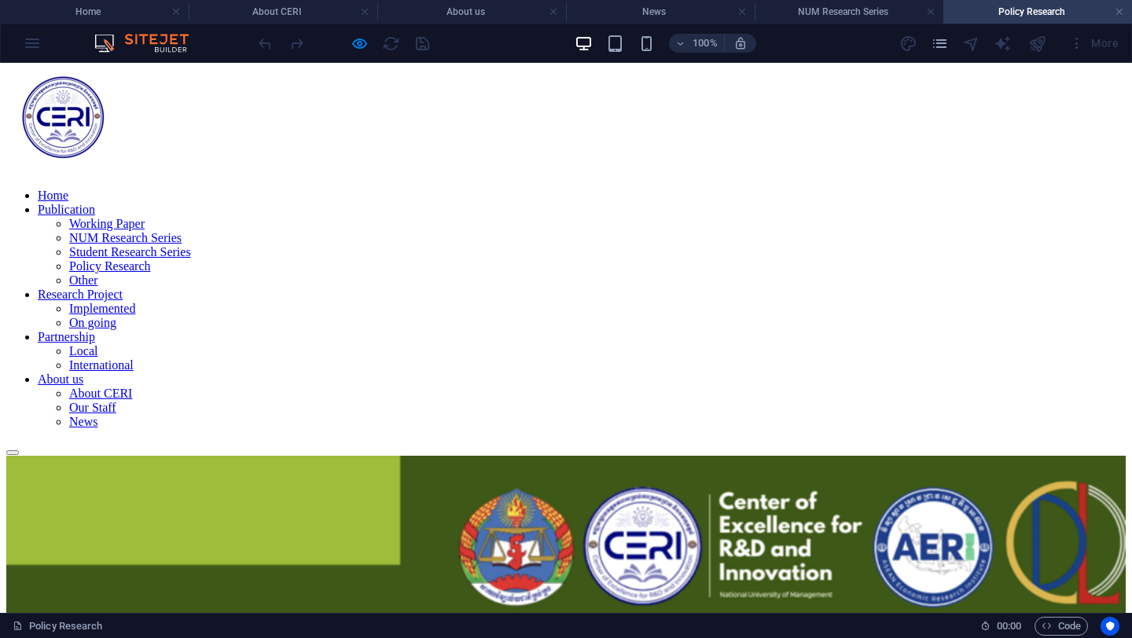
scroll to position [0, 0]
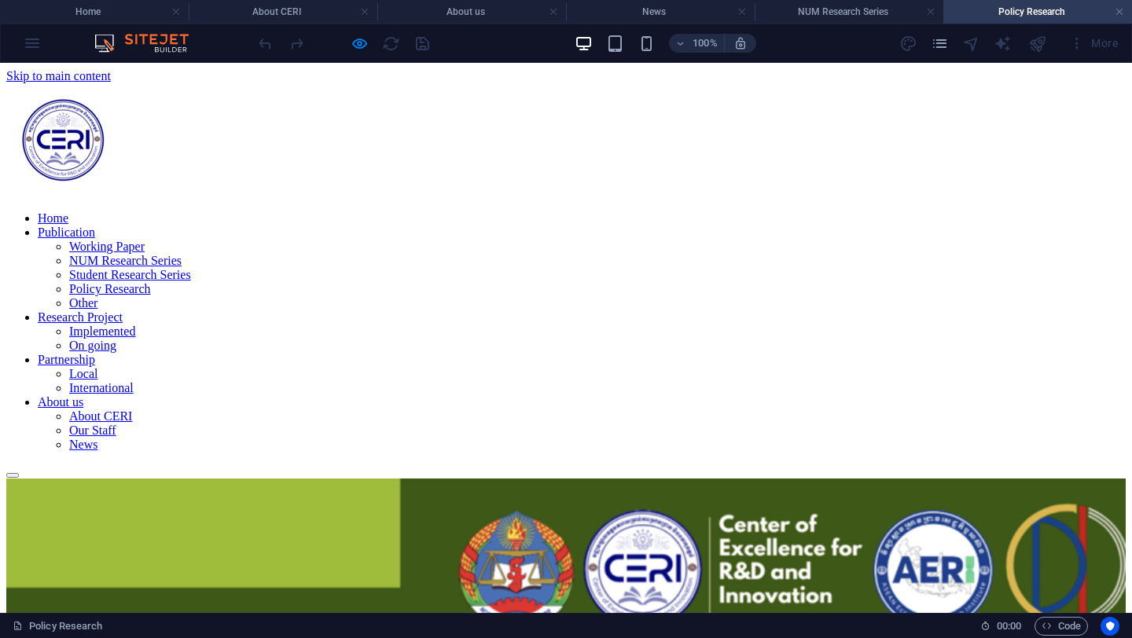
click at [1030, 123] on div "Home Publication Working Paper NUM Research Series Student Research Series Poli…" at bounding box center [566, 281] width 1120 height 396
click at [1084, 169] on div "Home Publication Working Paper NUM Research Series Student Research Series Poli…" at bounding box center [566, 281] width 1120 height 396
drag, startPoint x: 1070, startPoint y: 64, endPoint x: 608, endPoint y: 168, distance: 474.0
click at [608, 168] on header "Home Publication Working Paper NUM Research Series Student Research Series Poli…" at bounding box center [566, 281] width 1120 height 396
